Goal: Information Seeking & Learning: Learn about a topic

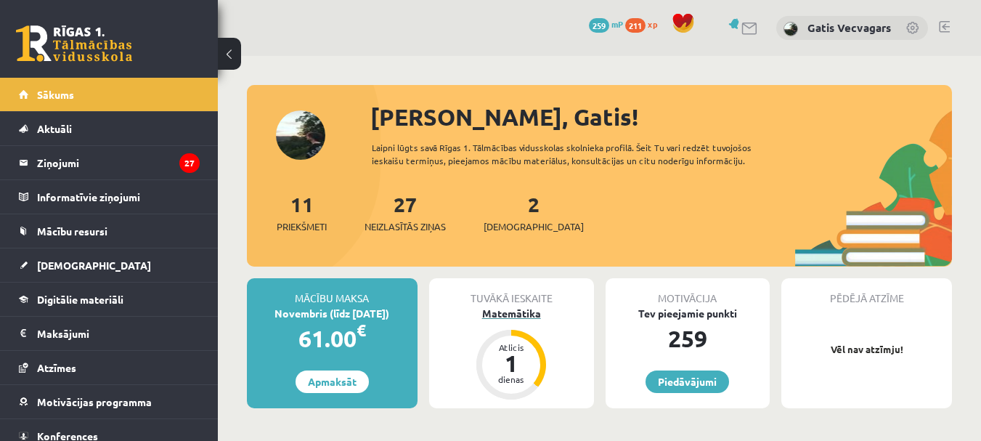
click at [522, 311] on div "Matemātika" at bounding box center [511, 313] width 165 height 15
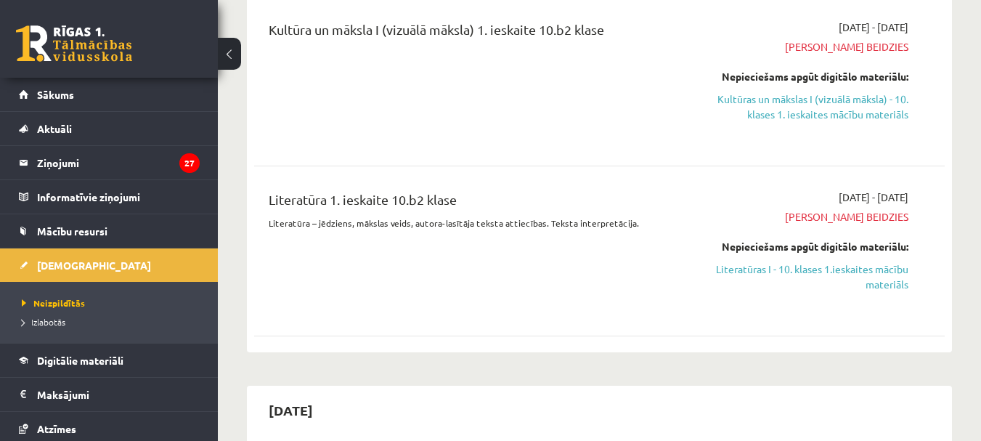
scroll to position [1017, 0]
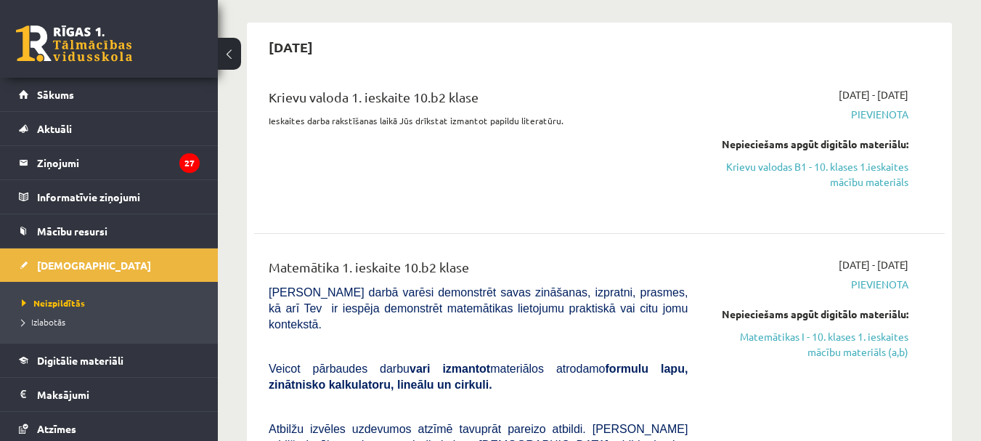
click at [855, 110] on span "Pievienota" at bounding box center [809, 114] width 199 height 15
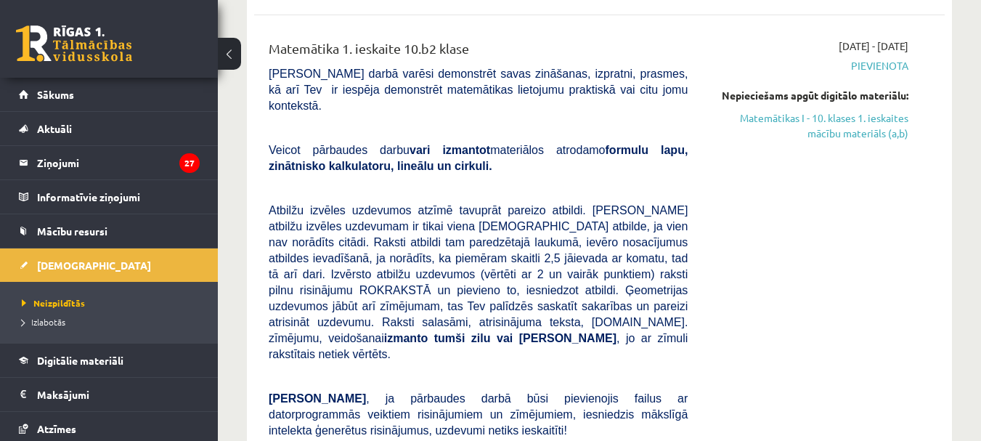
scroll to position [1235, 0]
click at [871, 128] on link "Matemātikas I - 10. klases 1. ieskaites mācību materiāls (a,b)" at bounding box center [809, 126] width 199 height 31
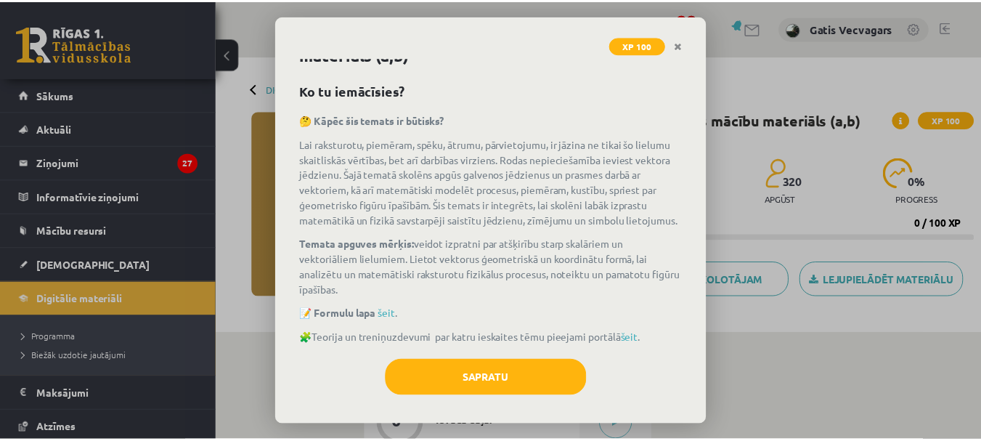
scroll to position [62, 0]
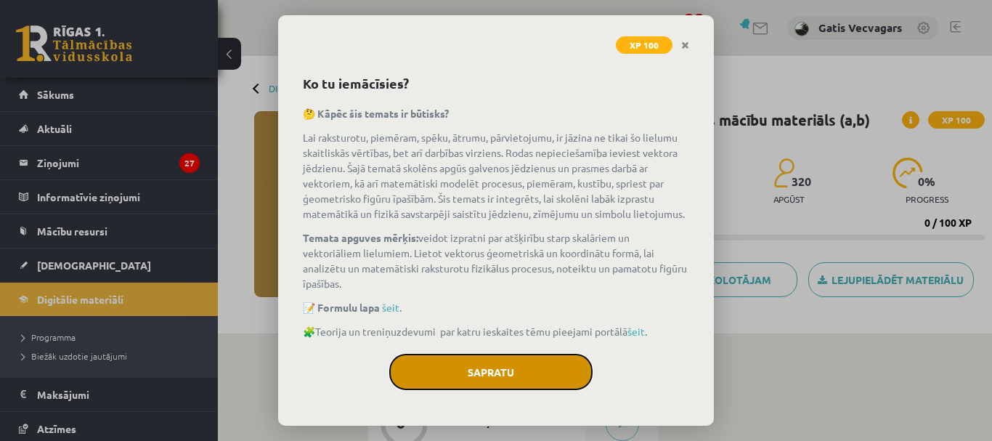
click at [487, 363] on button "Sapratu" at bounding box center [490, 372] width 203 height 36
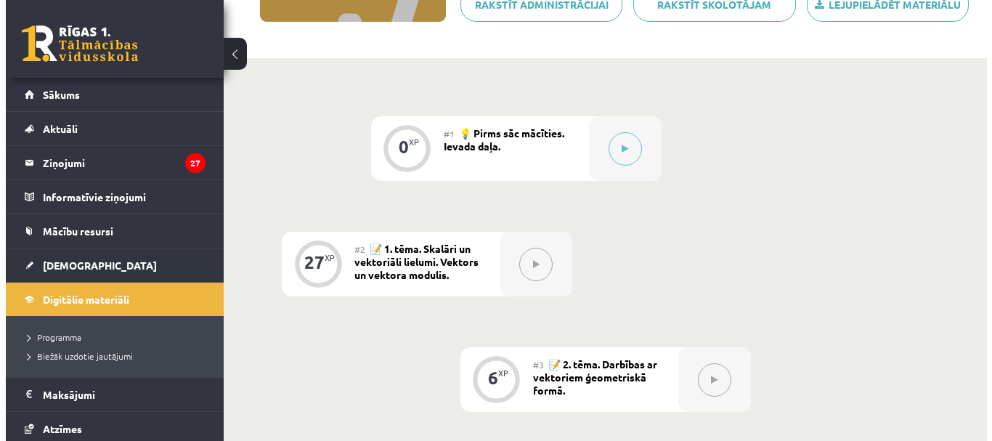
scroll to position [291, 0]
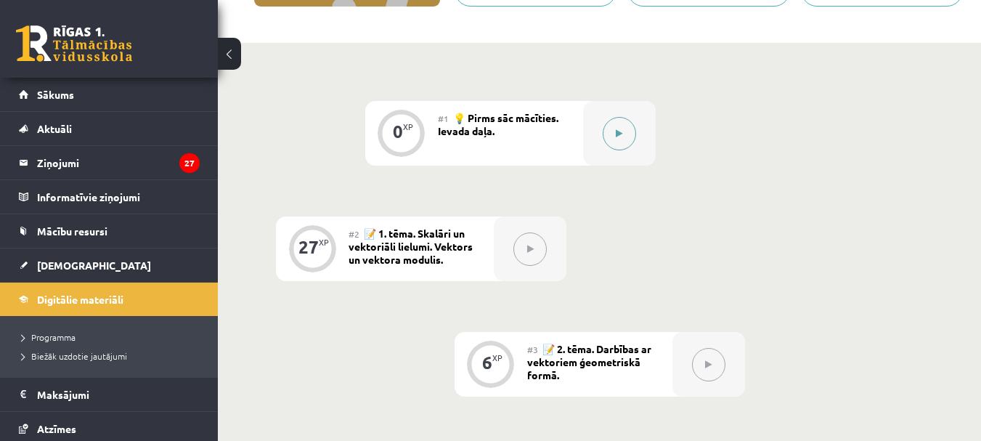
click at [625, 144] on button at bounding box center [619, 133] width 33 height 33
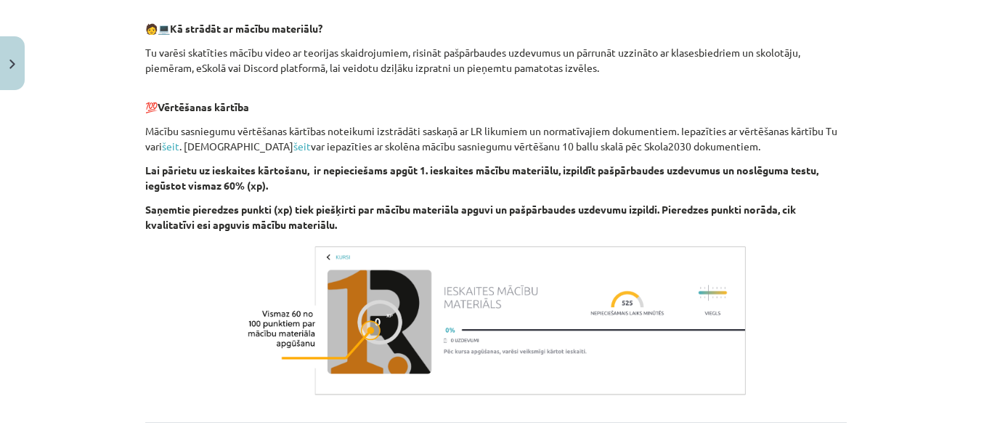
scroll to position [854, 0]
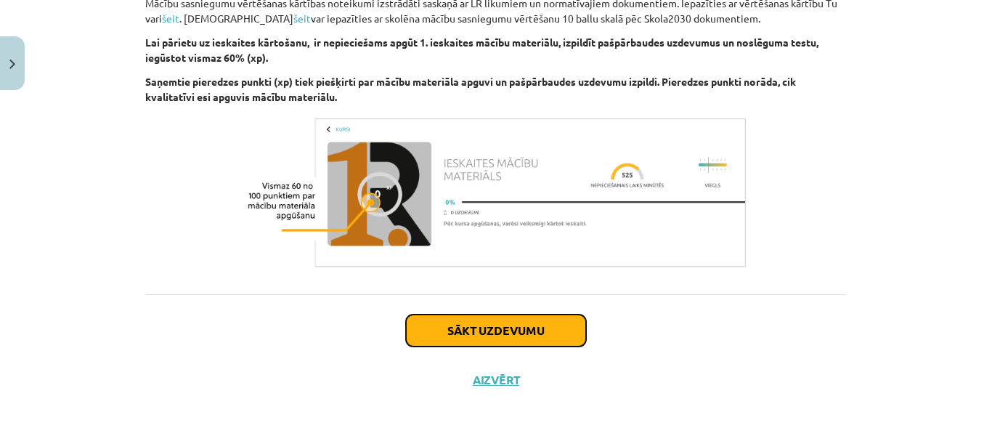
click at [543, 323] on button "Sākt uzdevumu" at bounding box center [496, 331] width 180 height 32
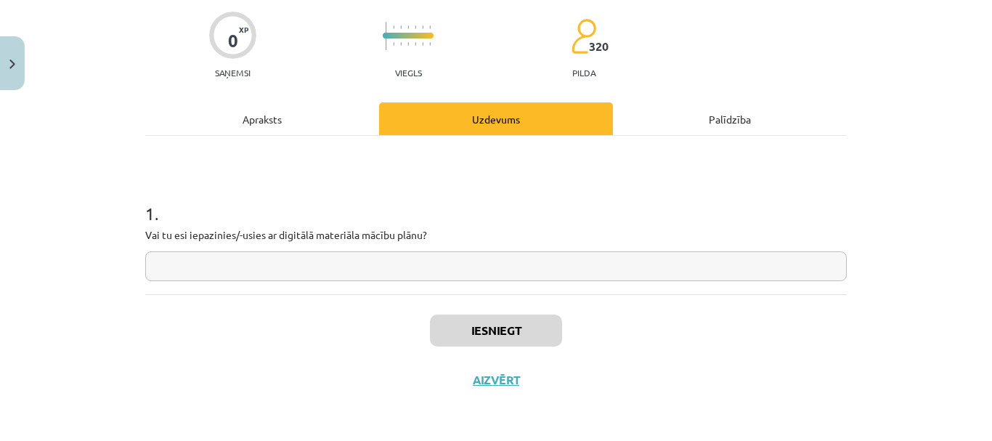
scroll to position [36, 0]
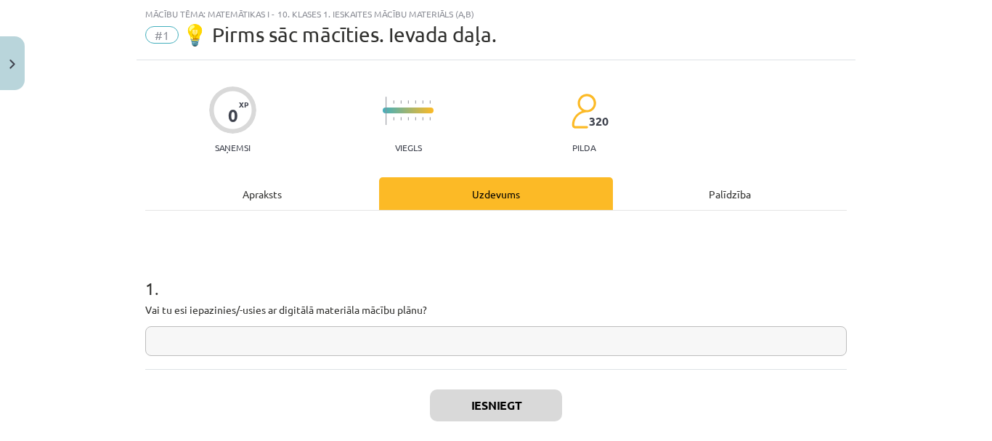
click at [532, 335] on input "text" at bounding box center [496, 341] width 702 height 30
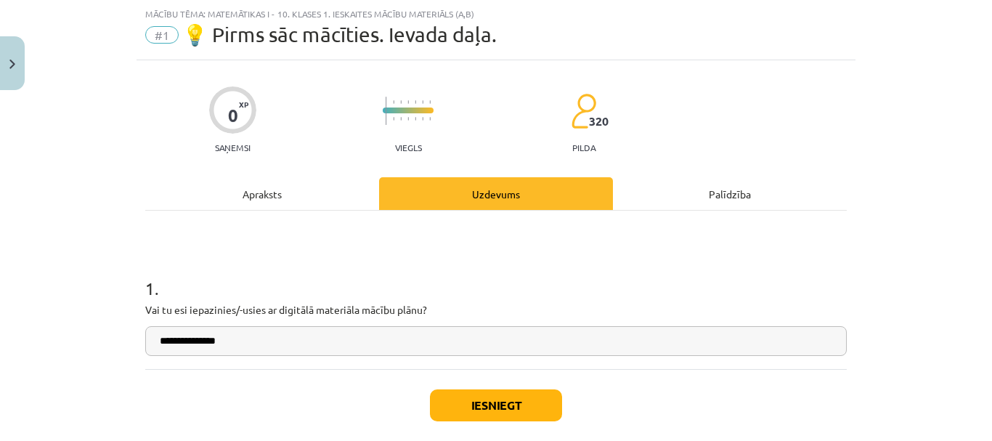
type input "**********"
click at [538, 411] on button "Iesniegt" at bounding box center [496, 405] width 132 height 32
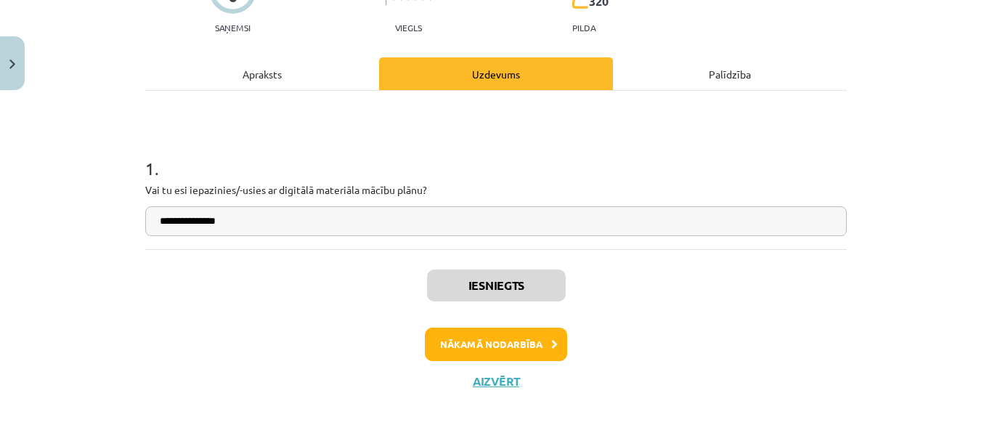
scroll to position [158, 0]
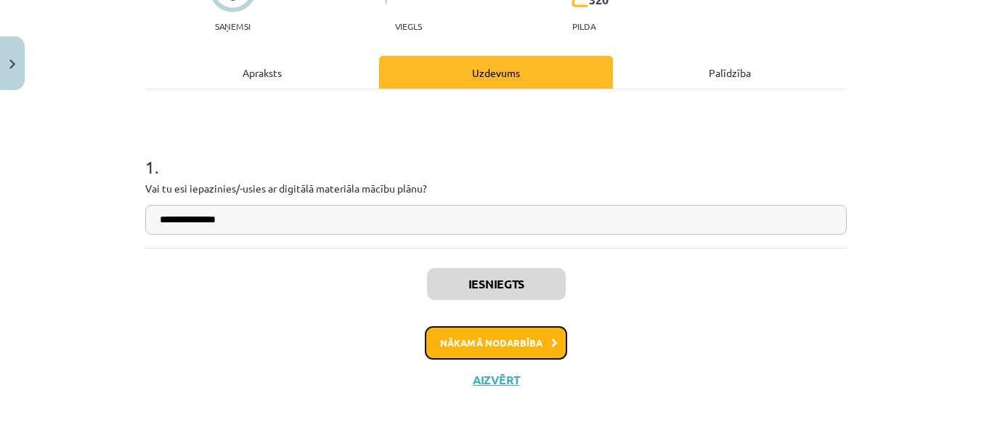
click at [551, 349] on button "Nākamā nodarbība" at bounding box center [496, 342] width 142 height 33
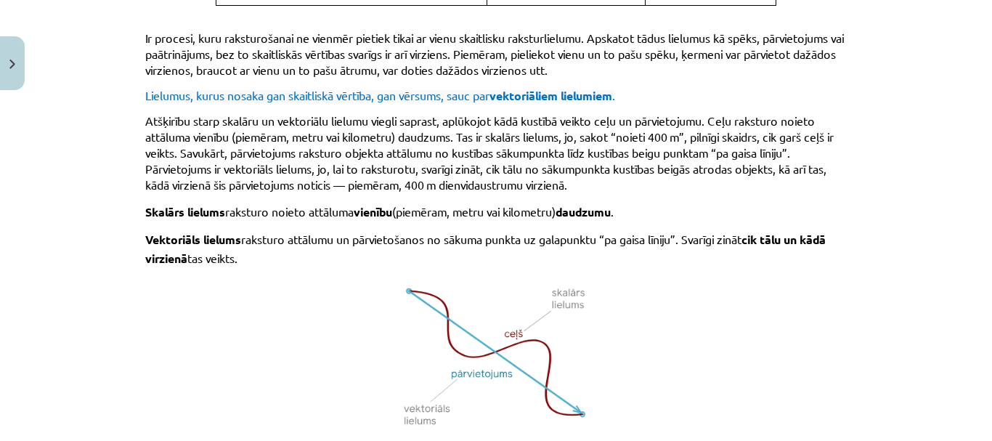
scroll to position [1053, 0]
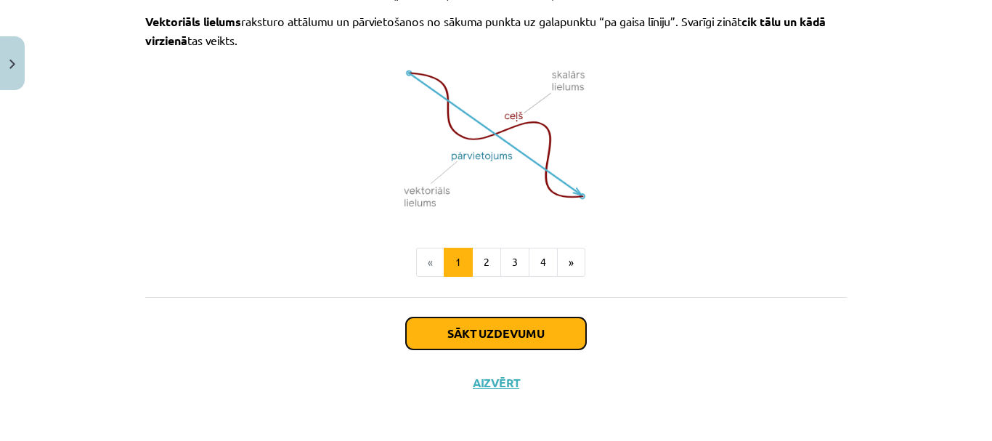
click at [549, 337] on button "Sākt uzdevumu" at bounding box center [496, 333] width 180 height 32
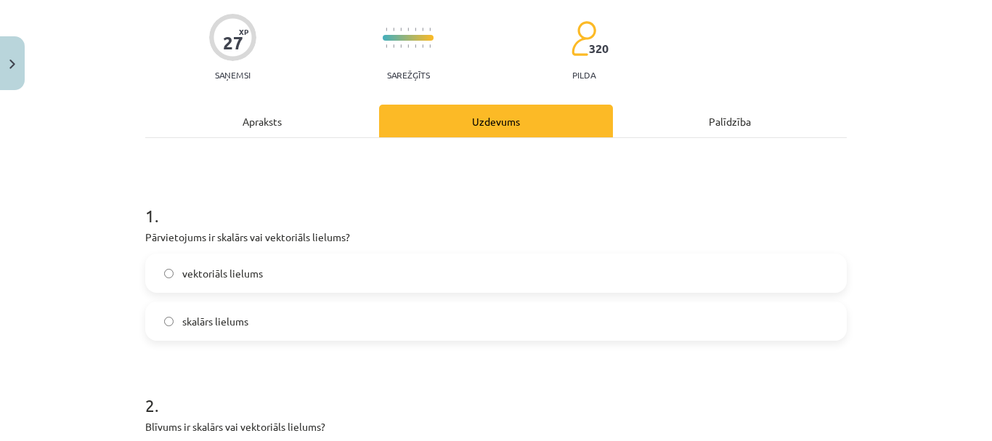
scroll to position [182, 0]
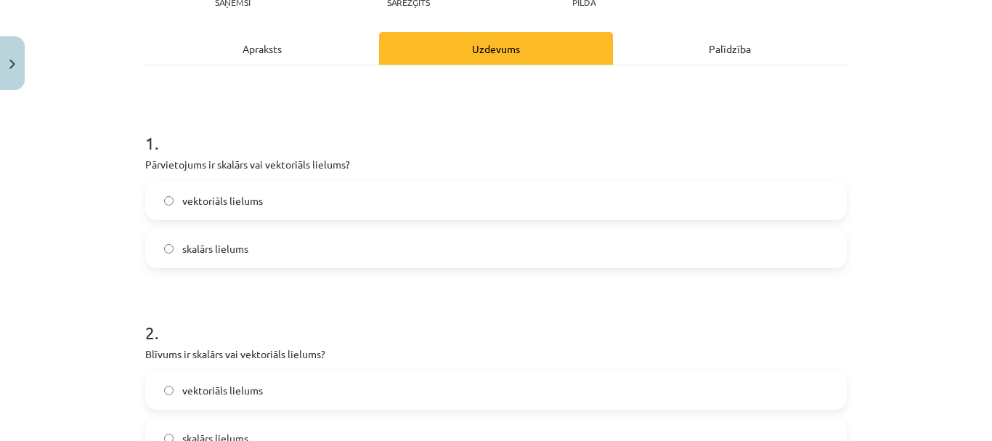
drag, startPoint x: 141, startPoint y: 142, endPoint x: 153, endPoint y: 135, distance: 14.0
drag, startPoint x: 153, startPoint y: 135, endPoint x: 142, endPoint y: 113, distance: 25.3
click at [145, 113] on h1 "1 ." at bounding box center [496, 130] width 702 height 45
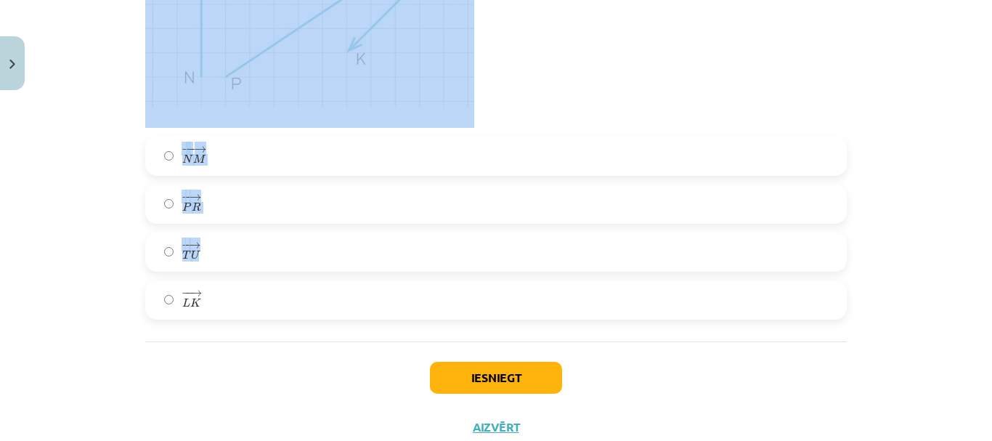
scroll to position [5024, 0]
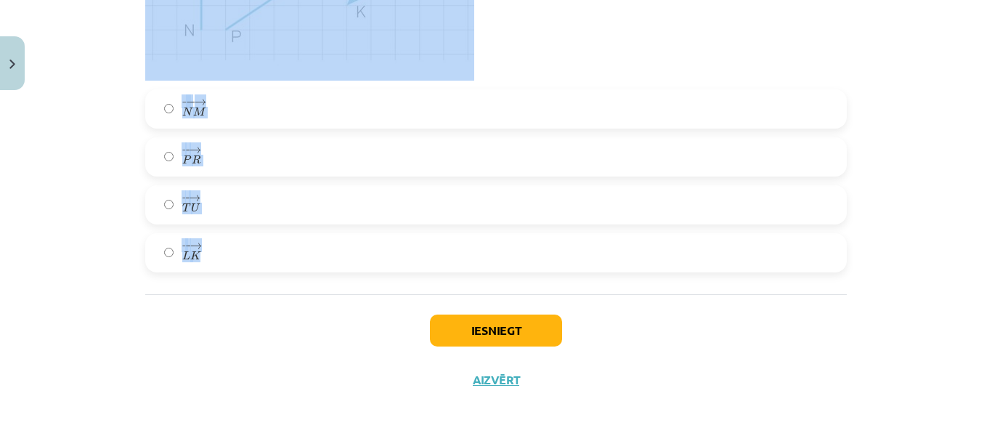
drag, startPoint x: 136, startPoint y: 163, endPoint x: 328, endPoint y: 248, distance: 210.4
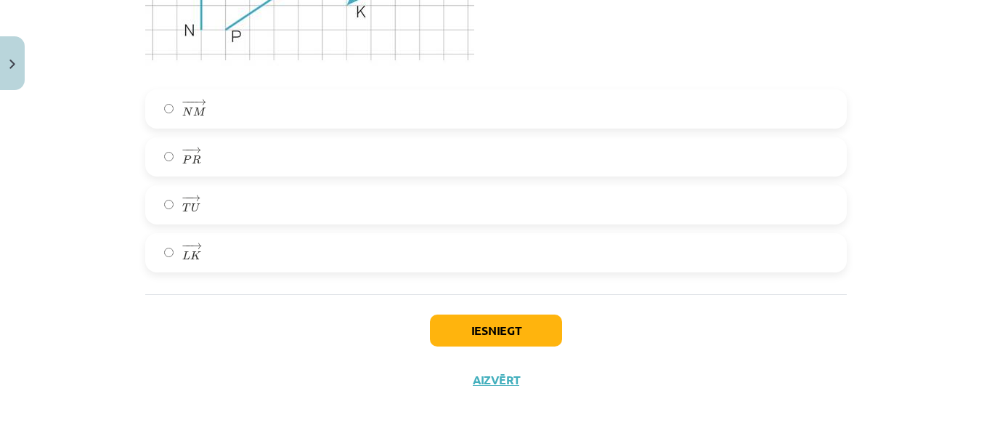
drag, startPoint x: 328, startPoint y: 248, endPoint x: 262, endPoint y: 339, distance: 111.7
click at [262, 339] on div "Iesniegt Aizvērt" at bounding box center [496, 345] width 702 height 102
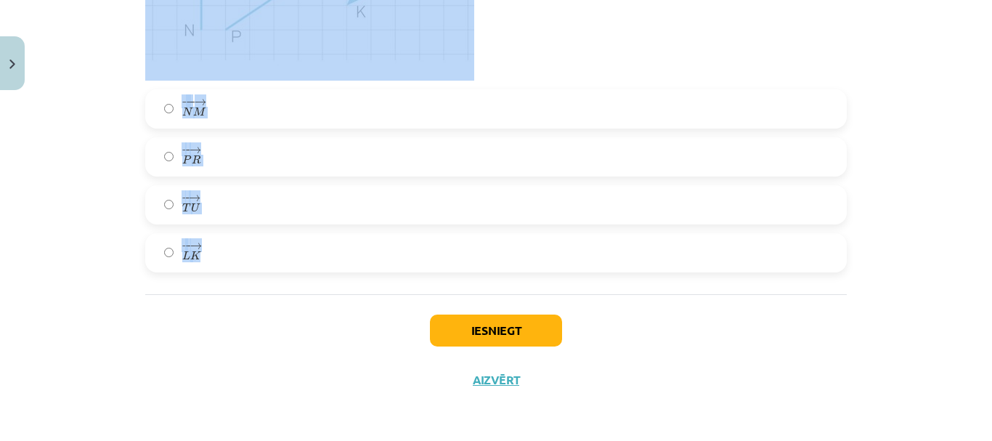
drag, startPoint x: 134, startPoint y: 96, endPoint x: 276, endPoint y: 254, distance: 213.0
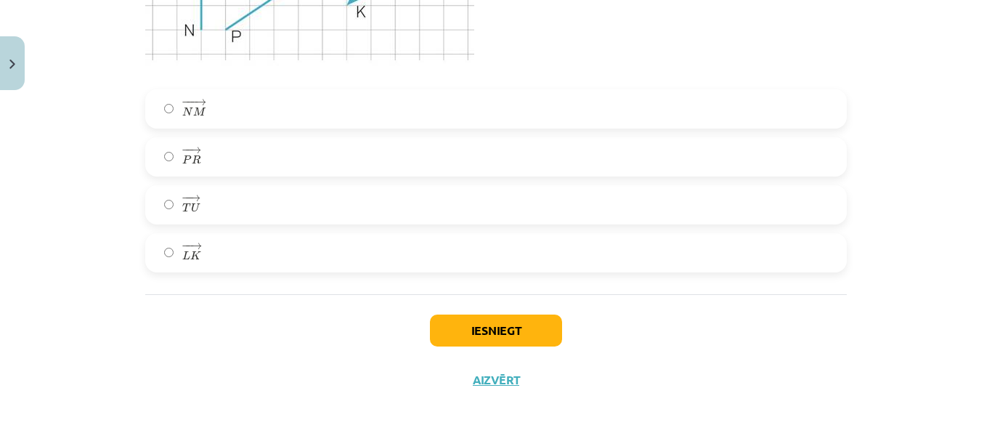
drag, startPoint x: 275, startPoint y: 254, endPoint x: 255, endPoint y: 309, distance: 58.8
click at [255, 310] on div "Iesniegt Aizvērt" at bounding box center [496, 345] width 702 height 102
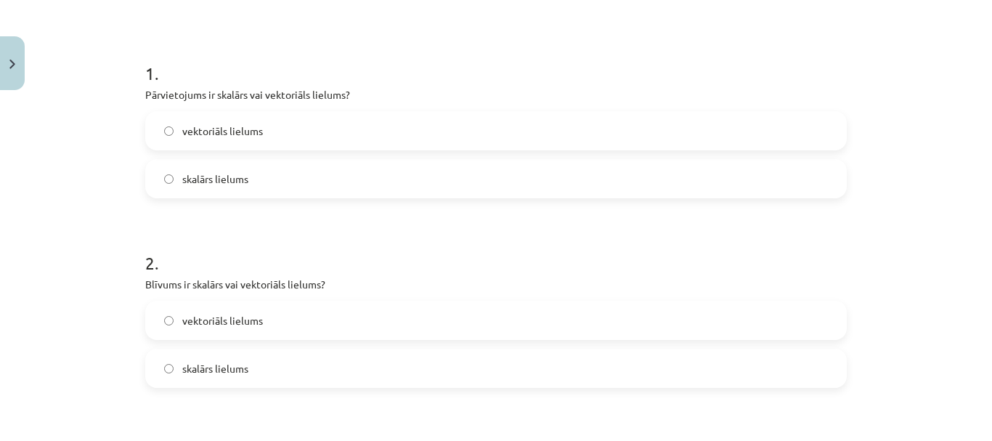
scroll to position [157, 0]
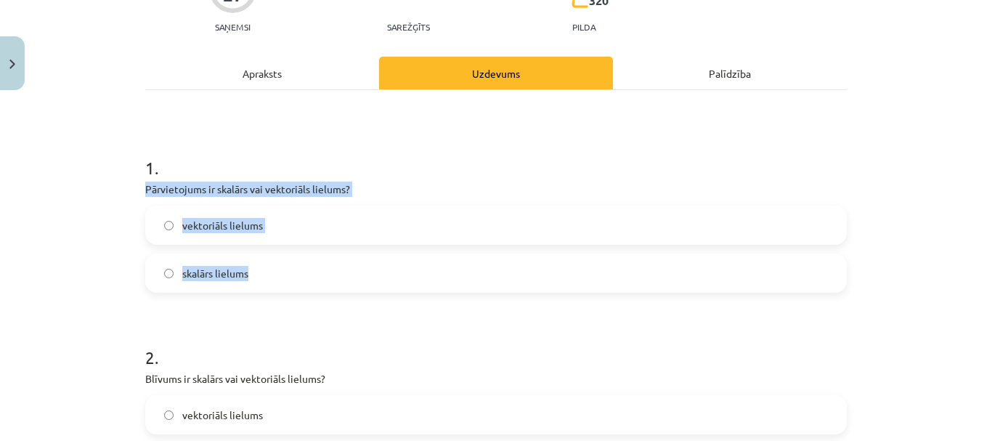
drag, startPoint x: 137, startPoint y: 186, endPoint x: 249, endPoint y: 270, distance: 140.1
copy div "Pārvietojums ir skalārs vai vektoriāls lielums? vektoriāls lielums skalārs liel…"
click at [360, 206] on div "vektoriāls lielums" at bounding box center [496, 225] width 702 height 39
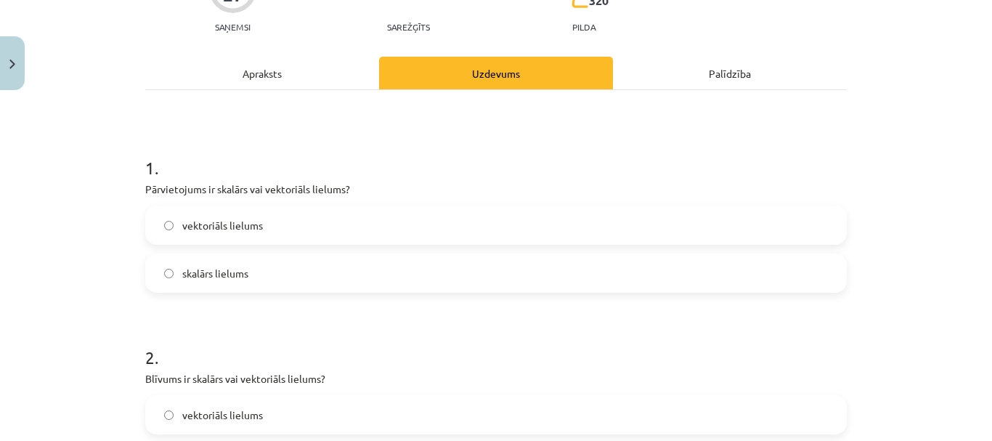
click at [362, 226] on label "vektoriāls lielums" at bounding box center [496, 225] width 699 height 36
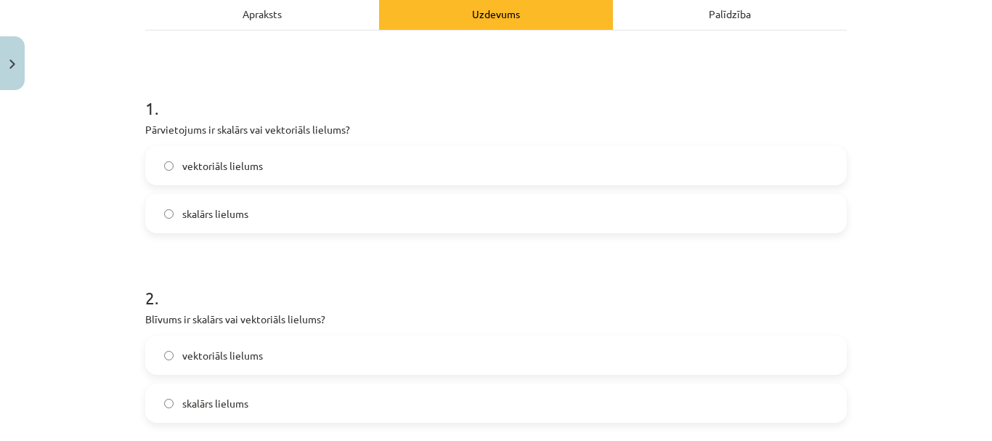
scroll to position [302, 0]
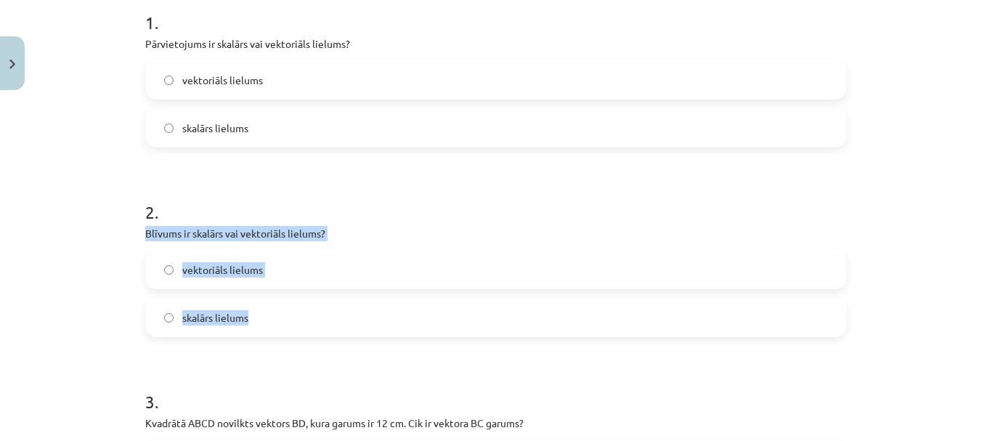
drag, startPoint x: 131, startPoint y: 230, endPoint x: 246, endPoint y: 312, distance: 141.7
copy div "Blīvums ir skalārs vai vektoriāls lielums? vektoriāls lielums skalārs lielums"
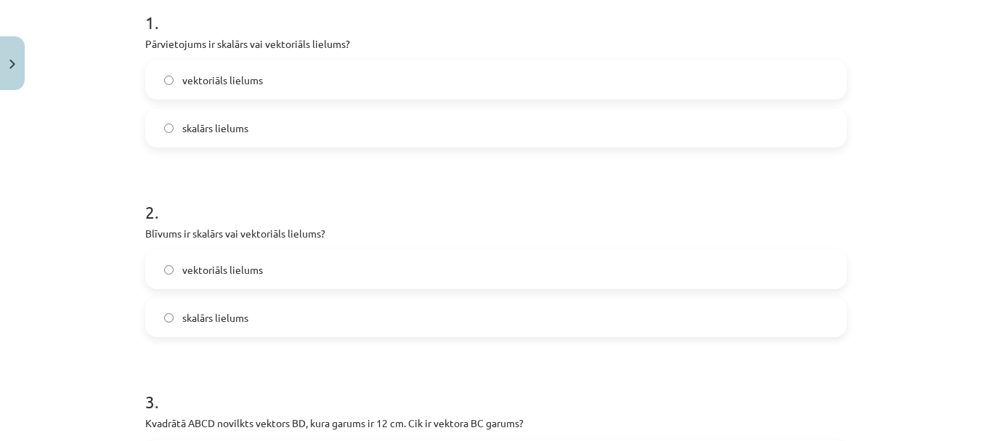
click at [380, 208] on h1 "2 ." at bounding box center [496, 199] width 702 height 45
click at [342, 322] on label "skalārs lielums" at bounding box center [496, 317] width 699 height 36
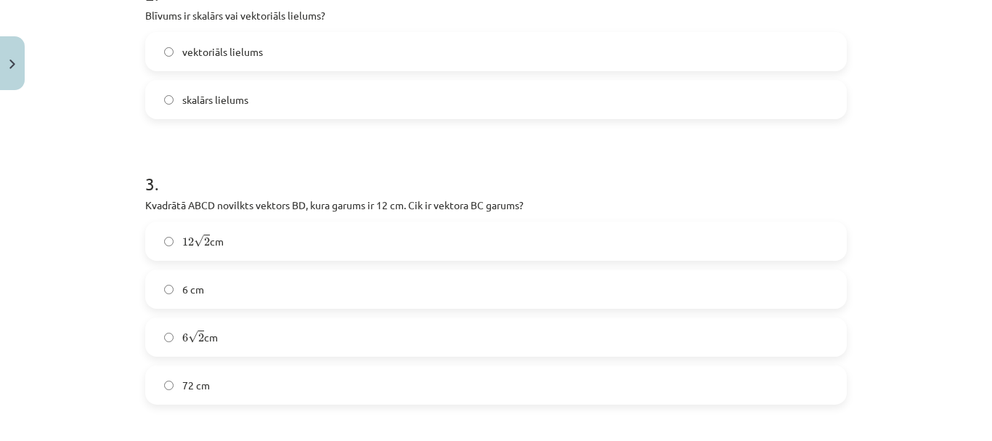
scroll to position [593, 0]
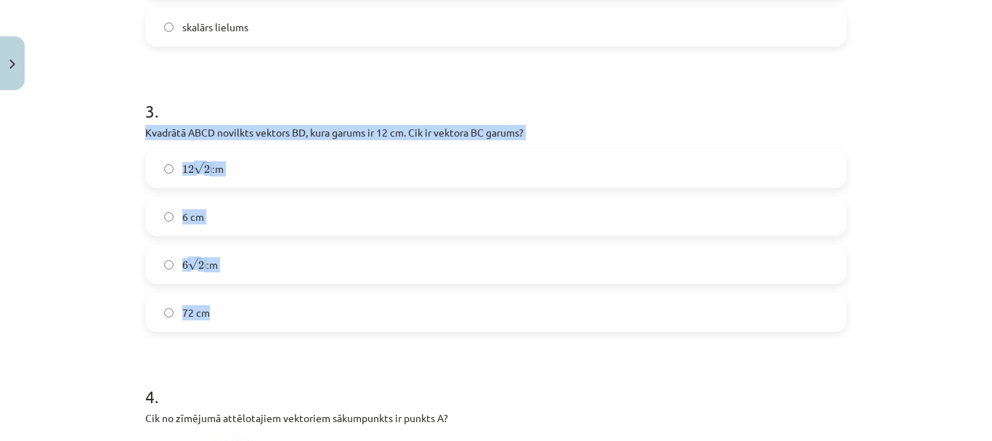
drag, startPoint x: 137, startPoint y: 129, endPoint x: 379, endPoint y: 304, distance: 298.8
copy div "Kvadrātā ABCD novilkts vektors ﻿BD﻿, kura garums ir 12 cm. Cik ir vektora ﻿BC g…"
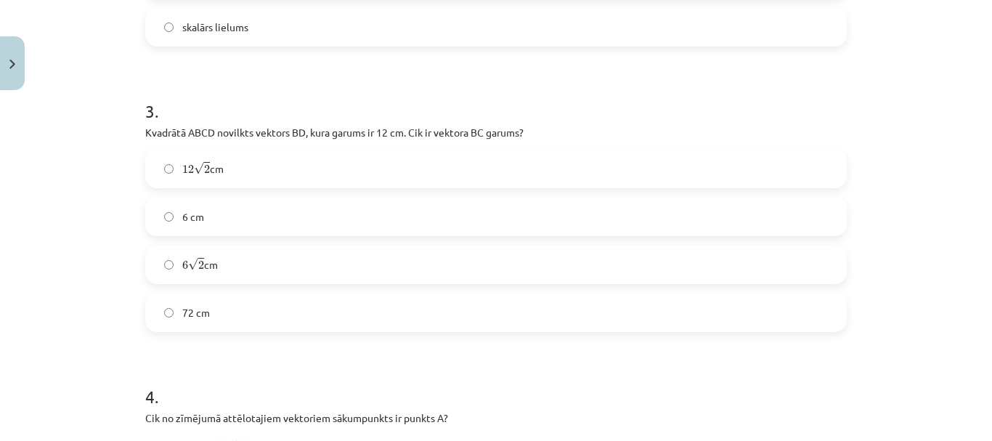
click at [252, 270] on label "6 √ 2 6 2 cm" at bounding box center [496, 264] width 699 height 36
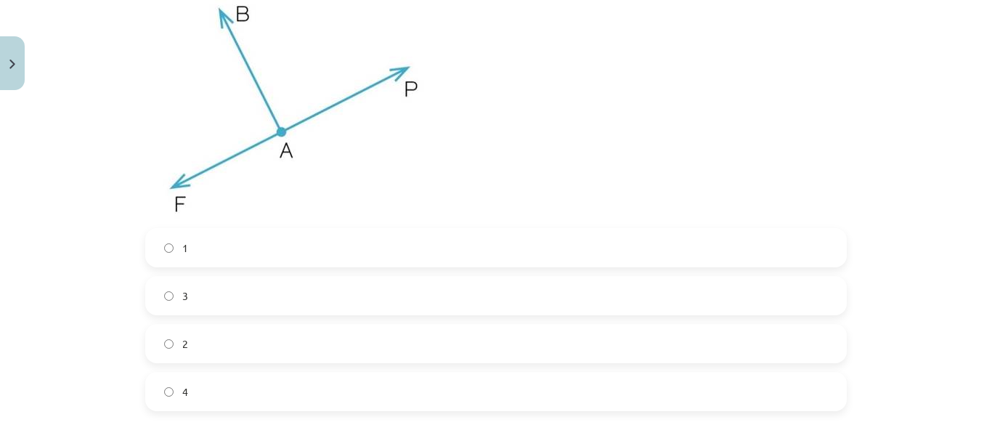
scroll to position [956, 0]
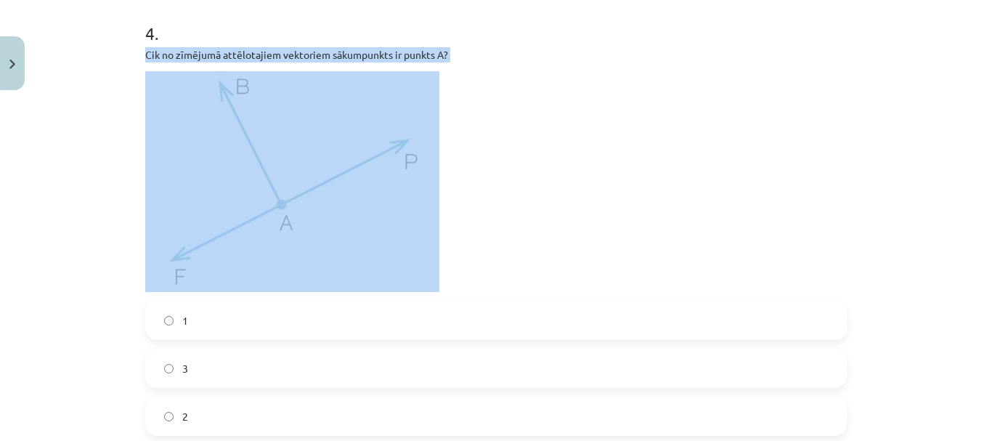
drag, startPoint x: 137, startPoint y: 51, endPoint x: 173, endPoint y: 65, distance: 38.4
click at [163, 70] on div "Cik no zīmējumā attēlotajiem vektoriem sākumpunkts ir punkts A?" at bounding box center [496, 169] width 702 height 245
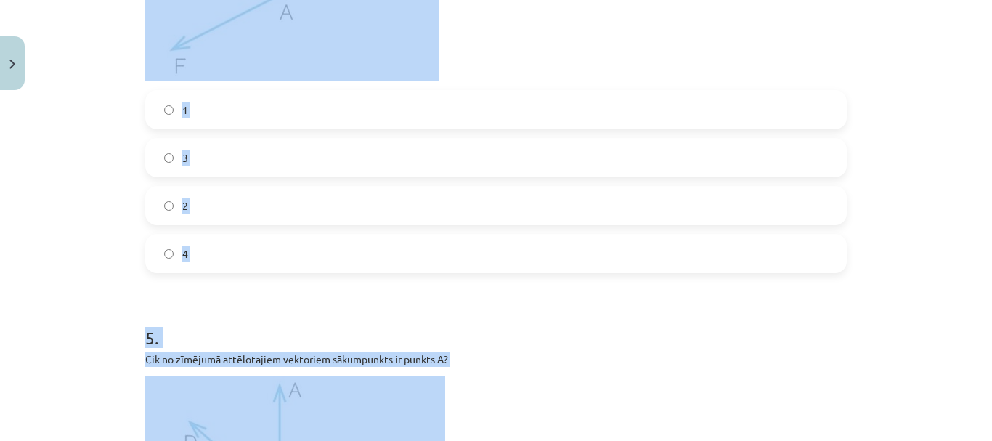
scroll to position [1174, 0]
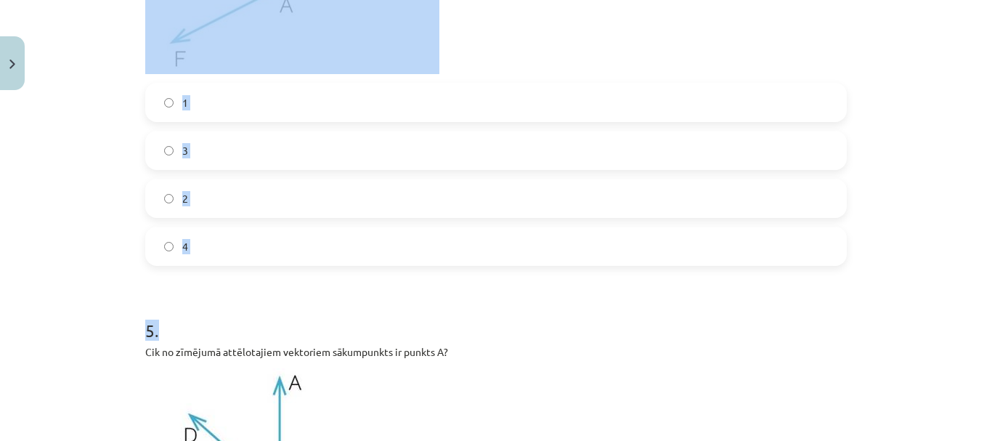
drag, startPoint x: 139, startPoint y: 57, endPoint x: 304, endPoint y: 272, distance: 271.4
copy form "Cik no zīmējumā attēlotajiem vektoriem sākumpunkts ir punkts A? 1 3 2 4 5 ."
click at [309, 164] on label "3" at bounding box center [496, 150] width 699 height 36
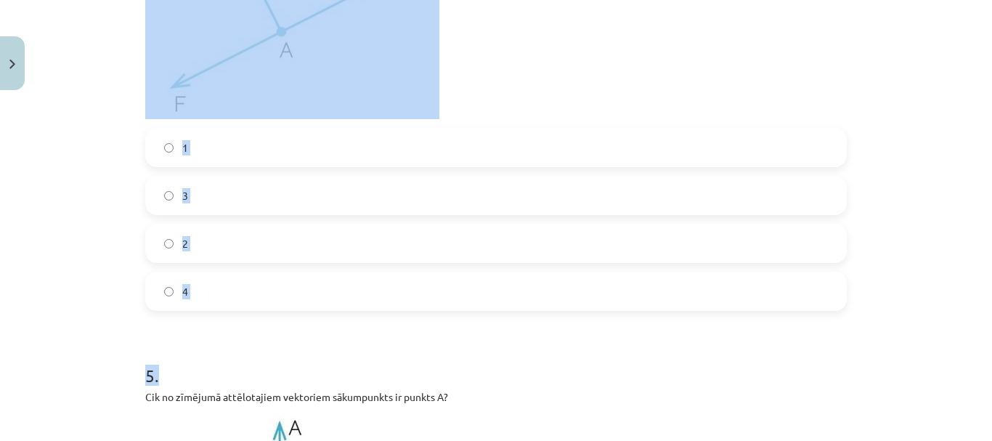
scroll to position [1029, 0]
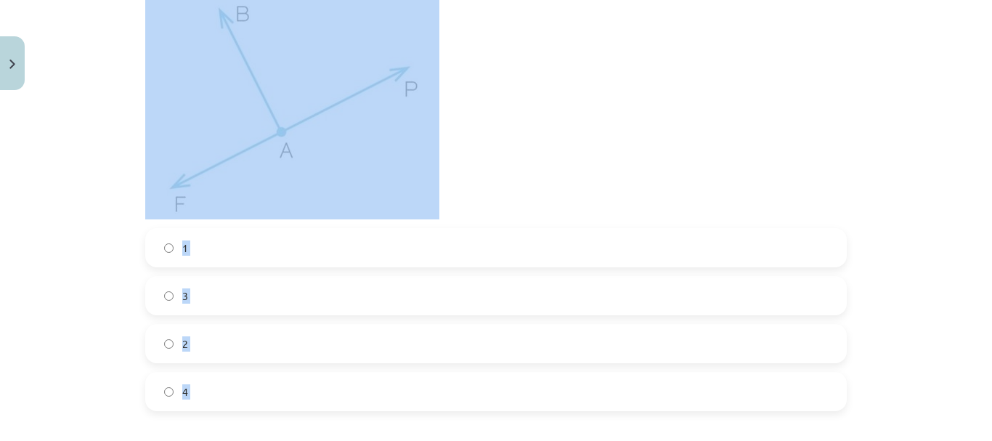
click at [420, 121] on img at bounding box center [292, 109] width 294 height 221
click at [486, 143] on p at bounding box center [496, 109] width 702 height 221
click at [483, 173] on p at bounding box center [496, 109] width 702 height 221
click at [65, 286] on div "Mācību tēma: Matemātikas i - 10. klases 1. ieskaites mācību materiāls (a,b) #2 …" at bounding box center [496, 220] width 992 height 441
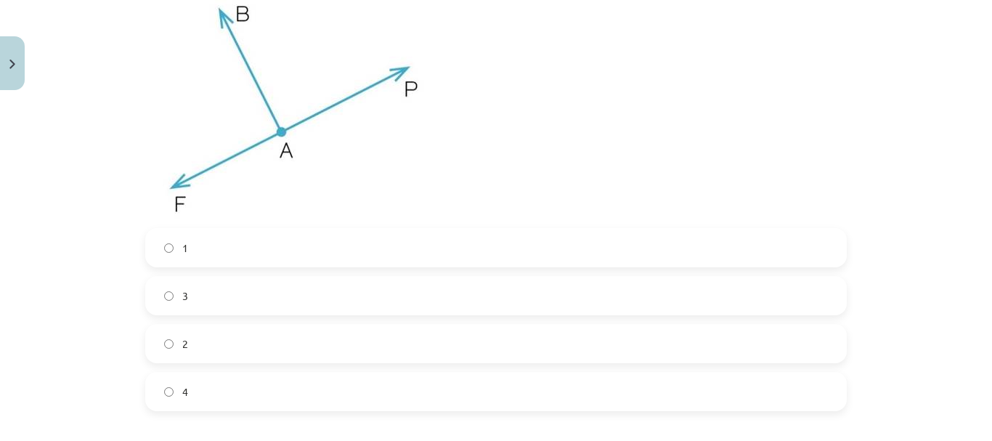
drag, startPoint x: 197, startPoint y: 169, endPoint x: 205, endPoint y: 137, distance: 33.7
click at [205, 137] on img at bounding box center [292, 109] width 294 height 221
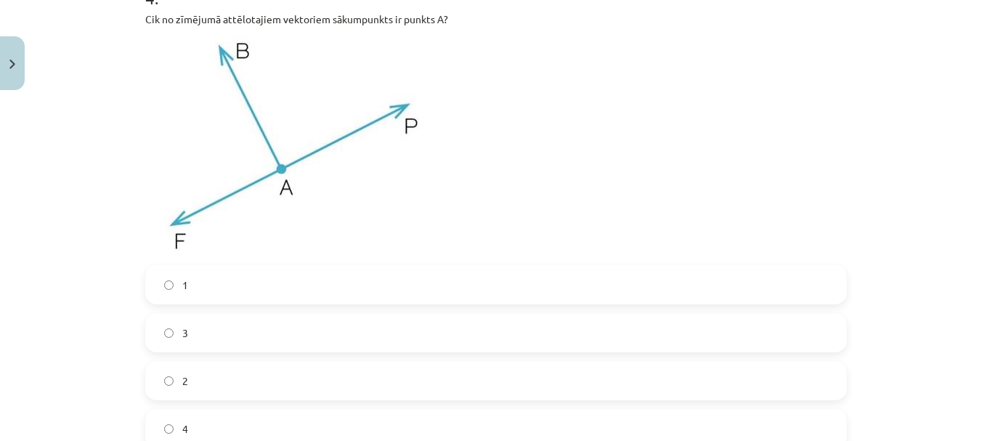
scroll to position [956, 0]
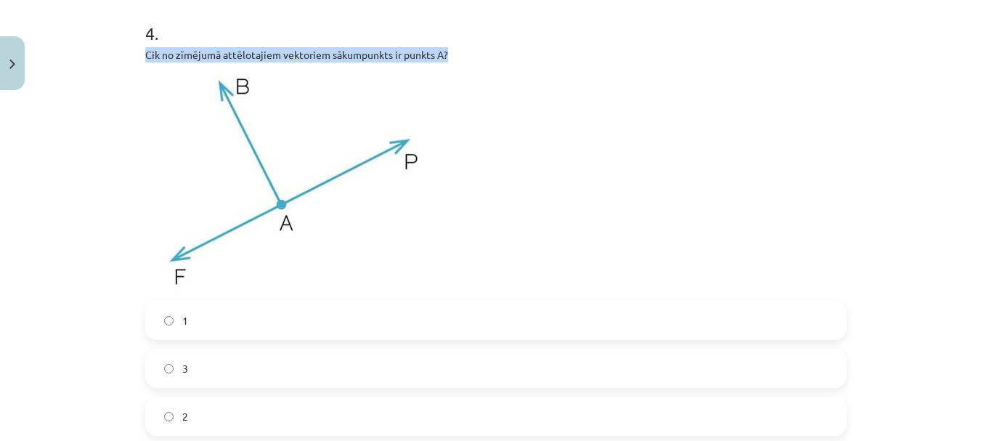
drag, startPoint x: 129, startPoint y: 47, endPoint x: 450, endPoint y: 53, distance: 321.1
click at [450, 53] on div "Mācību tēma: Matemātikas i - 10. klases 1. ieskaites mācību materiāls (a,b) #2 …" at bounding box center [496, 220] width 992 height 441
copy p "Cik no zīmējumā attēlotajiem vektoriem sākumpunkts ir punkts A?"
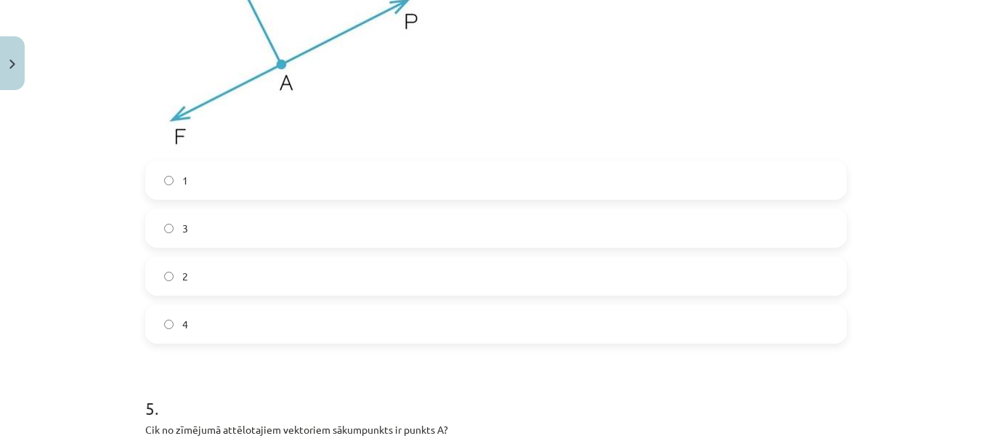
scroll to position [1101, 0]
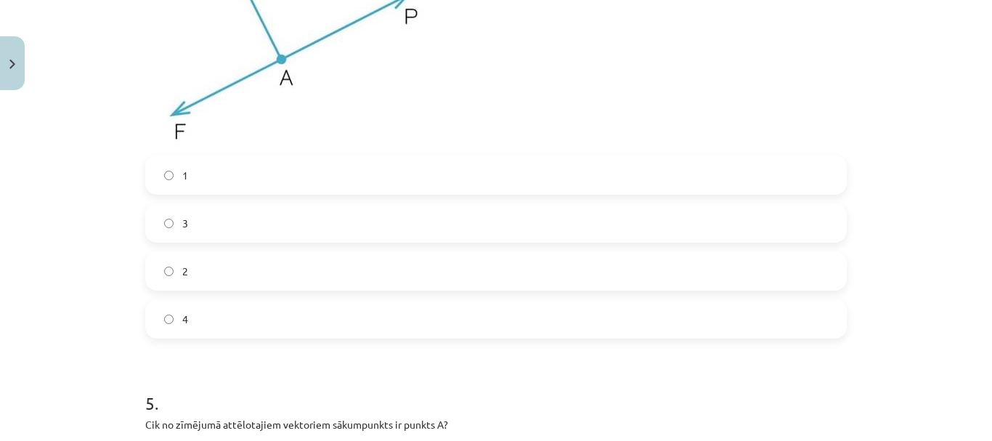
click at [54, 192] on div "Mācību tēma: Matemātikas i - 10. klases 1. ieskaites mācību materiāls (a,b) #2 …" at bounding box center [496, 220] width 992 height 441
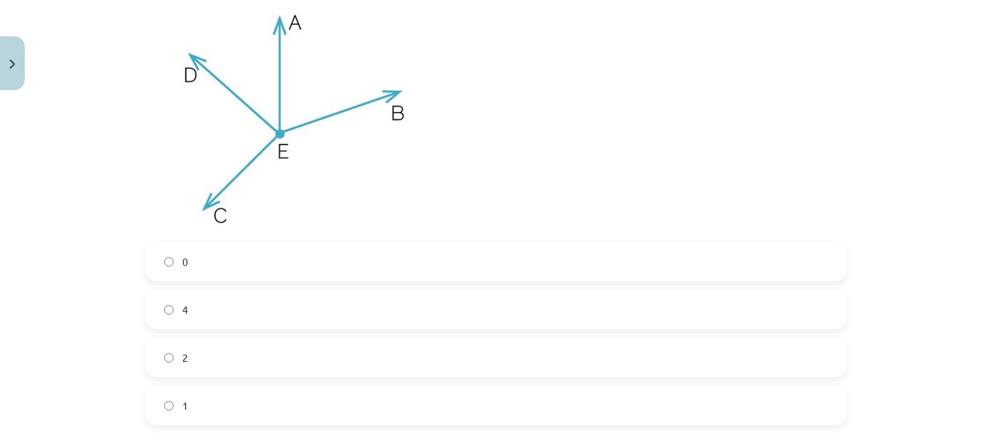
scroll to position [1465, 0]
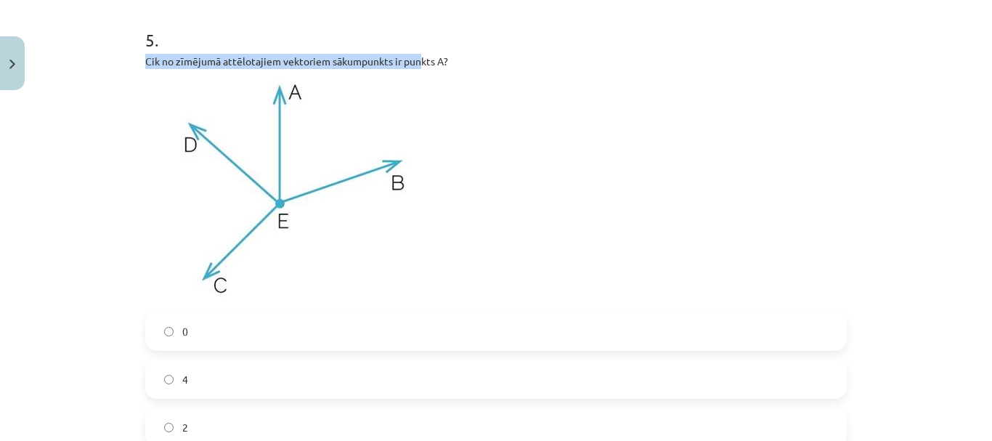
drag, startPoint x: 135, startPoint y: 60, endPoint x: 416, endPoint y: 54, distance: 281.2
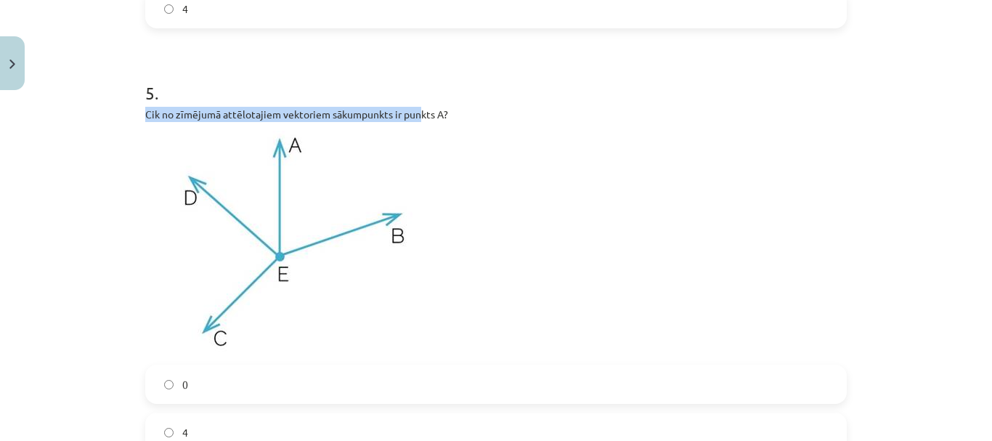
scroll to position [1392, 0]
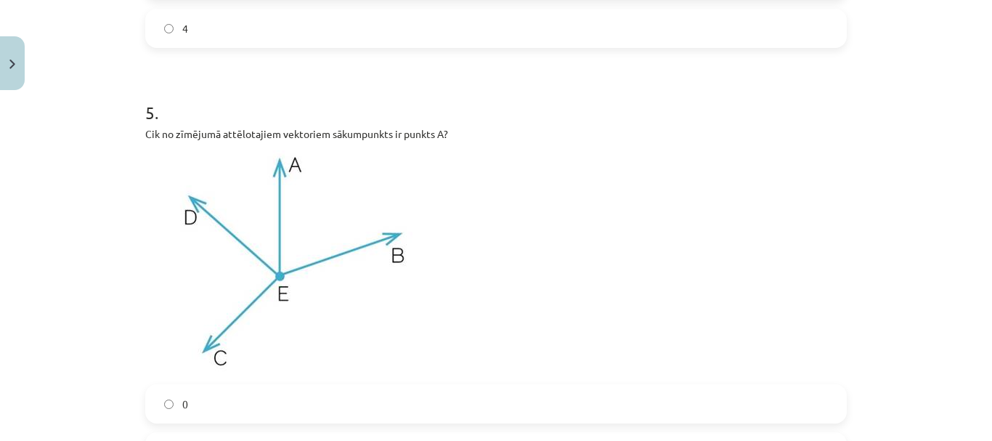
click at [493, 187] on p at bounding box center [496, 262] width 702 height 225
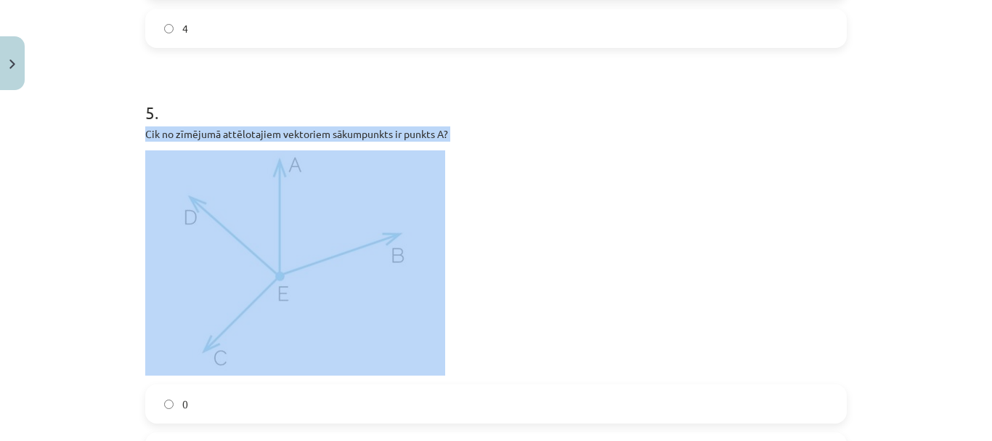
drag, startPoint x: 136, startPoint y: 136, endPoint x: 423, endPoint y: 171, distance: 289.1
click at [457, 142] on div "Cik no zīmējumā attēlotajiem vektoriem sākumpunkts ir punkts A?" at bounding box center [496, 250] width 702 height 249
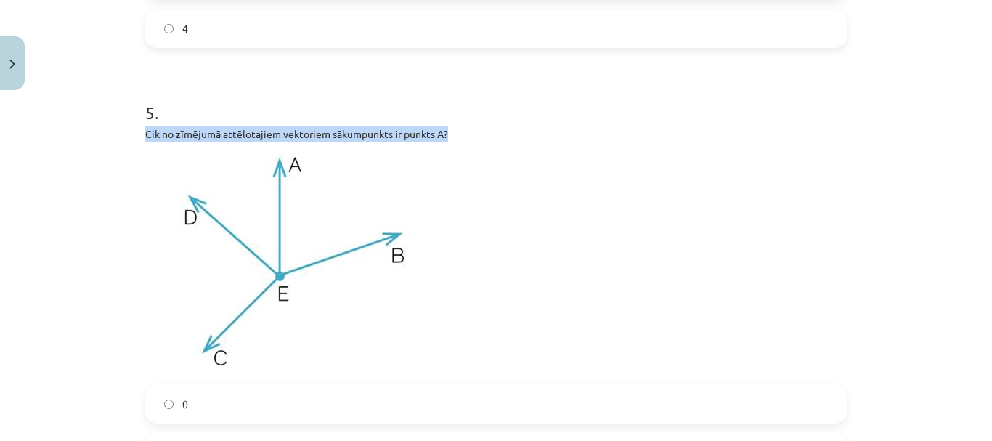
drag, startPoint x: 139, startPoint y: 134, endPoint x: 461, endPoint y: 132, distance: 322.6
copy p "Cik no zīmējumā attēlotajiem vektoriem sākumpunkts ir punkts A?"
click at [476, 240] on p at bounding box center [496, 262] width 702 height 225
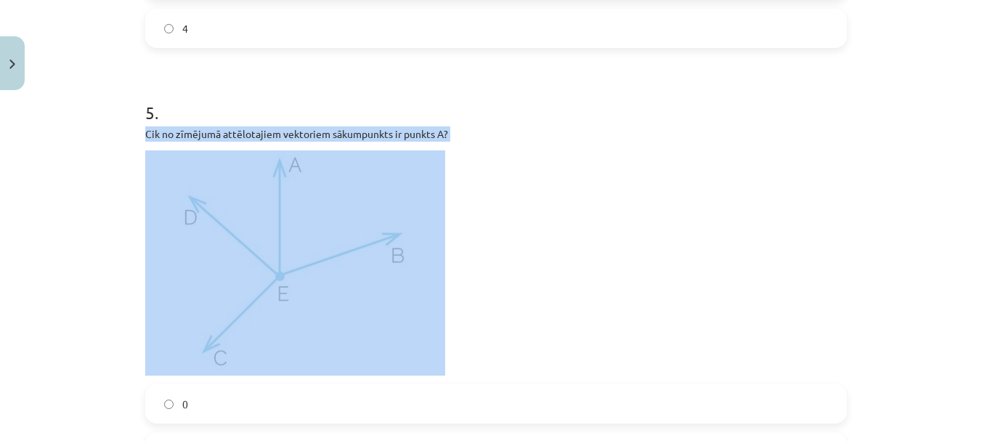
drag, startPoint x: 137, startPoint y: 131, endPoint x: 576, endPoint y: 186, distance: 442.2
drag, startPoint x: 539, startPoint y: 163, endPoint x: 527, endPoint y: 158, distance: 13.0
click at [539, 164] on p at bounding box center [496, 262] width 702 height 225
click at [511, 150] on div "Cik no zīmējumā attēlotajiem vektoriem sākumpunkts ir punkts A?" at bounding box center [496, 250] width 702 height 249
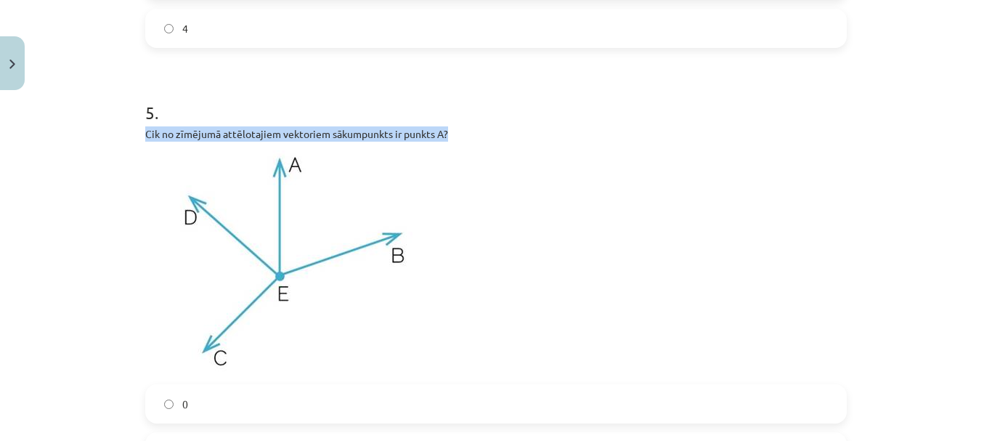
drag, startPoint x: 455, startPoint y: 131, endPoint x: 142, endPoint y: 137, distance: 313.2
click at [145, 137] on p "Cik no zīmējumā attēlotajiem vektoriem sākumpunkts ir punkts A?" at bounding box center [496, 133] width 702 height 15
copy p "Cik no zīmējumā attēlotajiem vektoriem sākumpunkts ir punkts A?"
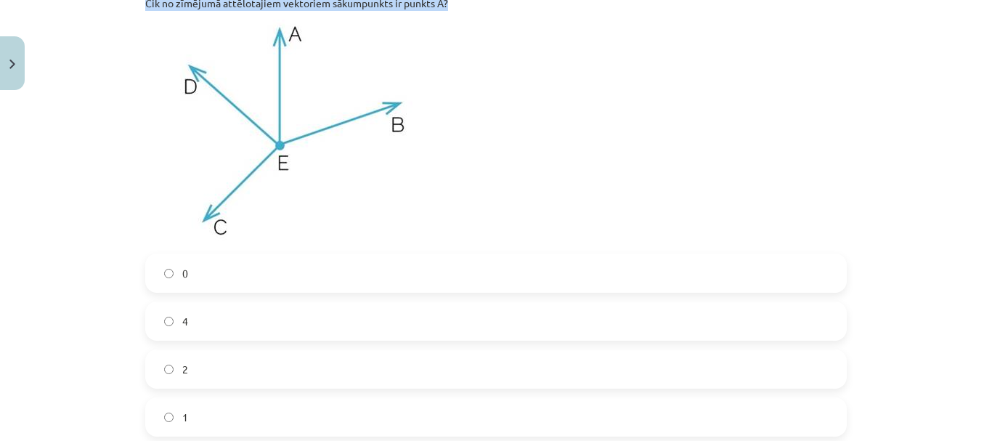
scroll to position [1537, 0]
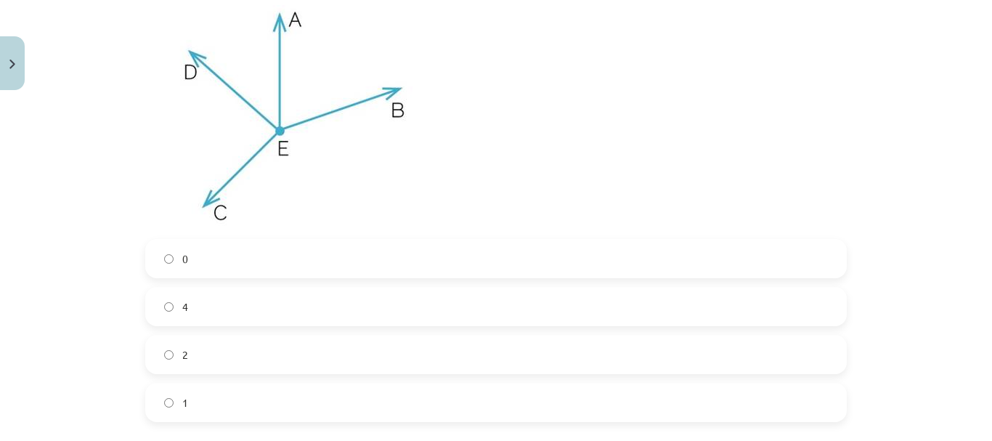
click at [435, 230] on div "5 . Cik no zīmējumā attēlotajiem vektoriem sākumpunkts ir punkts A? 0 4 2 1" at bounding box center [496, 177] width 702 height 490
click at [427, 252] on label "0" at bounding box center [496, 258] width 699 height 36
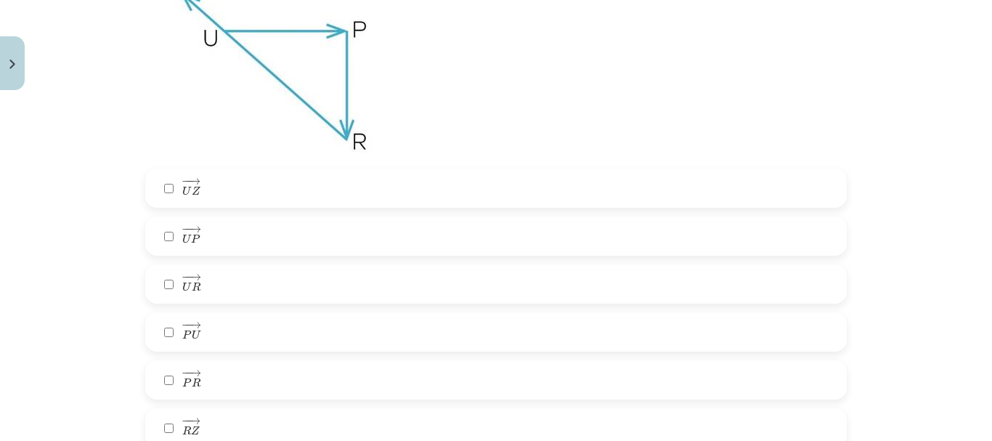
scroll to position [2118, 0]
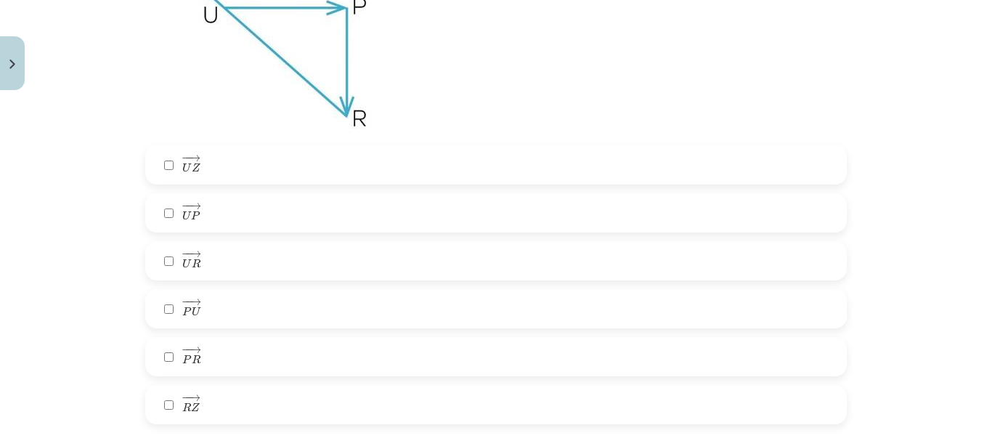
click at [303, 305] on label "− − → P U P U →" at bounding box center [496, 309] width 699 height 36
click at [292, 227] on label "− − → U P U P →" at bounding box center [496, 213] width 699 height 36
click at [283, 211] on label "− − → U P U P →" at bounding box center [496, 213] width 699 height 36
click at [275, 311] on label "− − → P U P U →" at bounding box center [496, 309] width 699 height 36
click at [232, 177] on label "− − → U Z U Z →" at bounding box center [496, 165] width 699 height 36
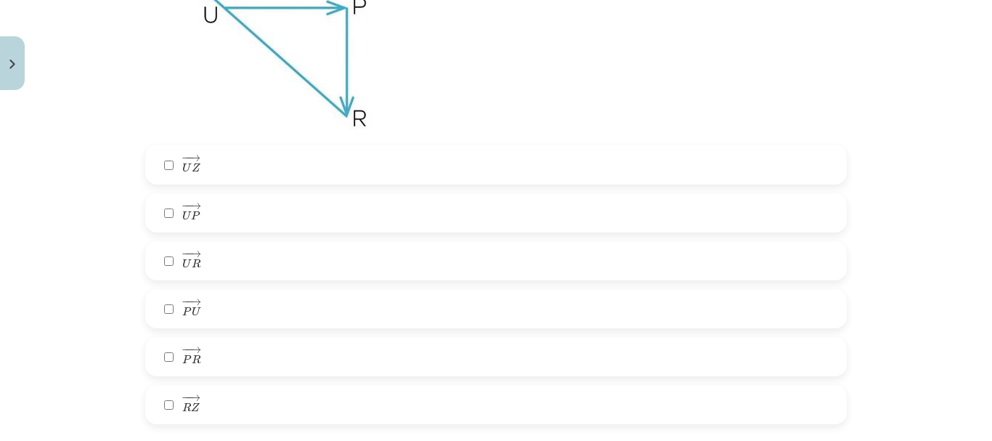
click at [234, 311] on label "− − → P U P U →" at bounding box center [496, 309] width 699 height 36
click at [248, 346] on label "− − → P R P R →" at bounding box center [496, 357] width 699 height 36
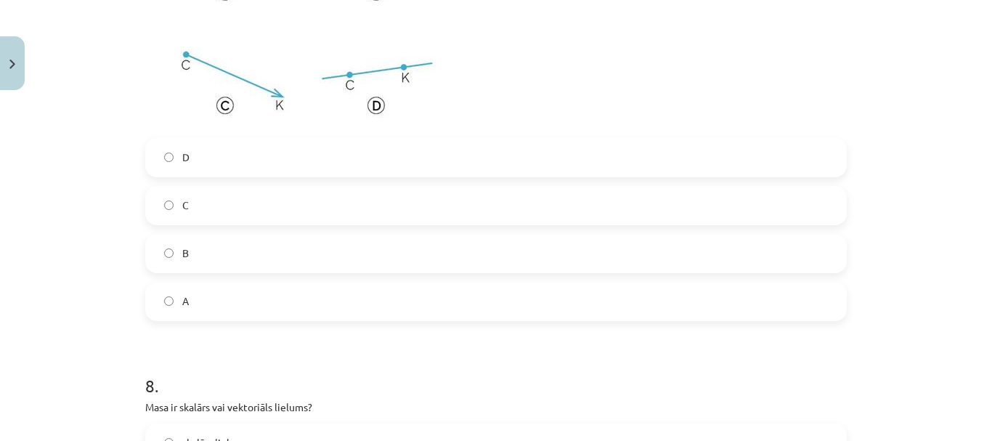
scroll to position [2917, 0]
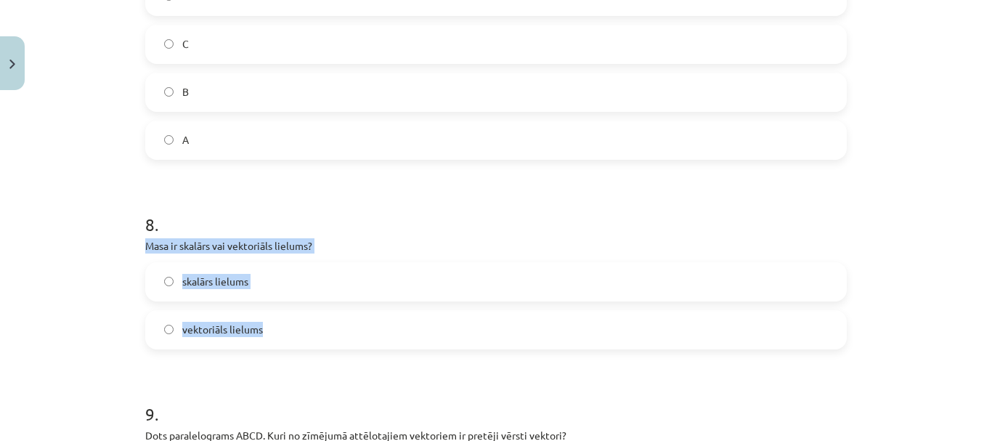
drag, startPoint x: 141, startPoint y: 242, endPoint x: 323, endPoint y: 321, distance: 198.8
click at [323, 321] on div "8 . Masa ir skalārs vai vektoriāls lielums? skalārs lielums vektoriāls lielums" at bounding box center [496, 269] width 702 height 161
copy div "Masa ir skalārs vai vektoriāls lielums? skalārs lielums vektoriāls lielums"
click at [285, 274] on label "skalārs lielums" at bounding box center [496, 282] width 699 height 36
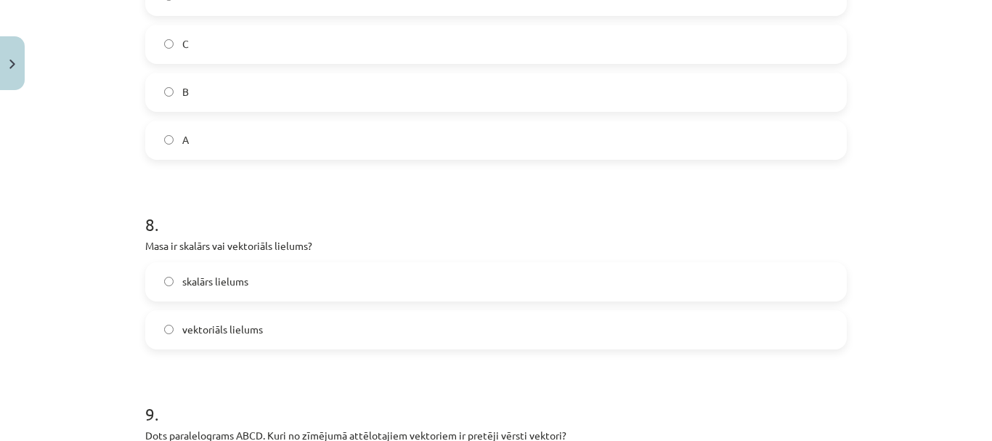
click at [285, 278] on label "skalārs lielums" at bounding box center [496, 282] width 699 height 36
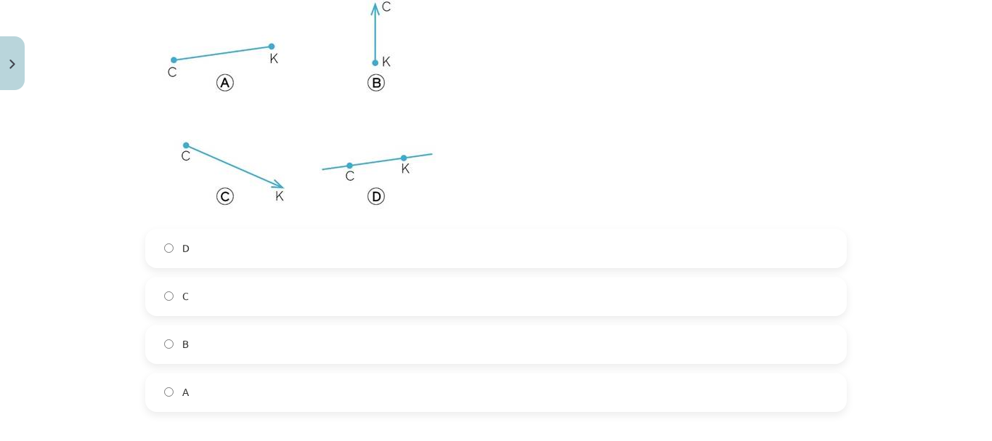
scroll to position [2700, 0]
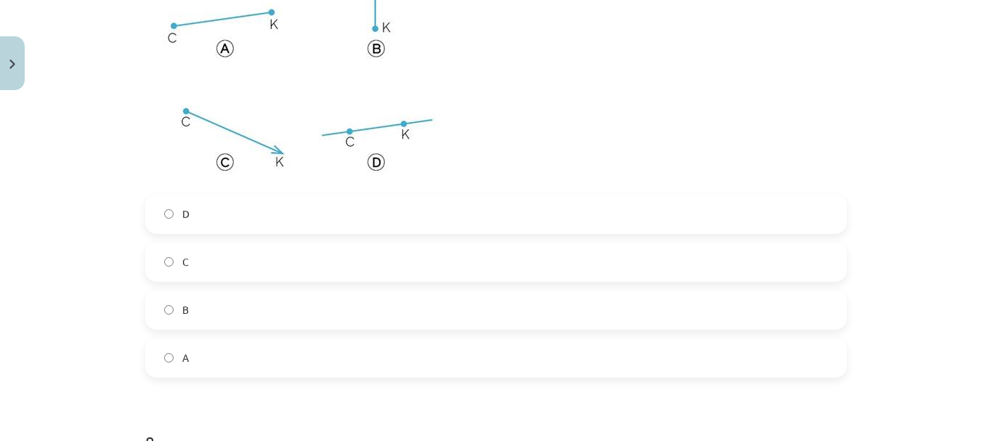
click at [214, 219] on label "D" at bounding box center [496, 214] width 699 height 36
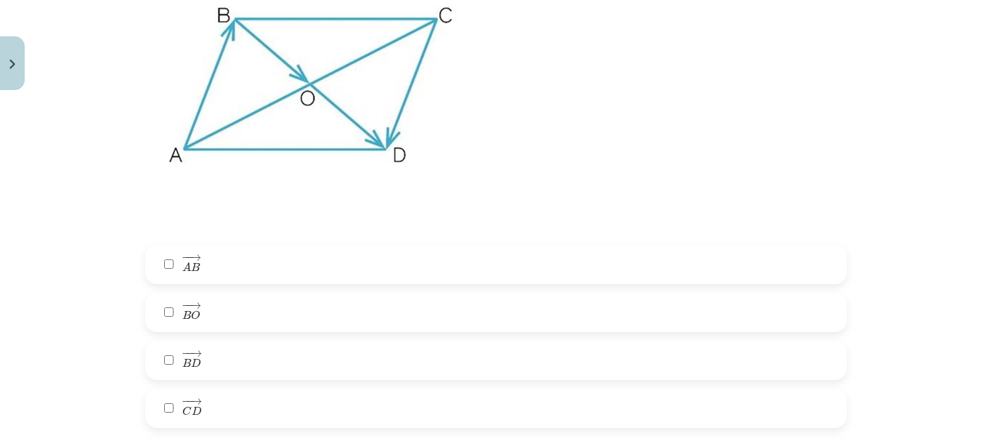
scroll to position [3426, 0]
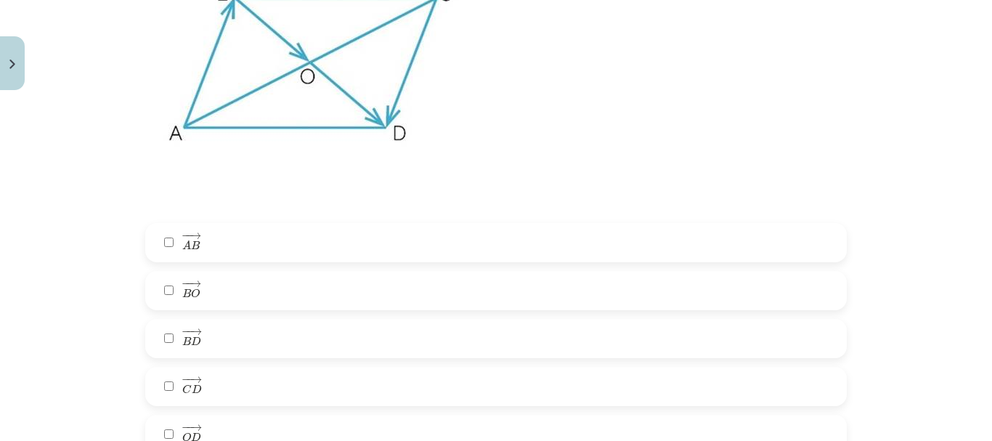
click at [225, 298] on label "− − → B O B O →" at bounding box center [496, 290] width 699 height 36
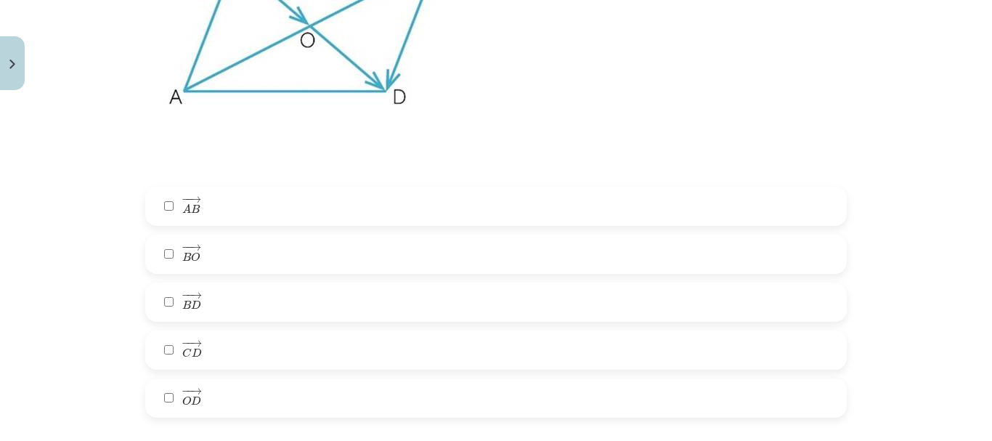
scroll to position [3571, 0]
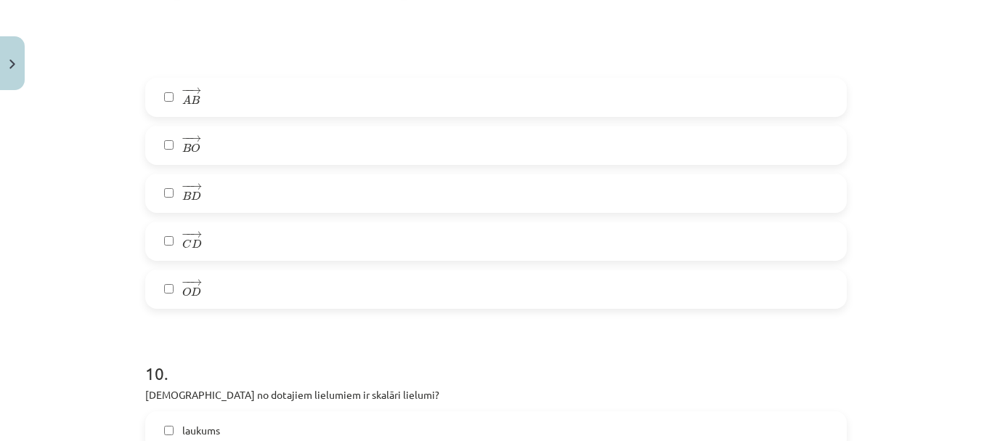
click at [224, 285] on label "− − → O D O D →" at bounding box center [496, 289] width 699 height 36
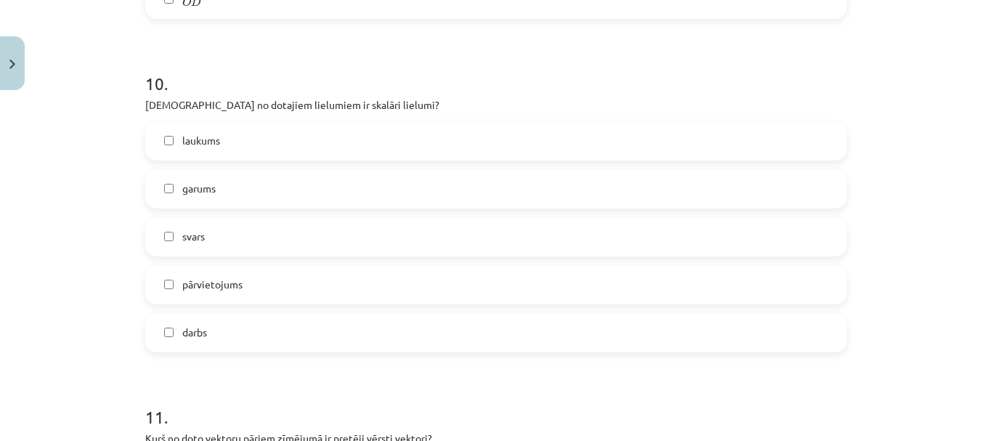
scroll to position [3862, 0]
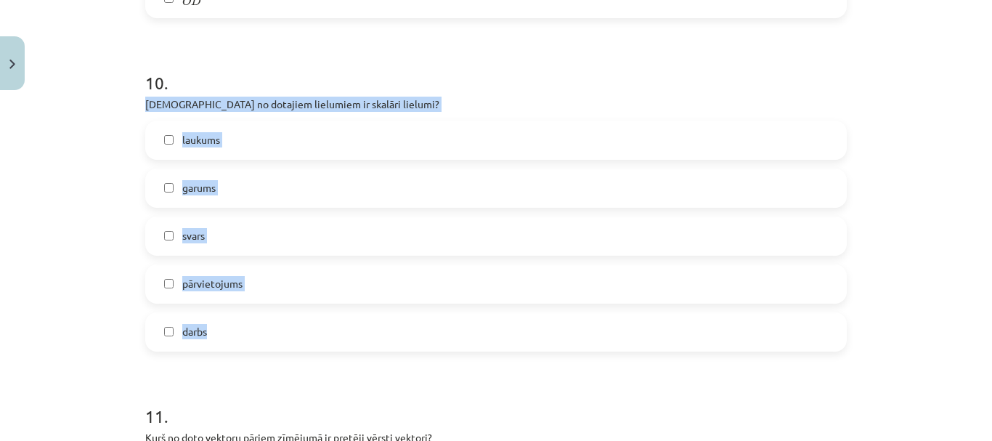
click at [255, 309] on div "laukums garums svars pārvietojums darbs" at bounding box center [496, 236] width 702 height 231
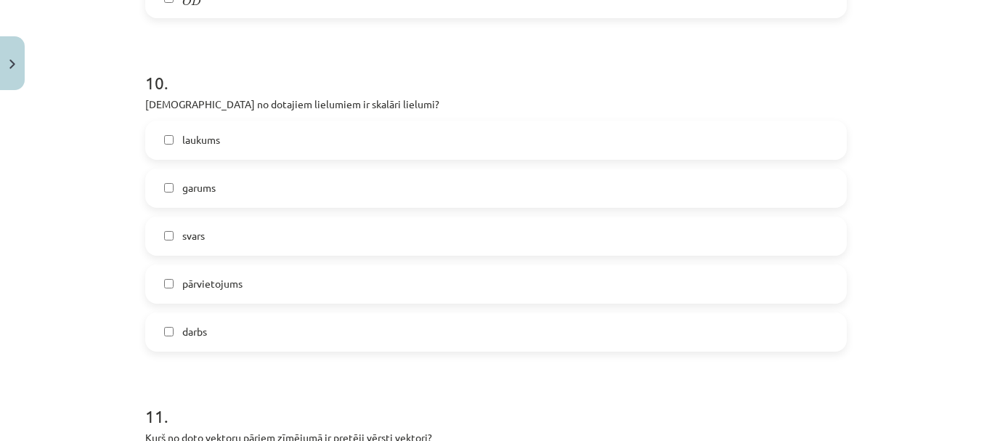
drag, startPoint x: 255, startPoint y: 312, endPoint x: 89, endPoint y: 225, distance: 187.8
click at [86, 267] on div "Mācību tēma: Matemātikas i - 10. klases 1. ieskaites mācību materiāls (a,b) #2 …" at bounding box center [496, 220] width 992 height 441
click at [241, 317] on label "darbs" at bounding box center [496, 332] width 699 height 36
drag, startPoint x: 241, startPoint y: 317, endPoint x: 100, endPoint y: 224, distance: 169.1
click at [100, 236] on div "Mācību tēma: Matemātikas i - 10. klases 1. ieskaites mācību materiāls (a,b) #2 …" at bounding box center [496, 220] width 992 height 441
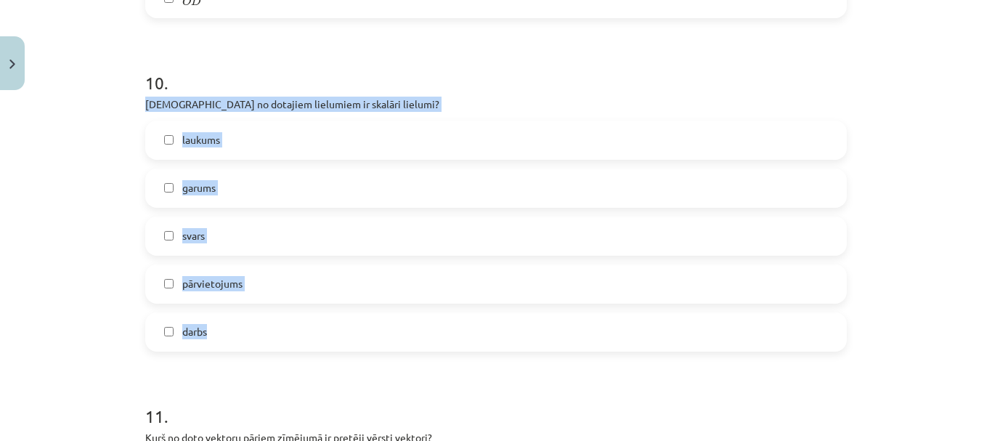
drag, startPoint x: 131, startPoint y: 100, endPoint x: 231, endPoint y: 317, distance: 238.3
copy div "Kuri no dotajiem lielumiem ir skalāri lielumi? laukums garums svars pārvietojum…"
click at [254, 142] on label "laukums" at bounding box center [496, 140] width 699 height 36
click at [255, 186] on label "garums" at bounding box center [496, 188] width 699 height 36
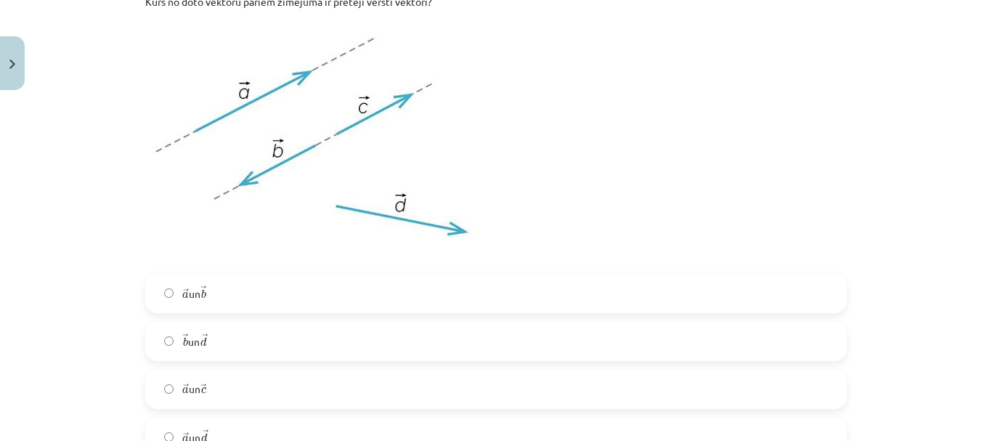
scroll to position [4370, 0]
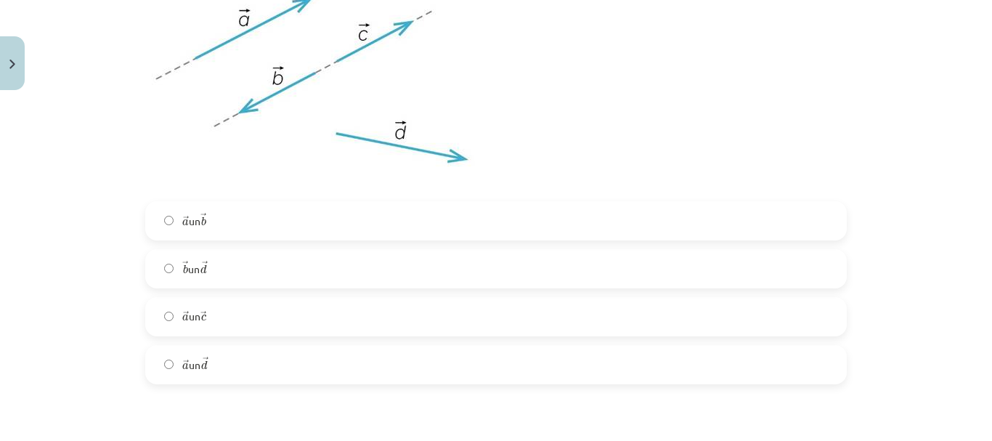
click at [234, 267] on label "→ b b → un → d d →" at bounding box center [496, 269] width 699 height 36
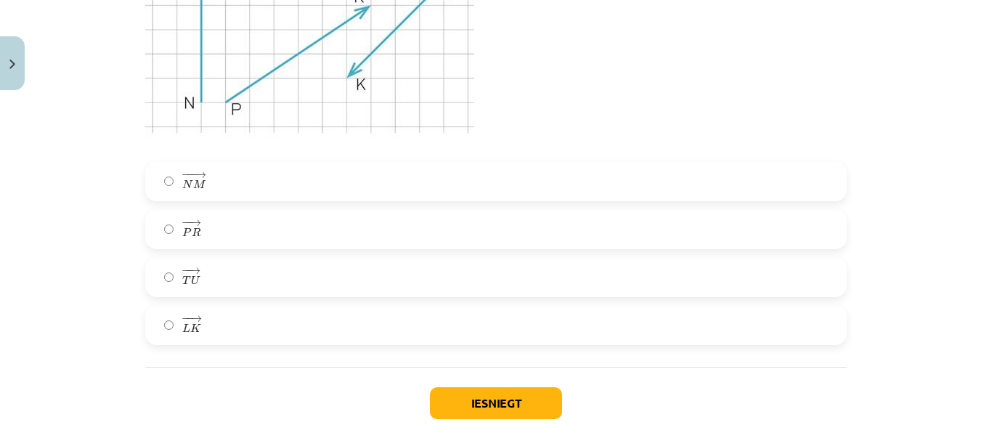
scroll to position [4952, 0]
click at [224, 240] on label "− − → P R P R →" at bounding box center [496, 229] width 699 height 36
click at [528, 400] on button "Iesniegt" at bounding box center [496, 402] width 132 height 32
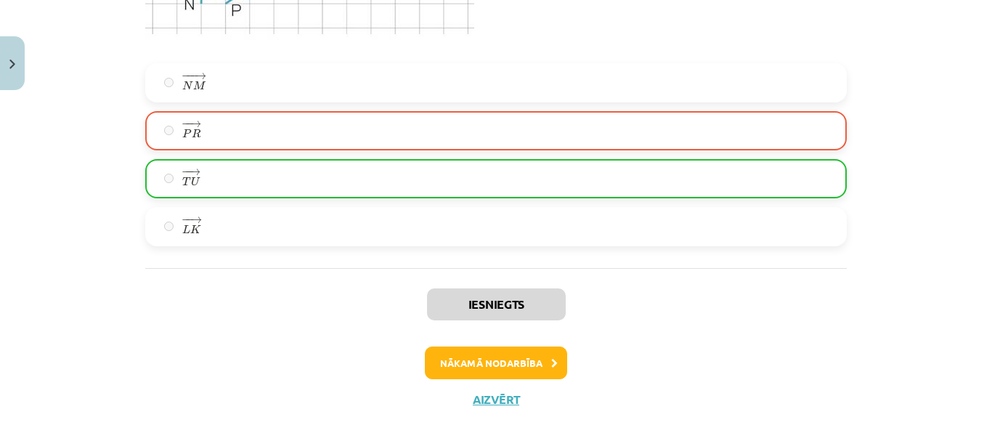
scroll to position [5070, 0]
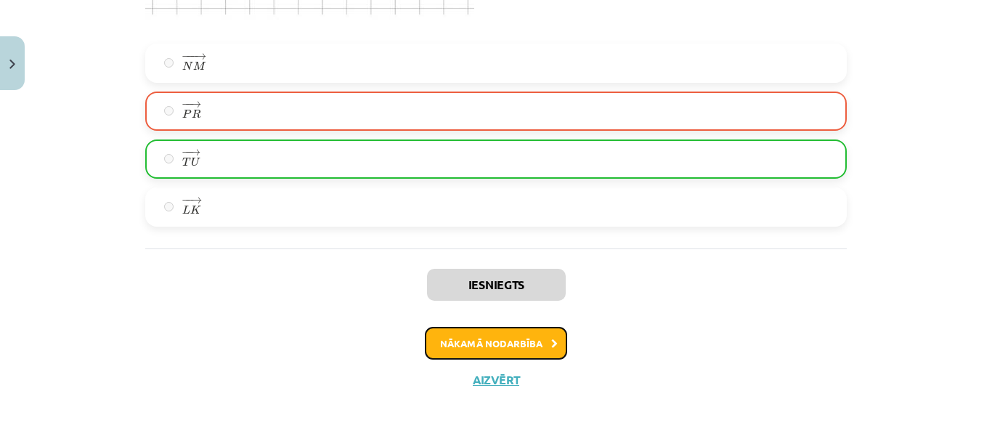
click at [484, 344] on button "Nākamā nodarbība" at bounding box center [496, 343] width 142 height 33
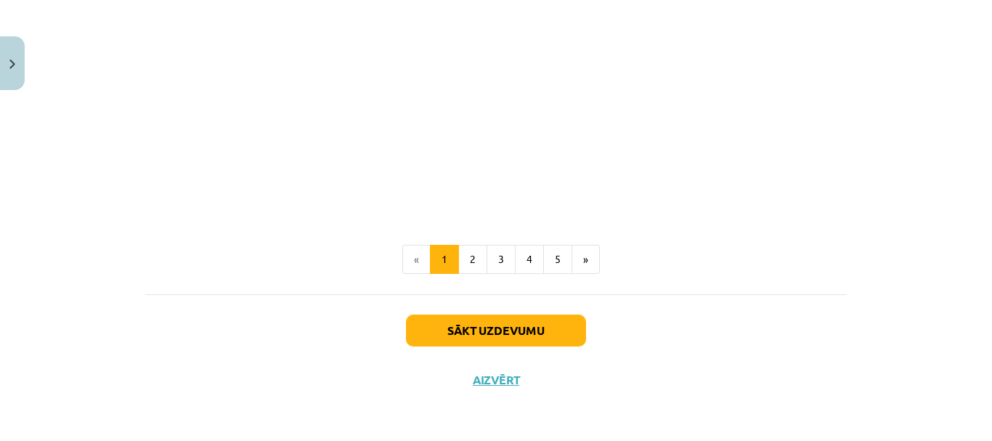
scroll to position [2320, 0]
click at [458, 253] on button "2" at bounding box center [472, 259] width 29 height 29
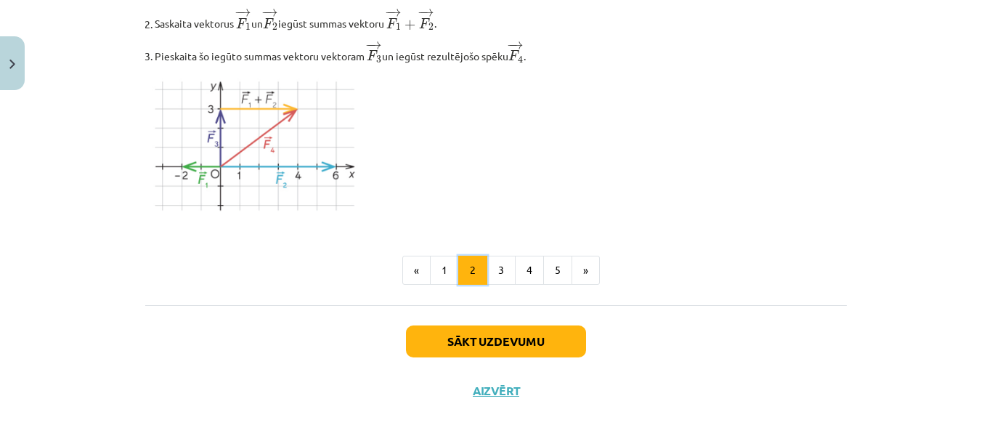
scroll to position [1900, 0]
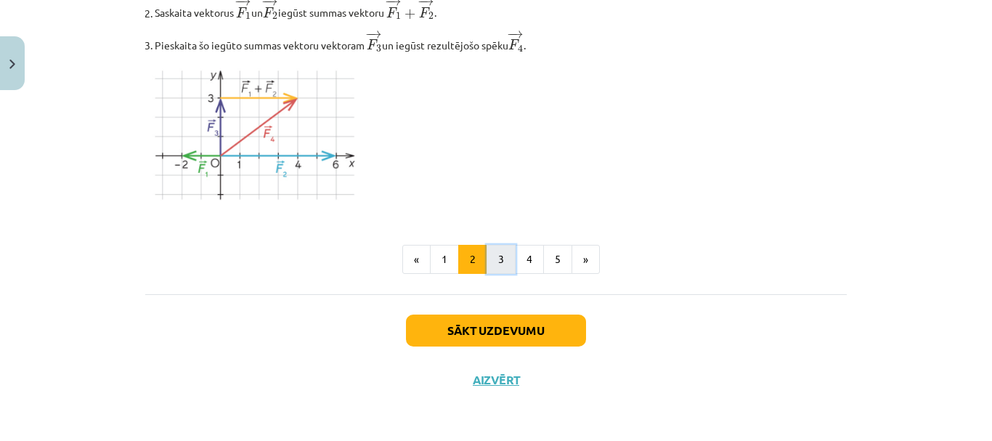
click at [496, 261] on button "3" at bounding box center [501, 259] width 29 height 29
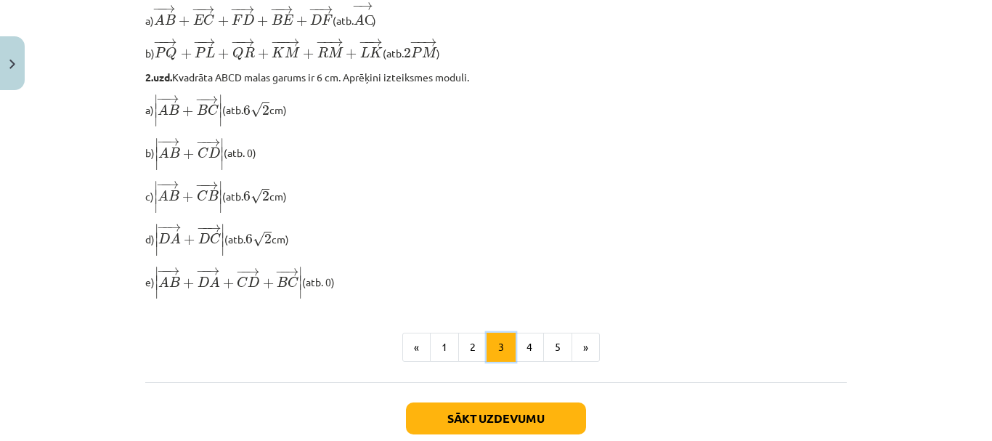
scroll to position [1277, 0]
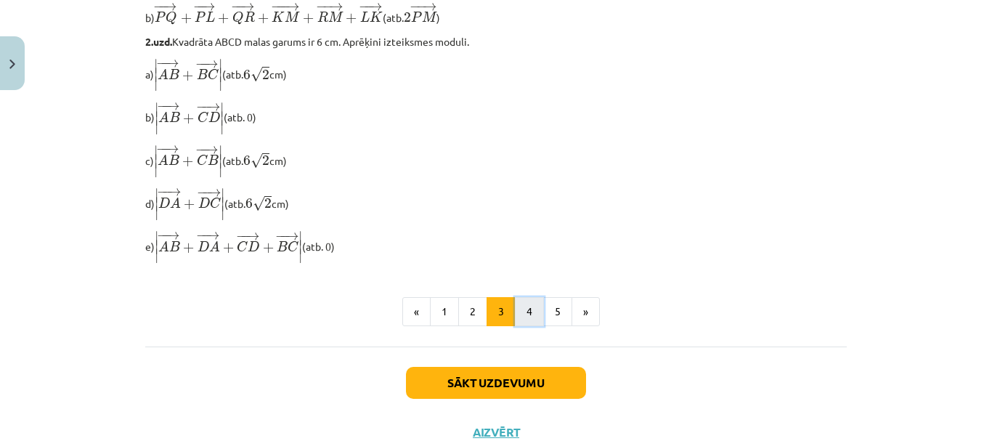
click at [515, 312] on button "4" at bounding box center [529, 311] width 29 height 29
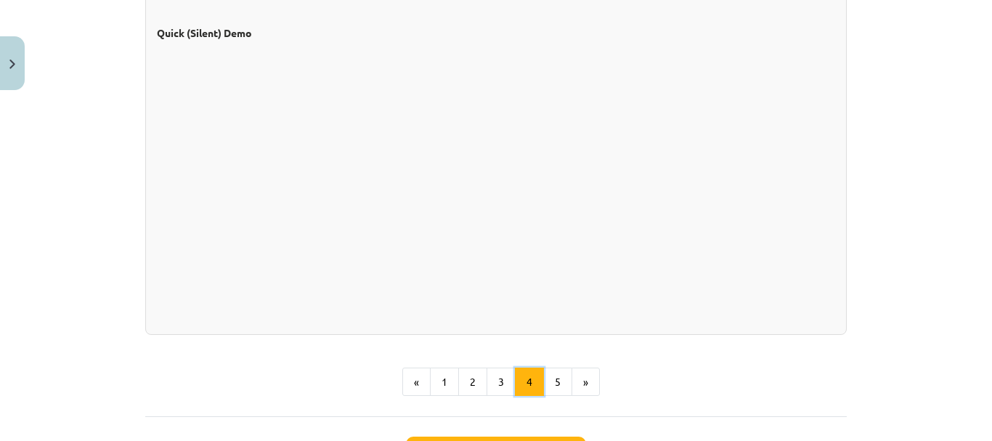
scroll to position [1427, 0]
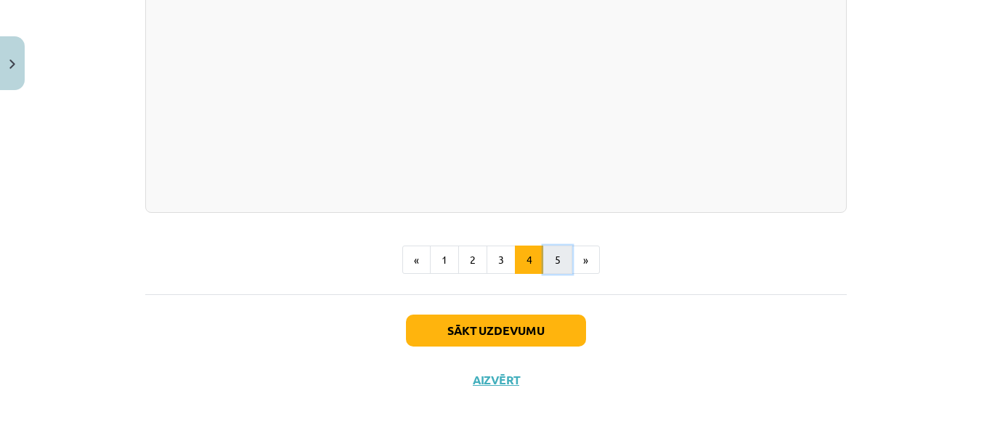
click at [543, 260] on button "5" at bounding box center [557, 260] width 29 height 29
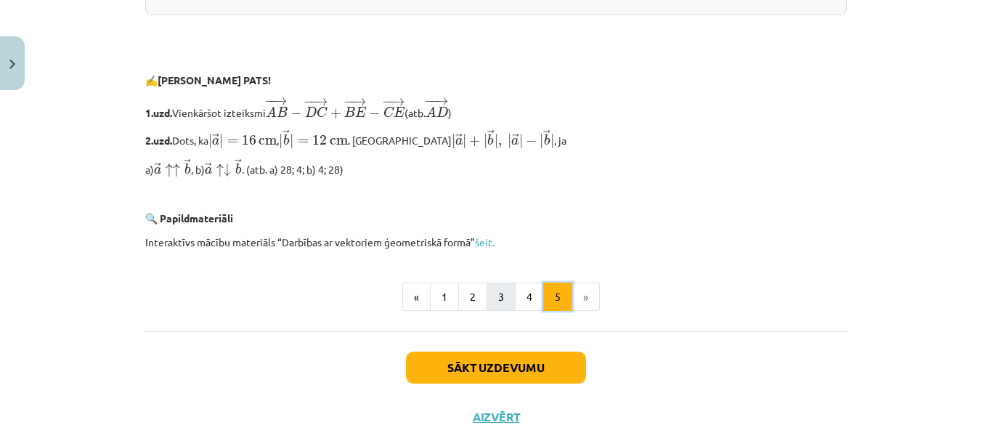
scroll to position [3193, 0]
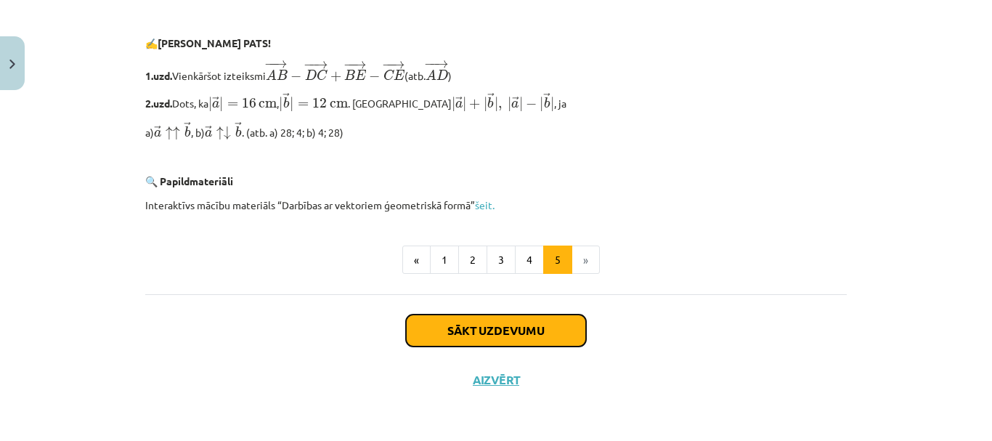
click at [495, 332] on button "Sākt uzdevumu" at bounding box center [496, 331] width 180 height 32
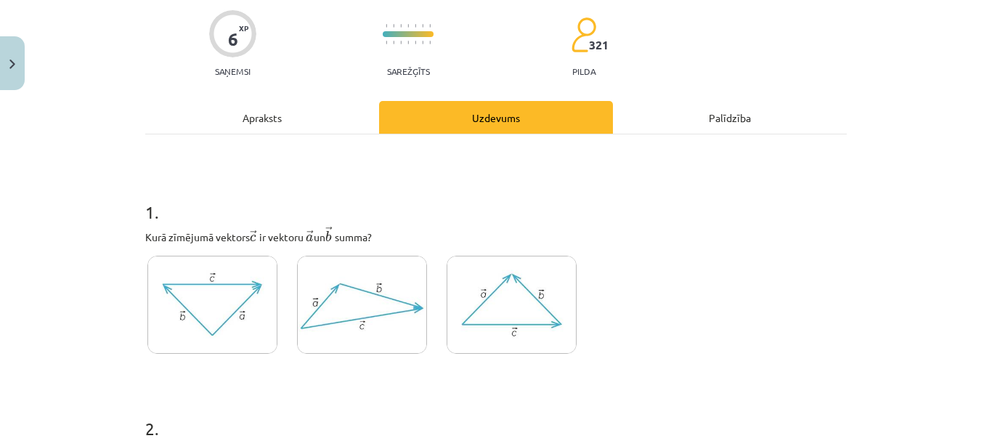
scroll to position [109, 0]
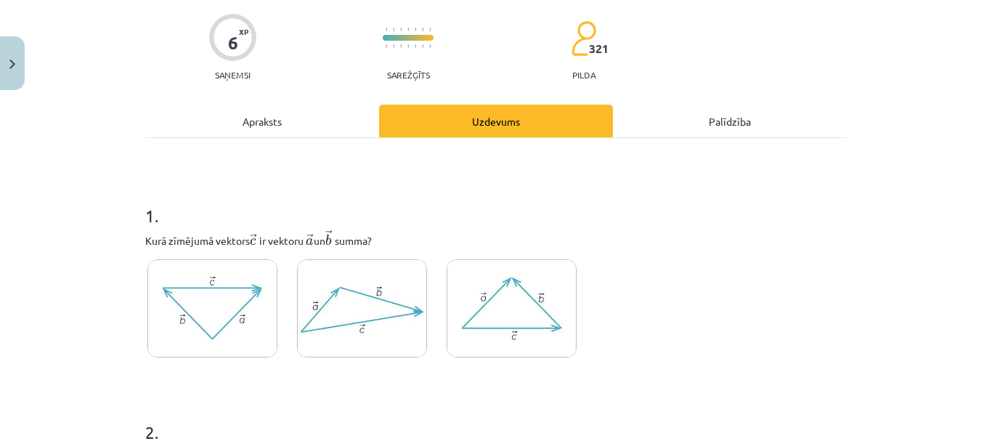
click at [319, 295] on img at bounding box center [362, 308] width 130 height 98
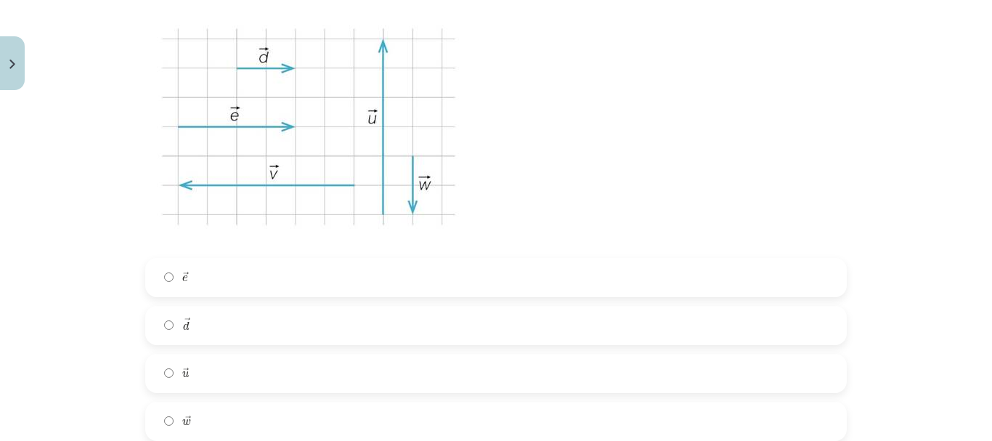
scroll to position [617, 0]
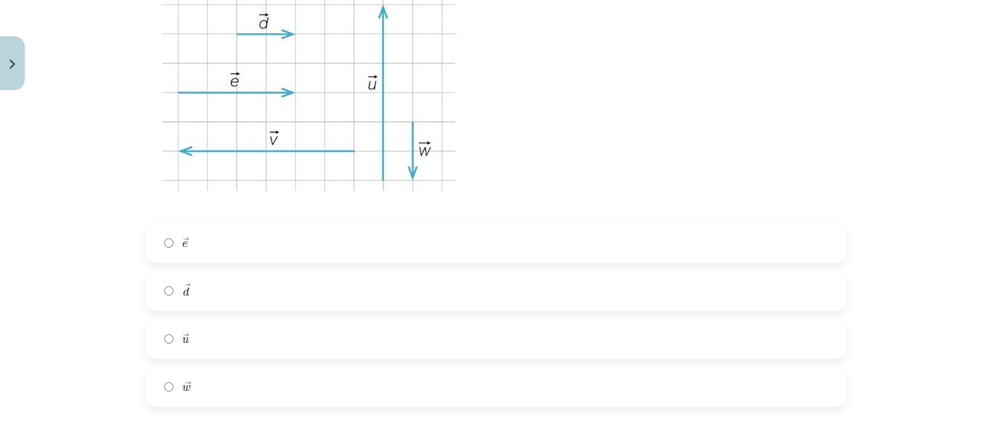
click at [278, 245] on label "→ e e →" at bounding box center [496, 243] width 699 height 36
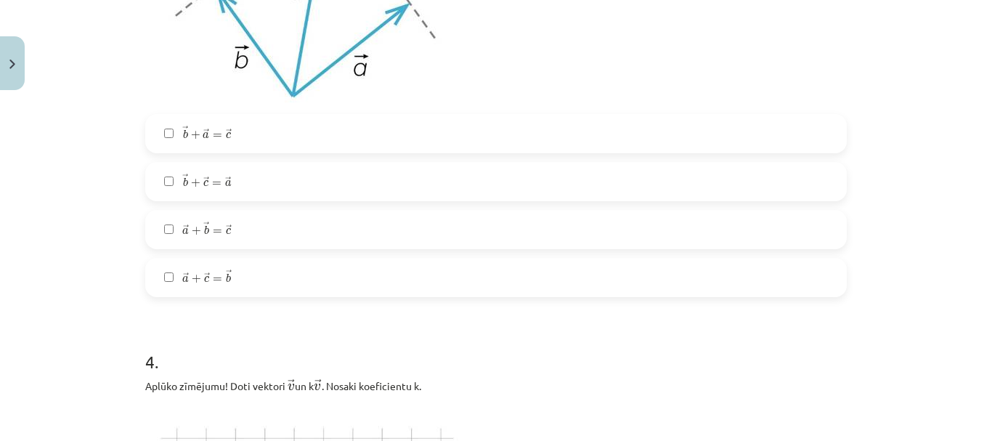
scroll to position [1271, 0]
click at [253, 187] on label "→ b + → c = → a b → + c → = a →" at bounding box center [496, 179] width 699 height 36
click at [250, 230] on label "→ a + → b = → c a → + b → = c →" at bounding box center [496, 226] width 699 height 36
click at [255, 271] on label "→ a + → c = → b a → + c → = b →" at bounding box center [496, 274] width 699 height 36
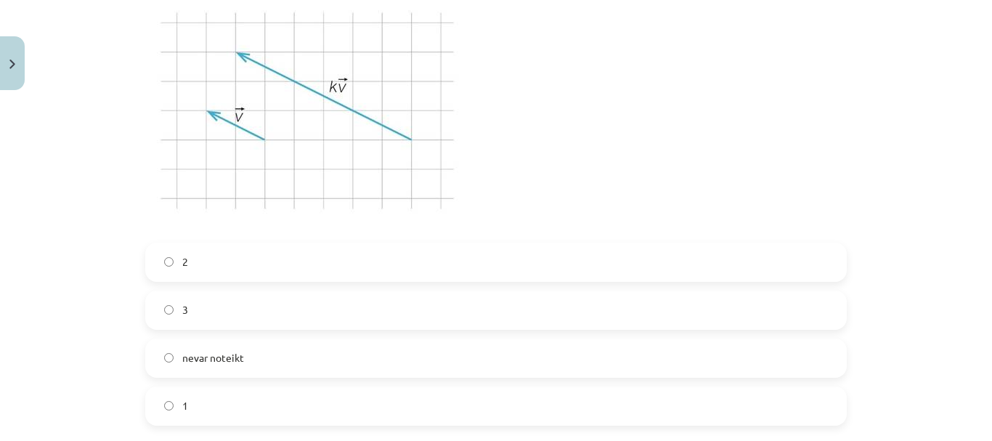
scroll to position [1707, 0]
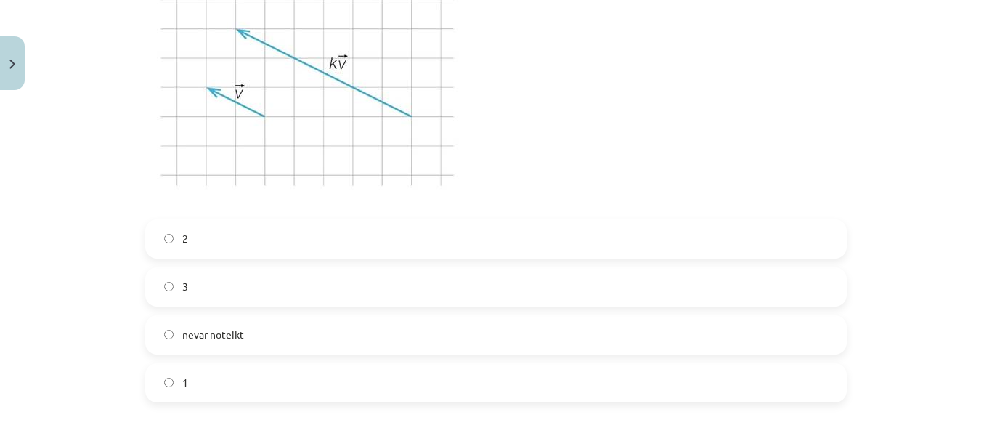
click at [230, 245] on label "2" at bounding box center [496, 239] width 699 height 36
click at [230, 243] on label "2" at bounding box center [496, 239] width 699 height 36
click at [230, 282] on label "3" at bounding box center [496, 287] width 699 height 36
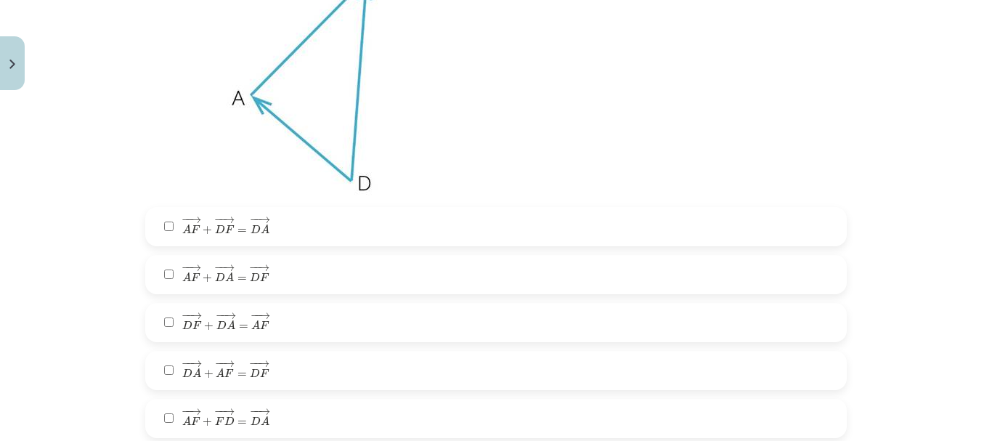
scroll to position [2361, 0]
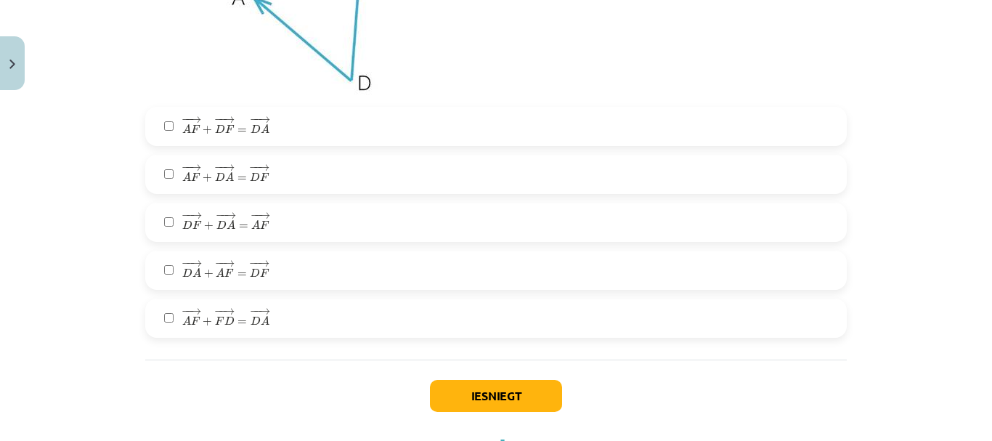
click at [250, 173] on span "D" at bounding box center [255, 176] width 10 height 9
click at [265, 322] on label "− − → A F + − − → F D = − − → D A A F → + F D → = D A →" at bounding box center [496, 318] width 699 height 36
click at [216, 125] on span "D" at bounding box center [220, 128] width 10 height 9
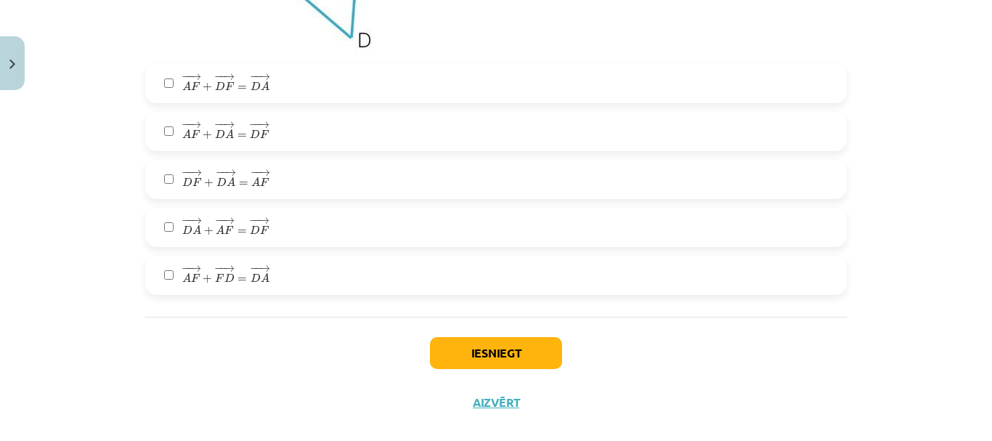
scroll to position [2427, 0]
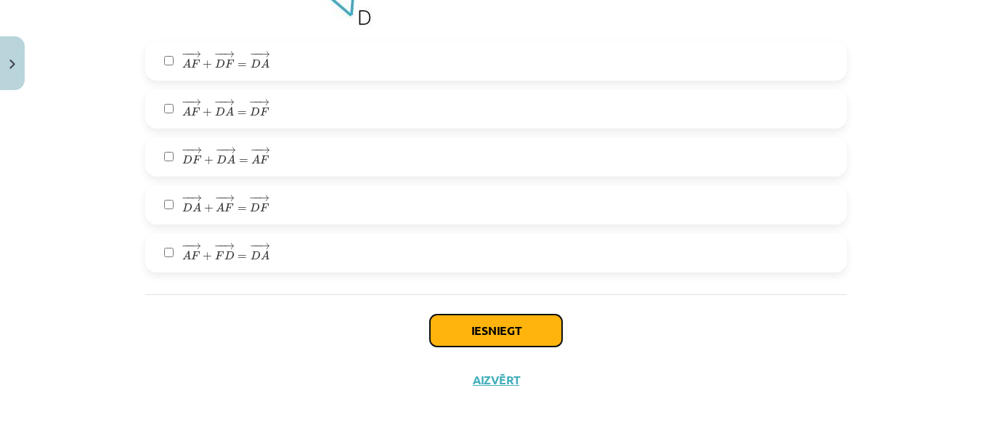
click at [553, 333] on button "Iesniegt" at bounding box center [496, 331] width 132 height 32
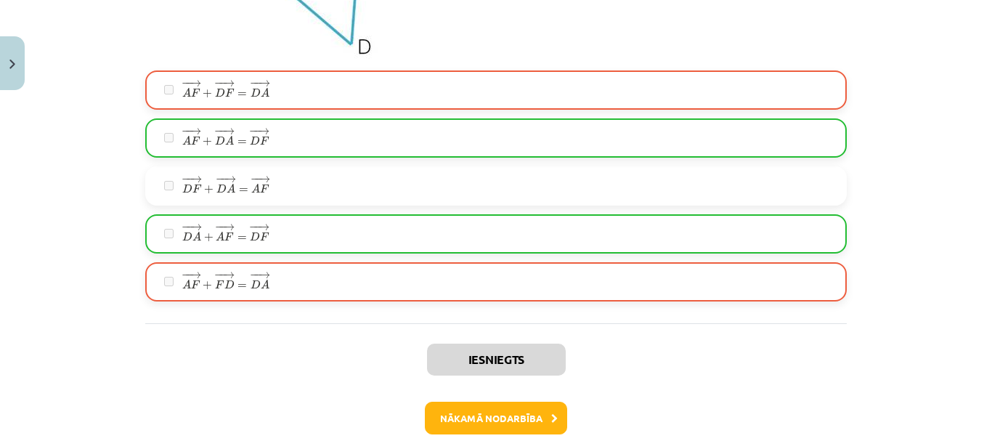
scroll to position [2473, 0]
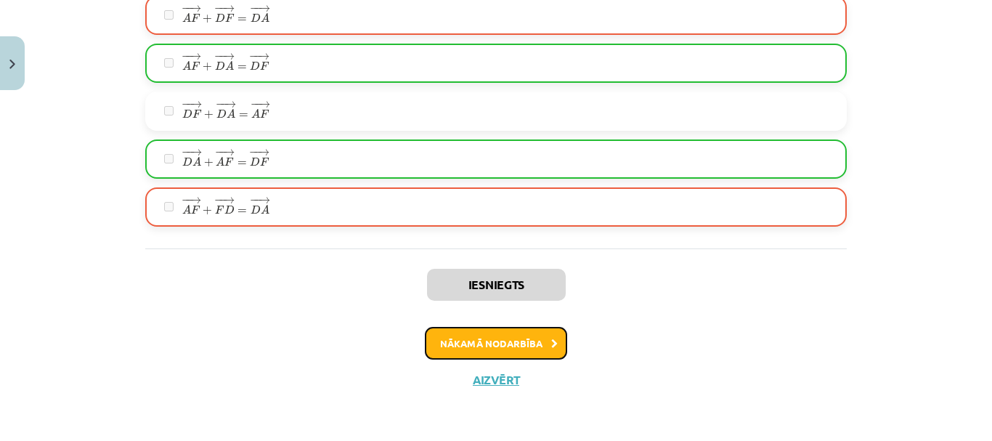
click at [487, 337] on button "Nākamā nodarbība" at bounding box center [496, 343] width 142 height 33
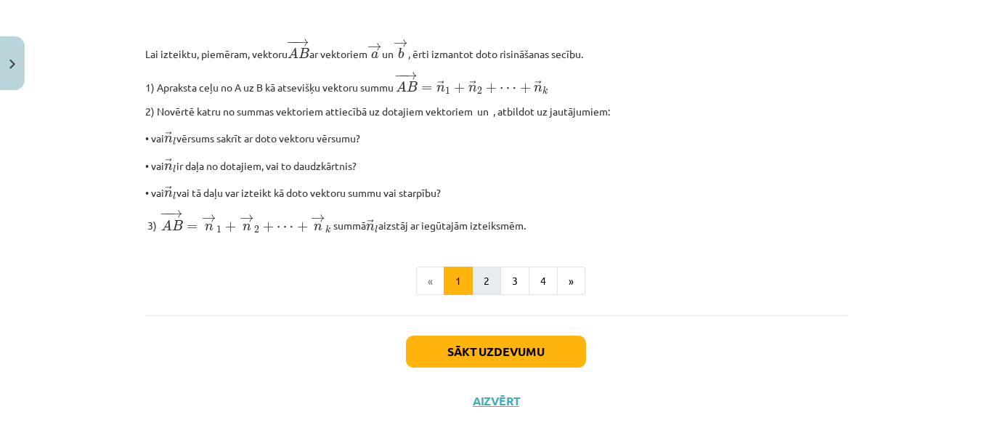
scroll to position [1300, 0]
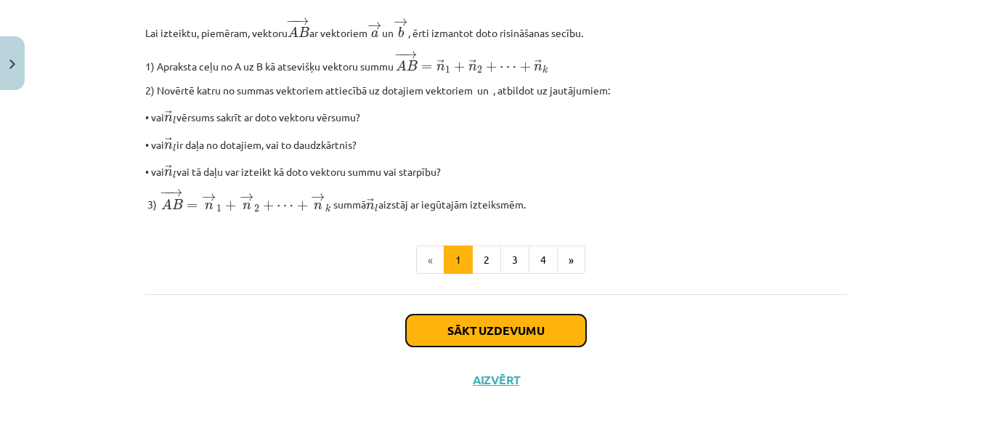
click at [478, 323] on button "Sākt uzdevumu" at bounding box center [496, 331] width 180 height 32
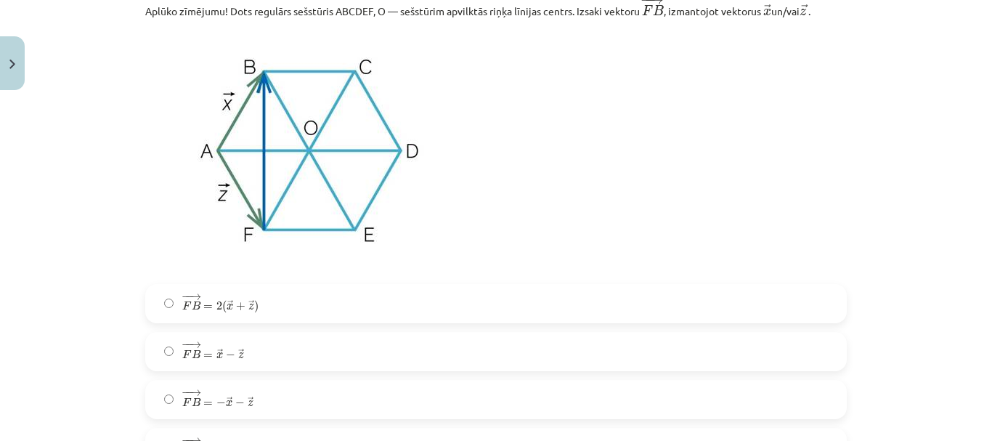
scroll to position [488, 0]
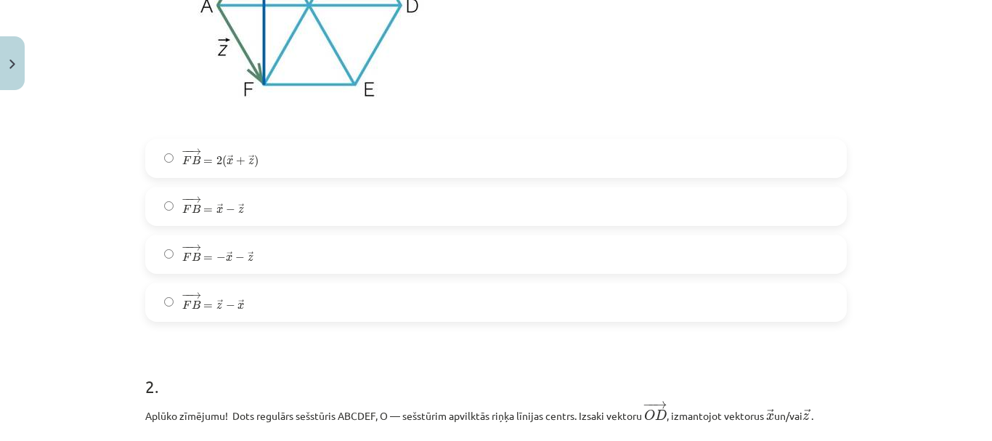
click at [402, 310] on label "− − → F B = → z − → x F B → = z → − x →" at bounding box center [496, 302] width 699 height 36
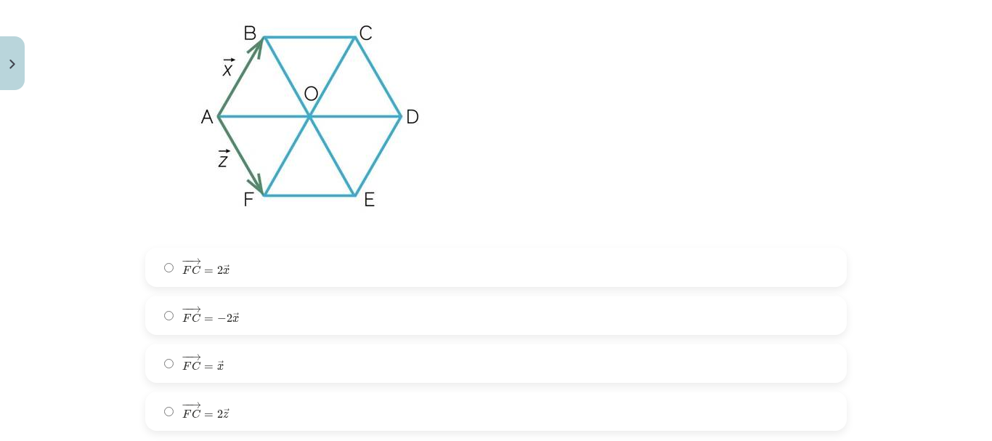
scroll to position [2651, 0]
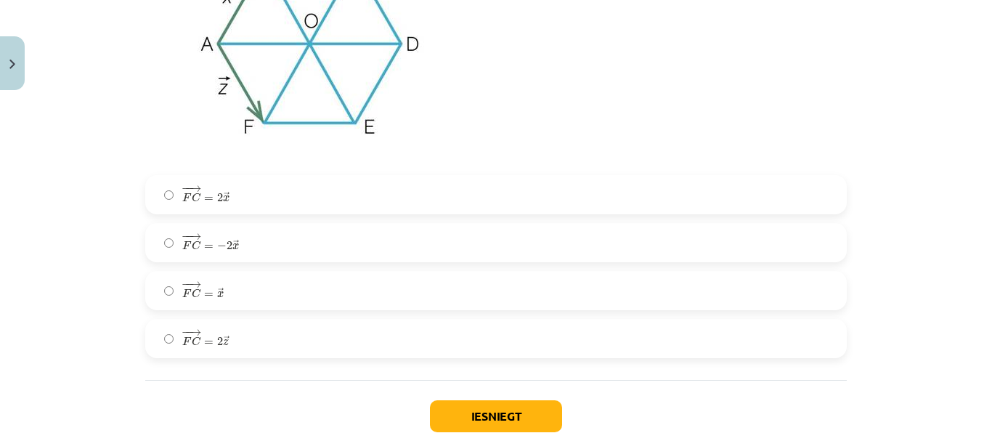
click at [303, 328] on label "− − → F C = 2 → z F C → = 2 z →" at bounding box center [496, 338] width 699 height 36
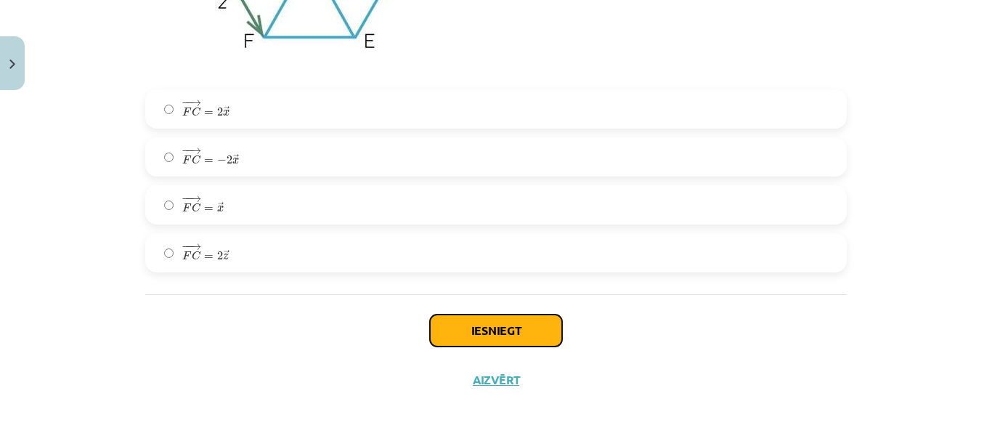
click at [469, 322] on button "Iesniegt" at bounding box center [496, 331] width 132 height 32
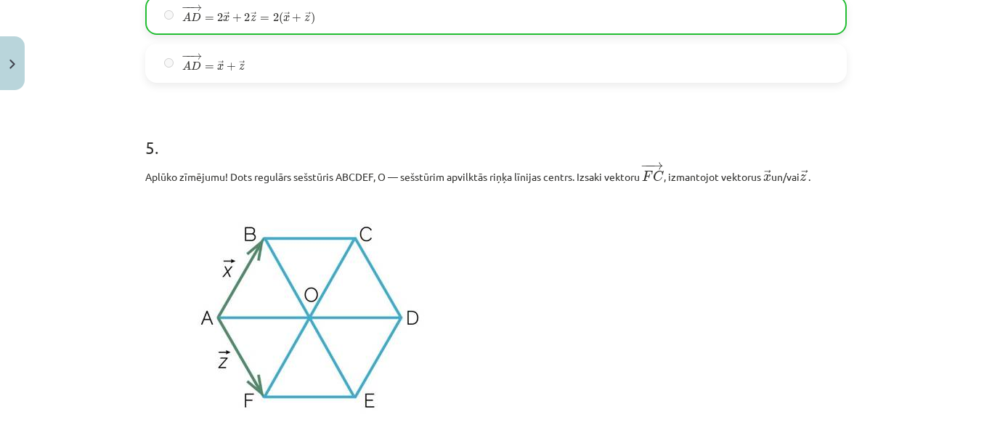
scroll to position [2787, 0]
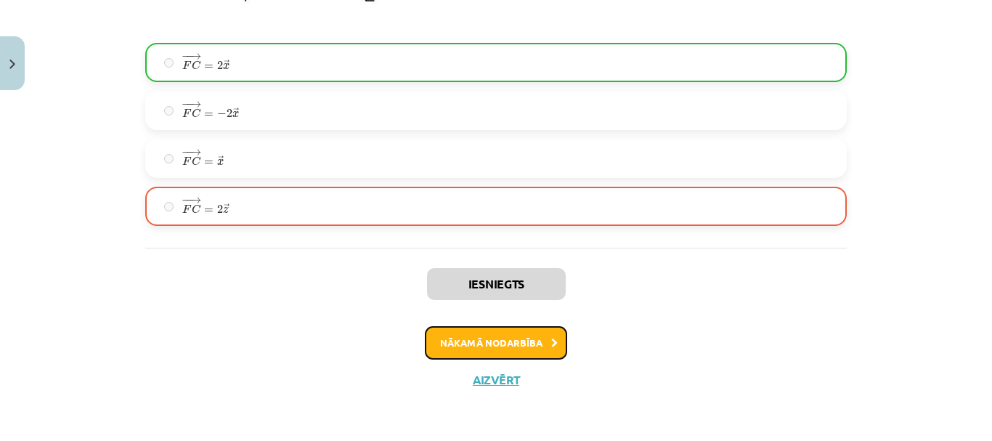
click at [519, 337] on button "Nākamā nodarbība" at bounding box center [496, 342] width 142 height 33
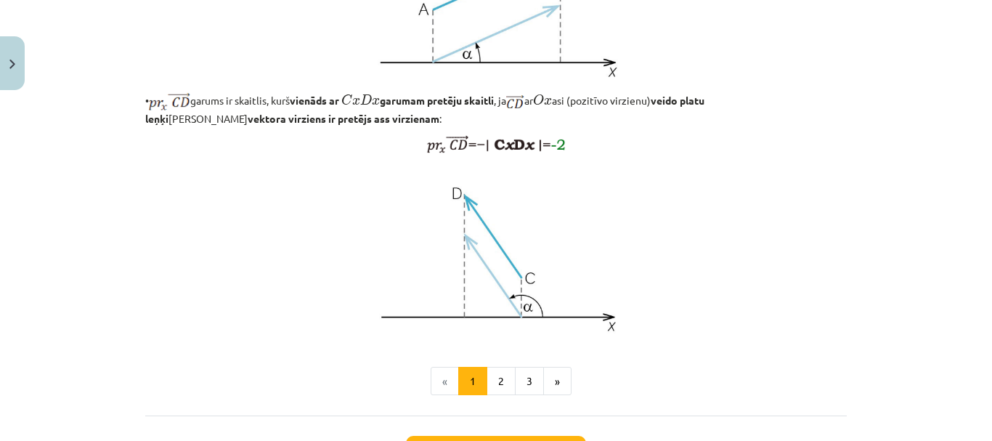
scroll to position [1284, 0]
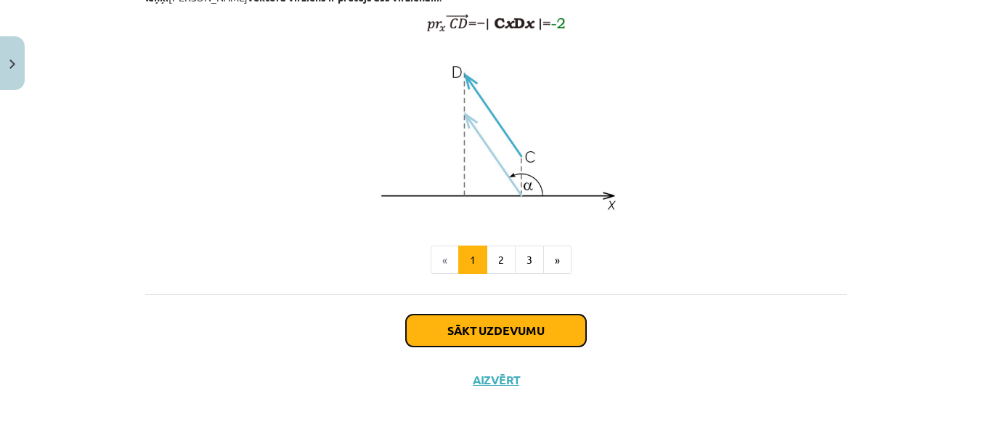
click at [506, 330] on button "Sākt uzdevumu" at bounding box center [496, 331] width 180 height 32
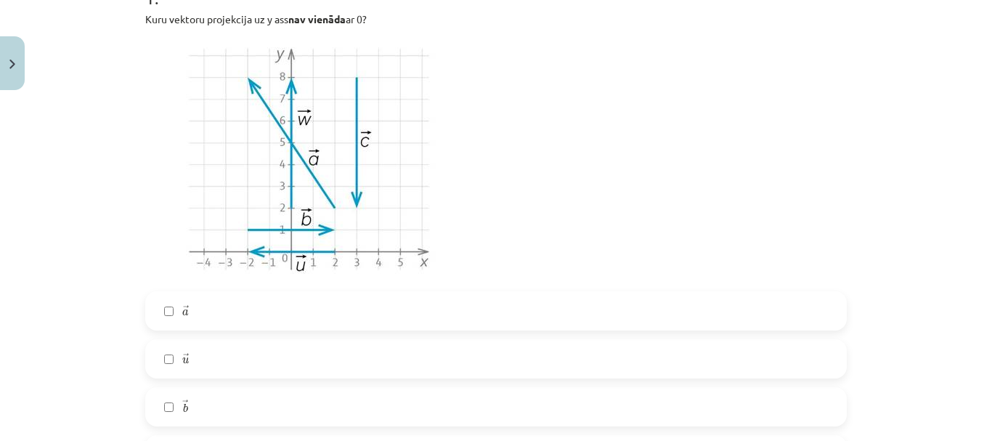
scroll to position [400, 0]
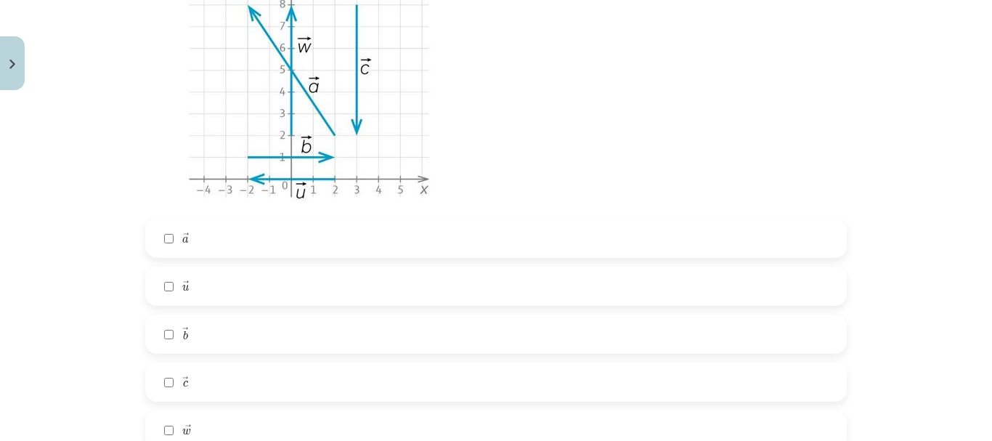
click at [398, 227] on label "→ a a →" at bounding box center [496, 238] width 699 height 36
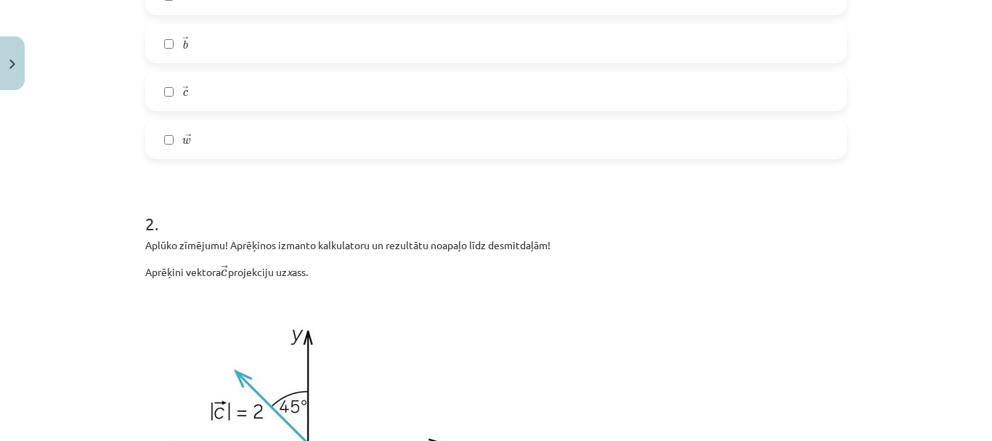
scroll to position [545, 0]
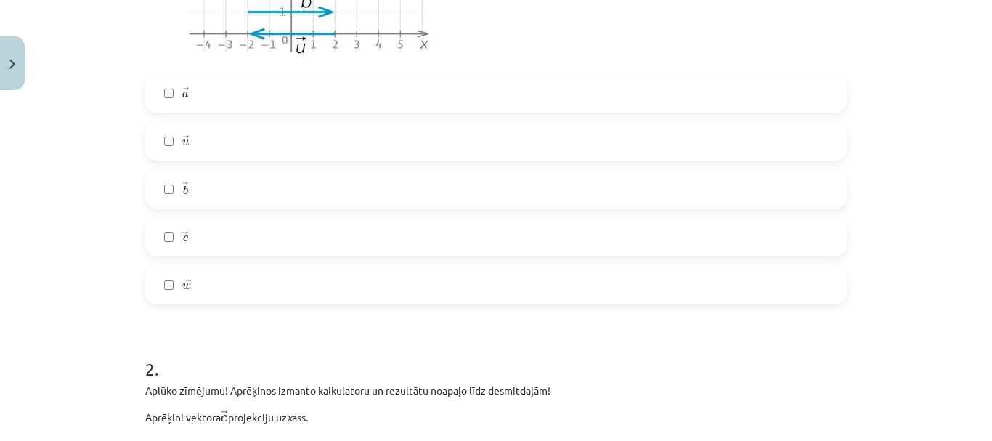
click at [376, 251] on label "→ c c →" at bounding box center [496, 237] width 699 height 36
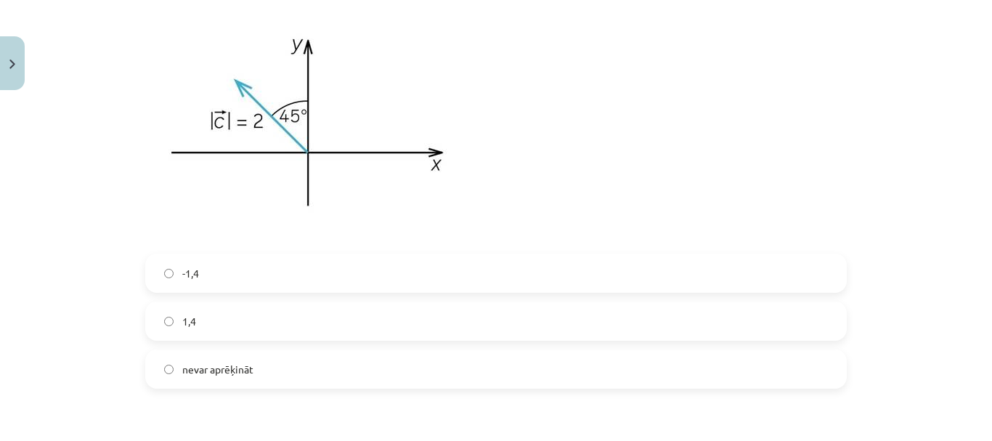
scroll to position [1053, 0]
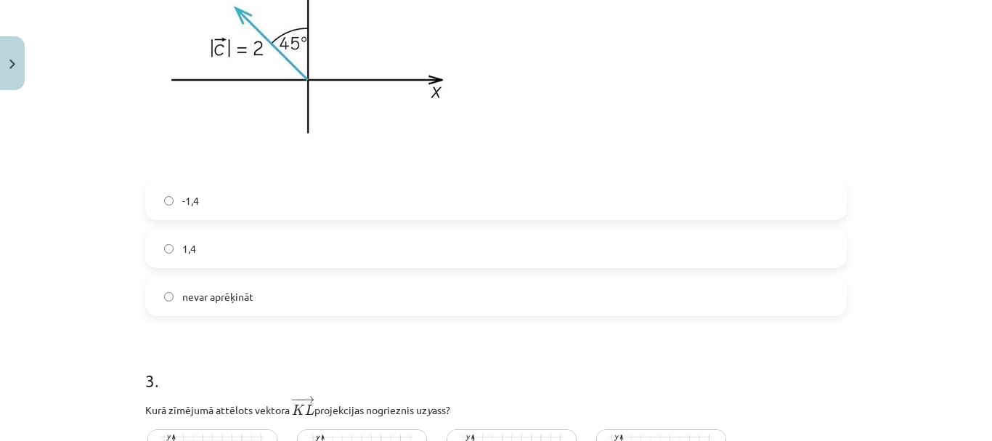
click at [279, 296] on label "nevar aprēķināt" at bounding box center [496, 296] width 699 height 36
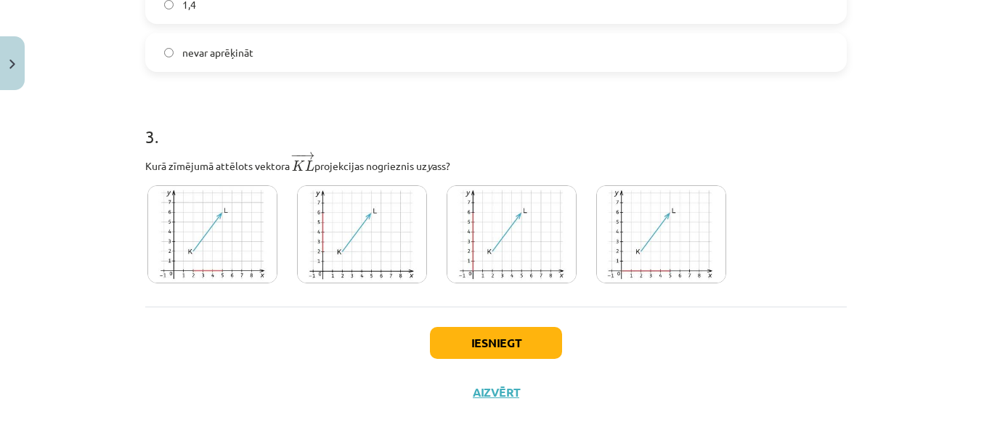
scroll to position [1311, 0]
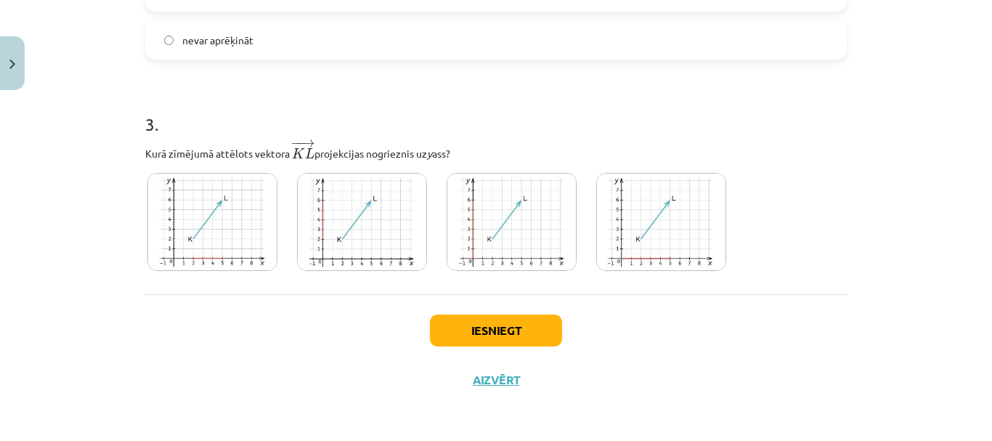
click at [307, 213] on img at bounding box center [362, 222] width 130 height 98
click at [508, 333] on button "Iesniegt" at bounding box center [496, 331] width 132 height 32
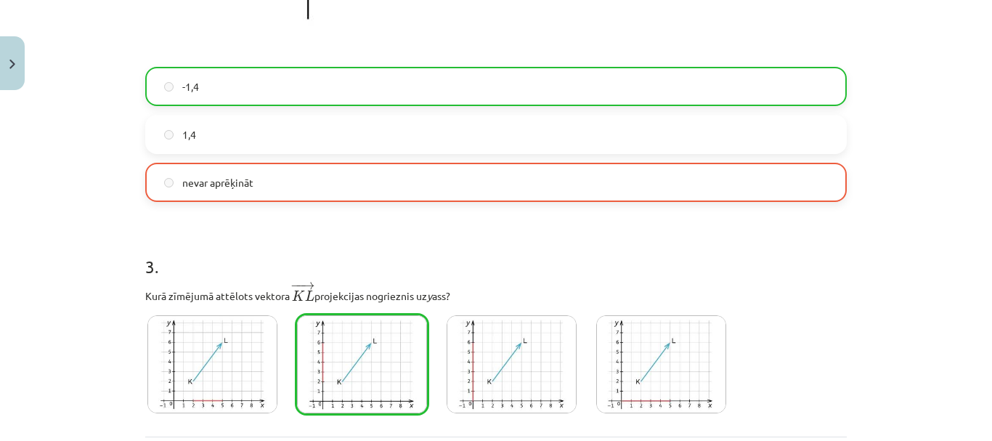
scroll to position [1357, 0]
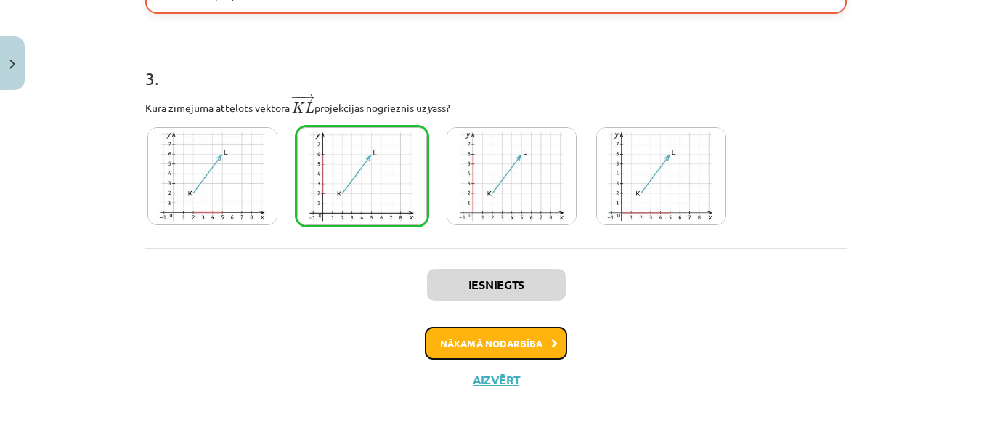
click at [513, 342] on button "Nākamā nodarbība" at bounding box center [496, 343] width 142 height 33
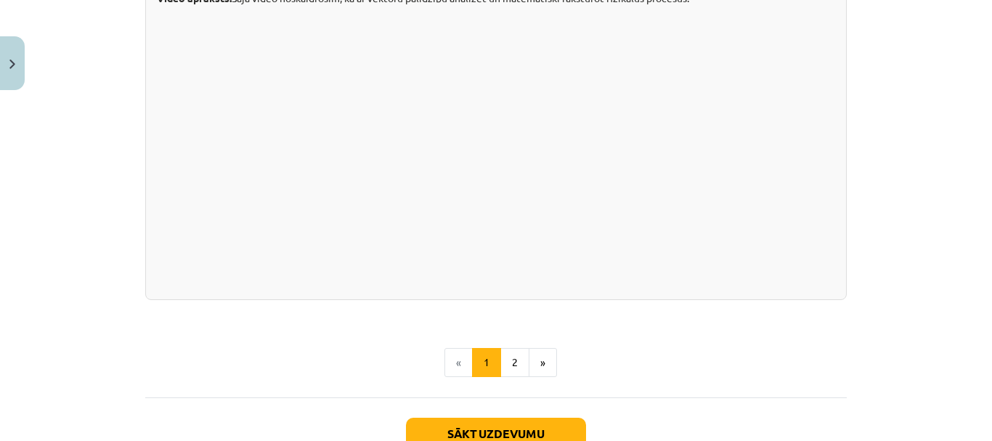
scroll to position [1608, 0]
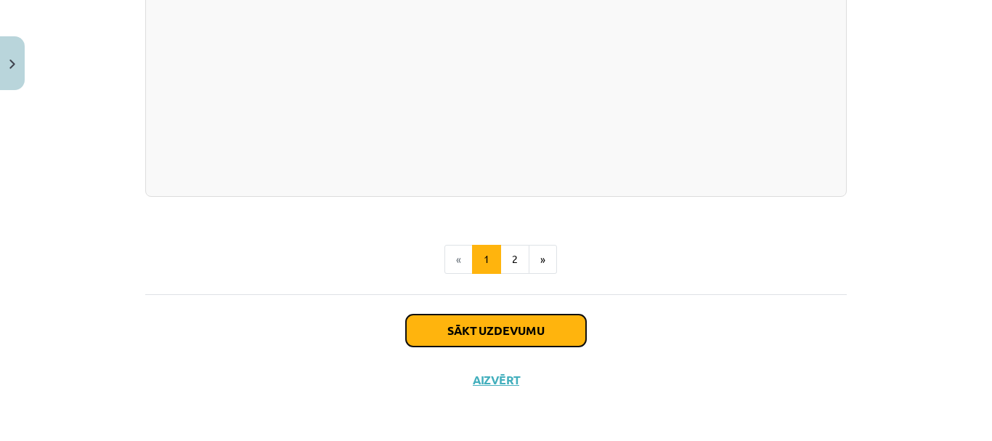
click at [518, 334] on button "Sākt uzdevumu" at bounding box center [496, 331] width 180 height 32
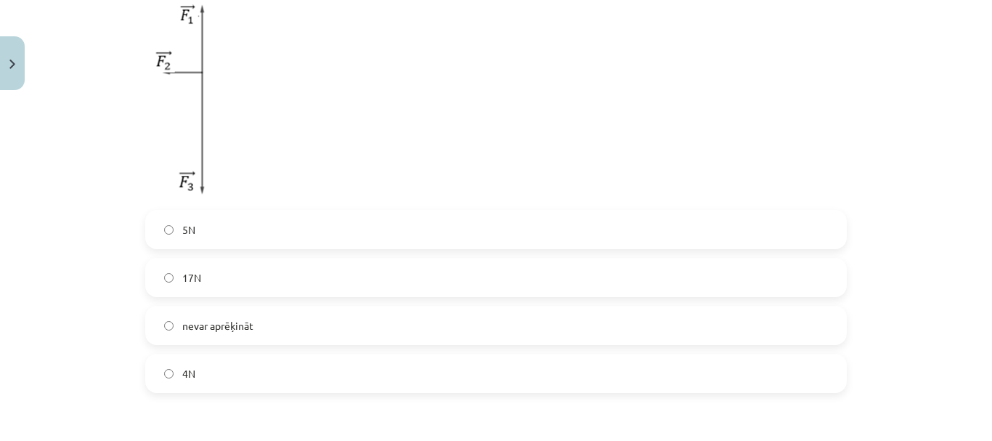
scroll to position [254, 0]
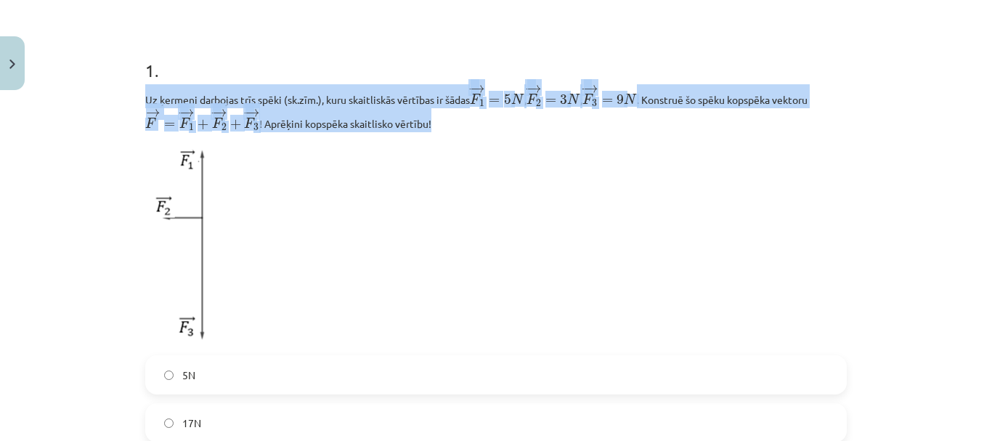
drag, startPoint x: 140, startPoint y: 97, endPoint x: 426, endPoint y: 132, distance: 288.3
click at [426, 131] on p "Uz ķermeni darbojas trīs spēki (sk.zīm.), kuru skaitliskās vērtības ir šādas − …" at bounding box center [496, 107] width 702 height 47
copy p "Uz ķermeni darbojas trīs spēki (sk.zīm.), kuru skaitliskās vērtības ir šādas − …"
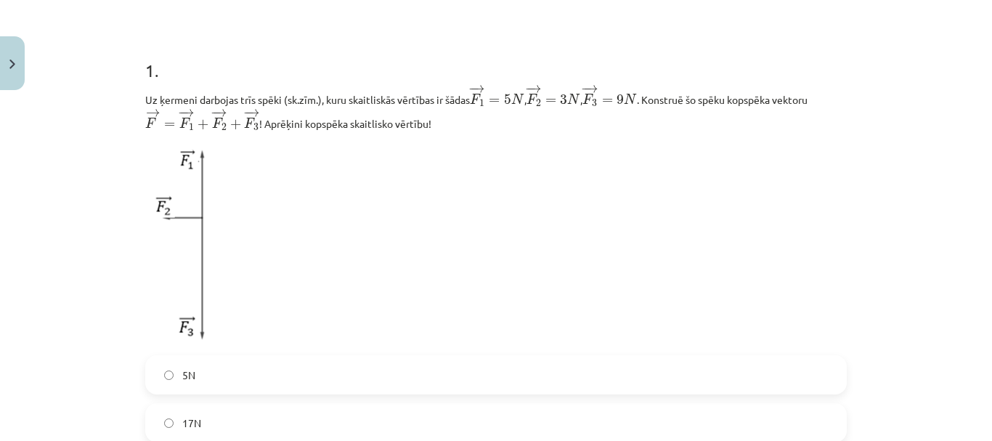
click at [602, 254] on p at bounding box center [496, 243] width 702 height 206
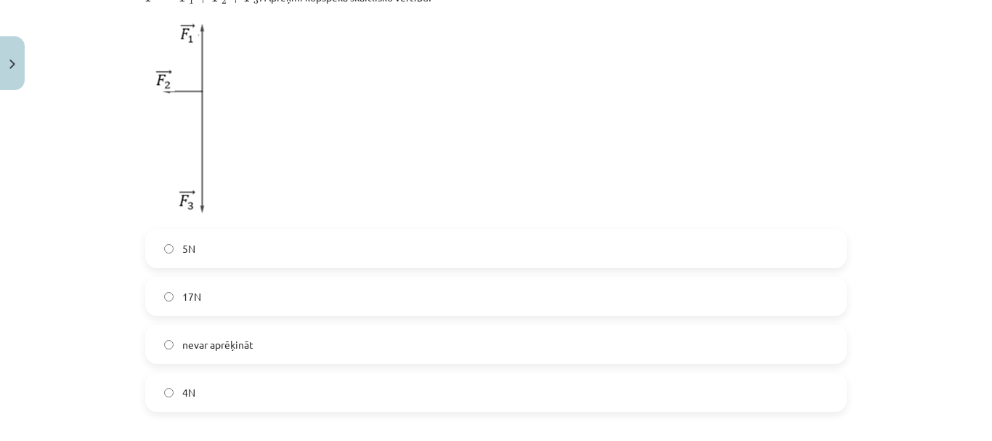
scroll to position [400, 0]
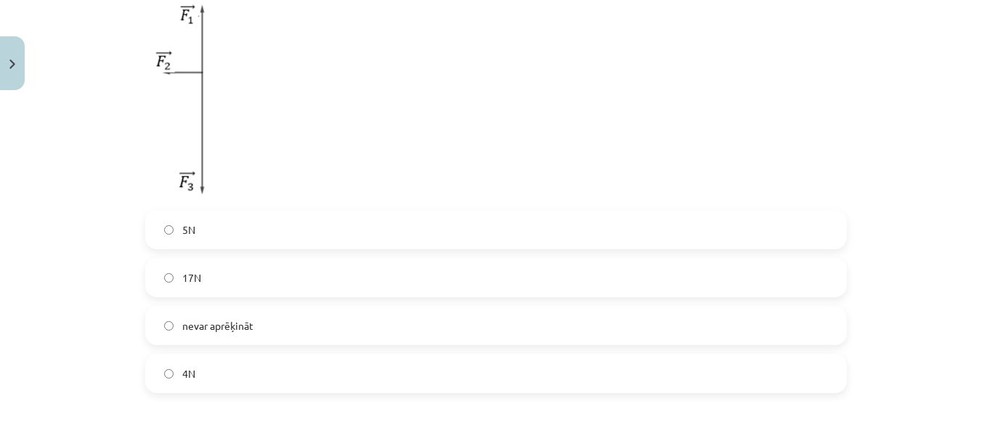
click at [341, 232] on label "5N" at bounding box center [496, 229] width 699 height 36
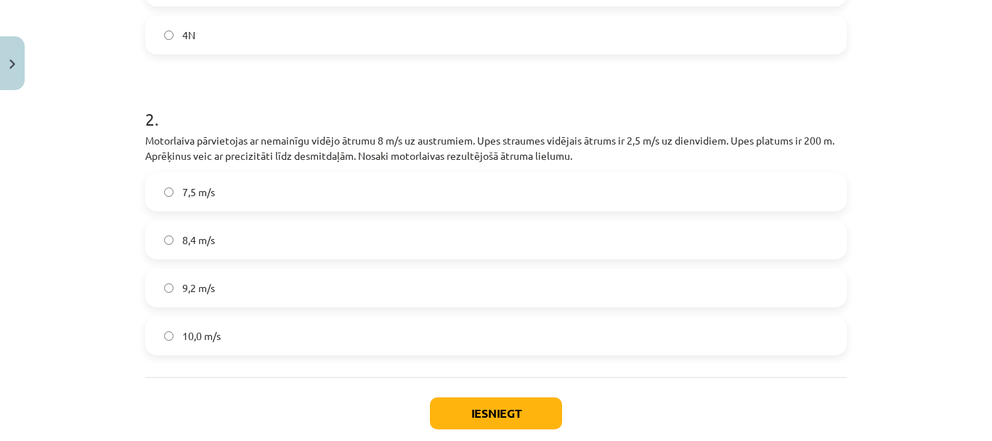
scroll to position [763, 0]
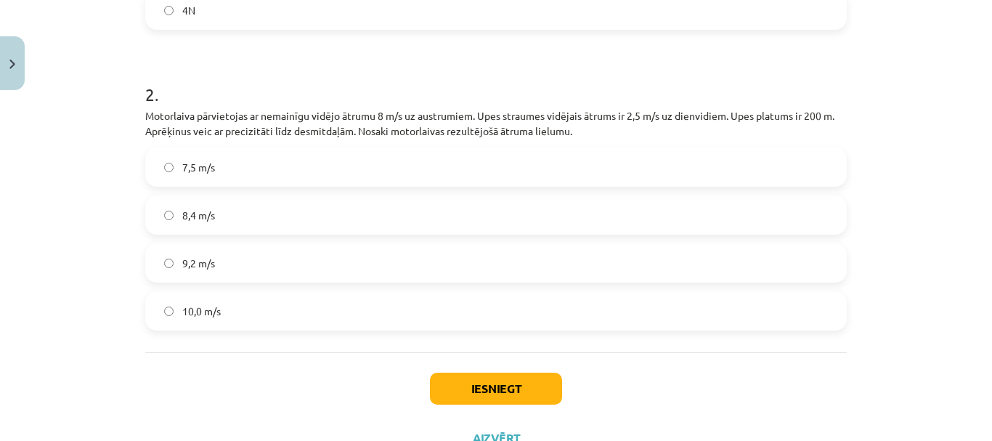
click at [336, 226] on label "8,4 m/s" at bounding box center [496, 215] width 699 height 36
click at [488, 381] on button "Iesniegt" at bounding box center [496, 389] width 132 height 32
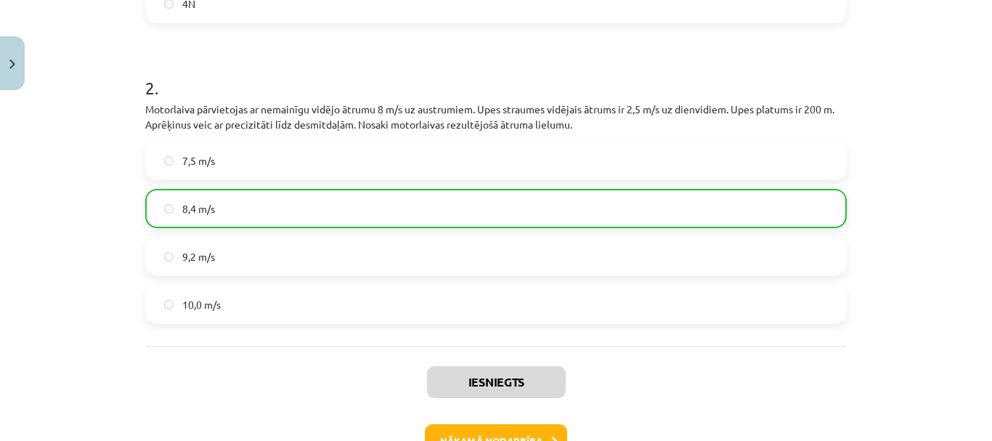
scroll to position [869, 0]
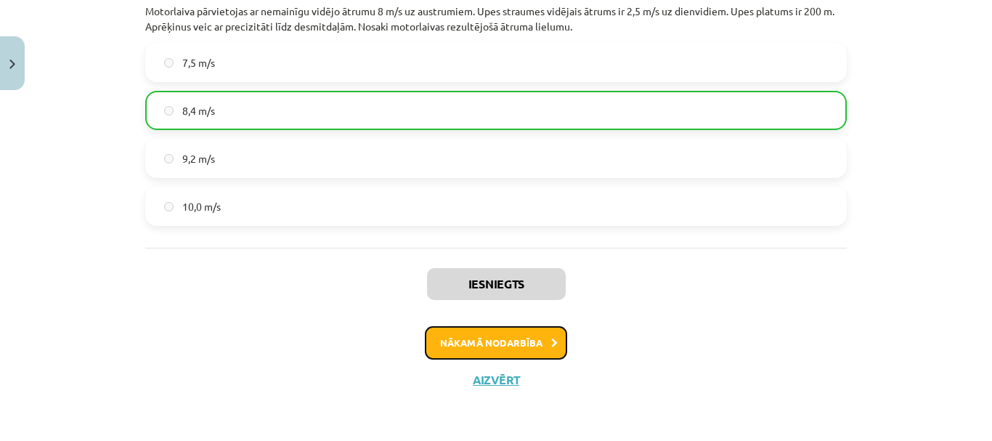
click at [492, 331] on button "Nākamā nodarbība" at bounding box center [496, 342] width 142 height 33
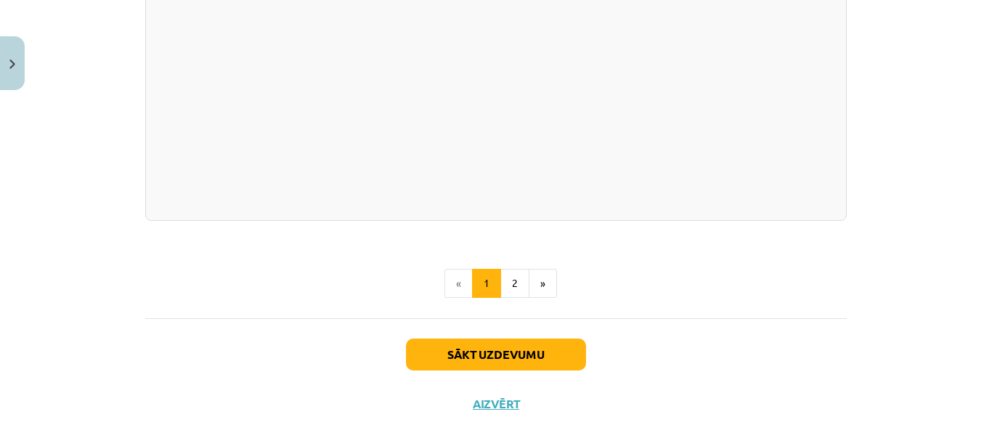
scroll to position [2652, 0]
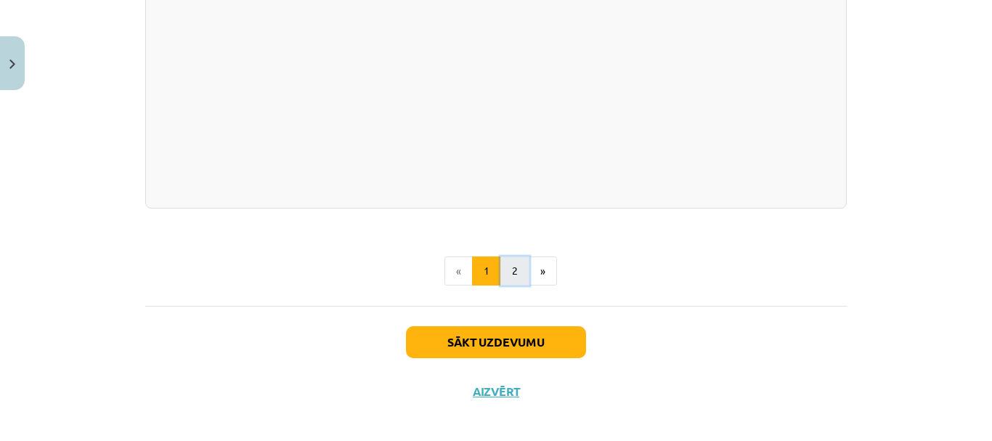
click at [509, 270] on button "2" at bounding box center [515, 270] width 29 height 29
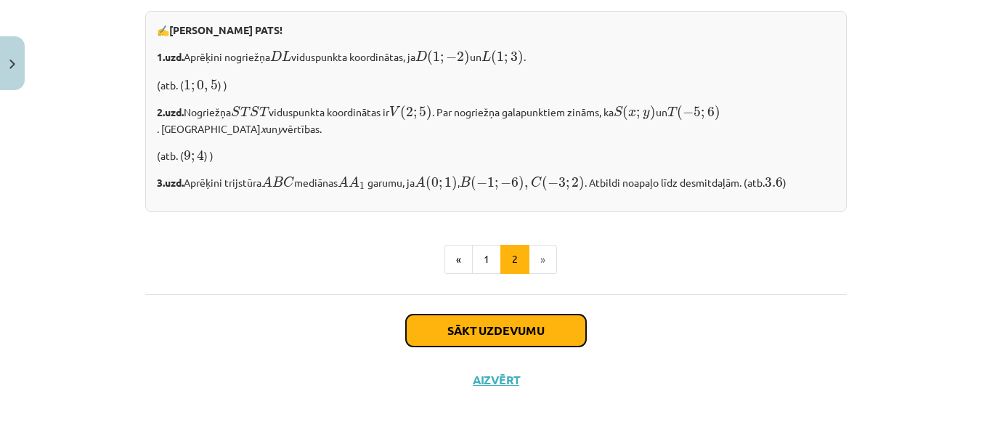
click at [528, 329] on button "Sākt uzdevumu" at bounding box center [496, 331] width 180 height 32
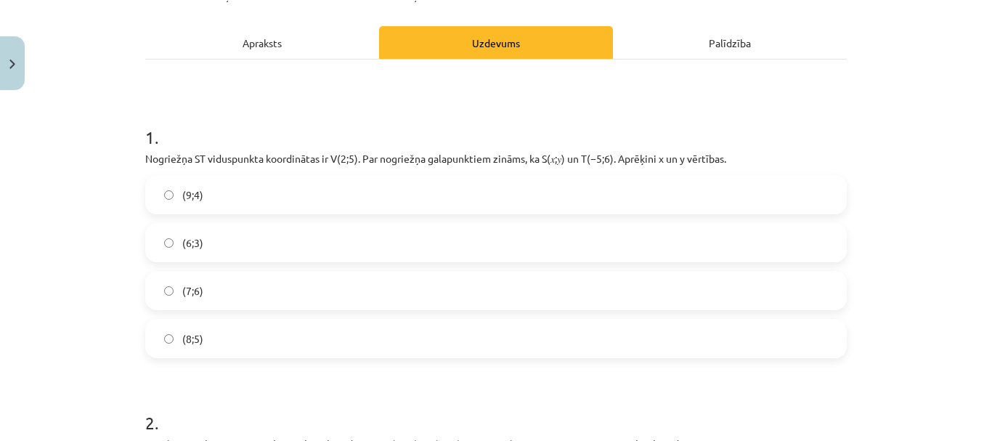
scroll to position [254, 0]
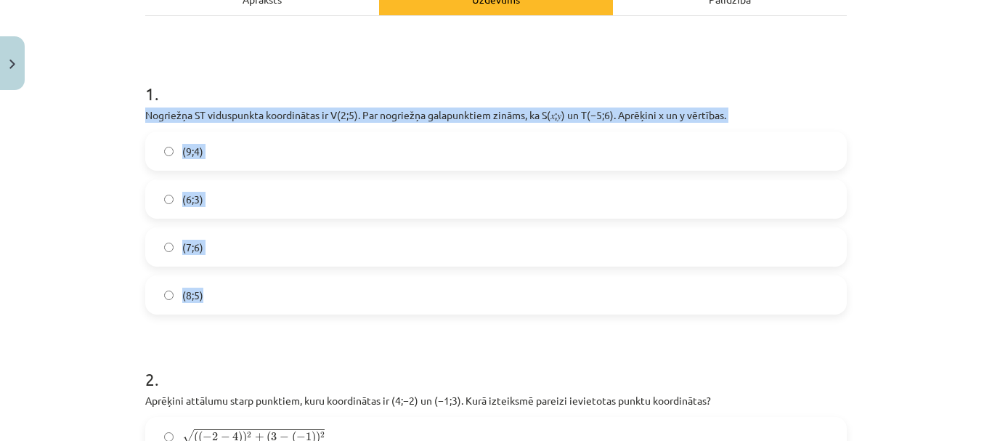
drag, startPoint x: 134, startPoint y: 109, endPoint x: 293, endPoint y: 278, distance: 232.3
drag, startPoint x: 296, startPoint y: 274, endPoint x: 285, endPoint y: 295, distance: 23.7
click at [335, 235] on label "(7;6)" at bounding box center [496, 247] width 699 height 36
drag, startPoint x: 286, startPoint y: 184, endPoint x: 283, endPoint y: 164, distance: 19.9
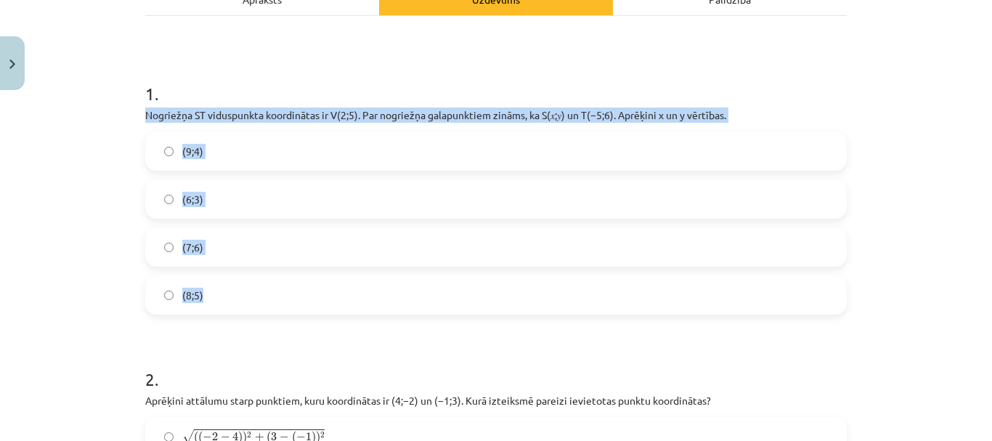
click at [284, 186] on label "(6;3)" at bounding box center [496, 199] width 699 height 36
click at [281, 156] on label "(9;4)" at bounding box center [496, 151] width 699 height 36
click at [104, 216] on div "Mācību tēma: Matemātikas i - 10. klases 1. ieskaites mācību materiāls (a,b) #7 …" at bounding box center [496, 220] width 992 height 441
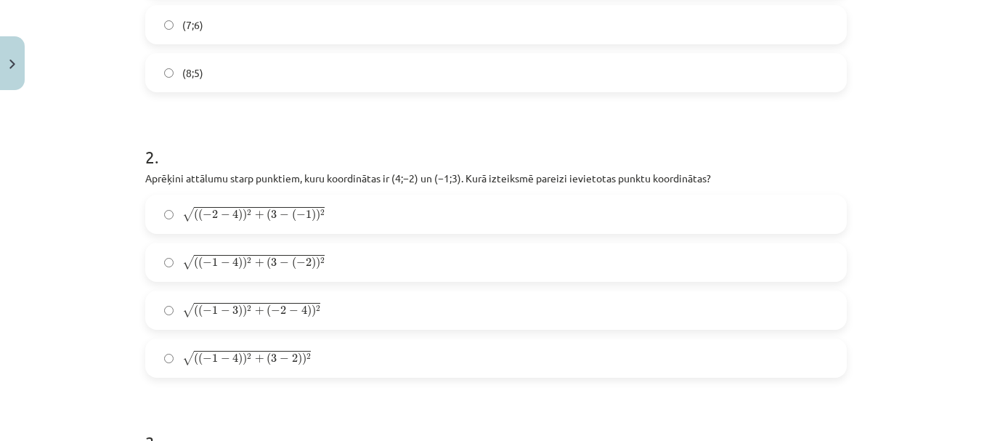
scroll to position [545, 0]
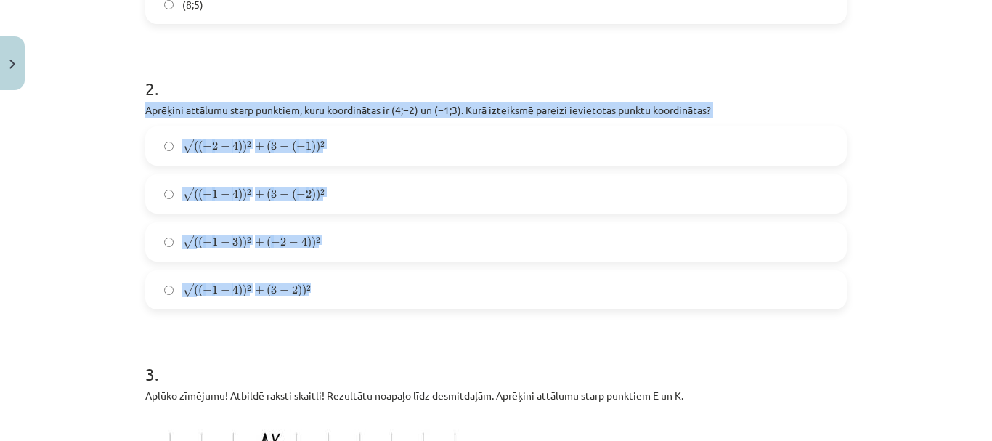
drag, startPoint x: 119, startPoint y: 105, endPoint x: 381, endPoint y: 289, distance: 320.2
click at [381, 289] on div "Mācību tēma: Matemātikas i - 10. klases 1. ieskaites mācību materiāls (a,b) #7 …" at bounding box center [496, 220] width 992 height 441
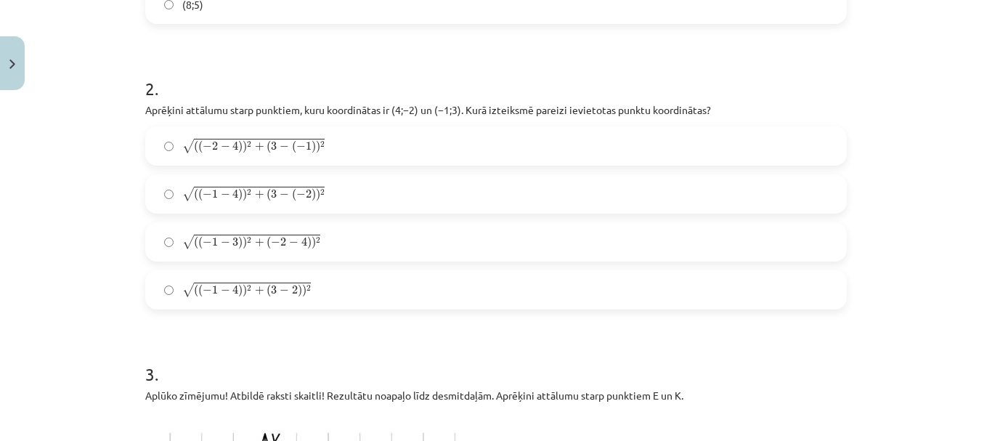
drag, startPoint x: 386, startPoint y: 264, endPoint x: 124, endPoint y: 145, distance: 287.4
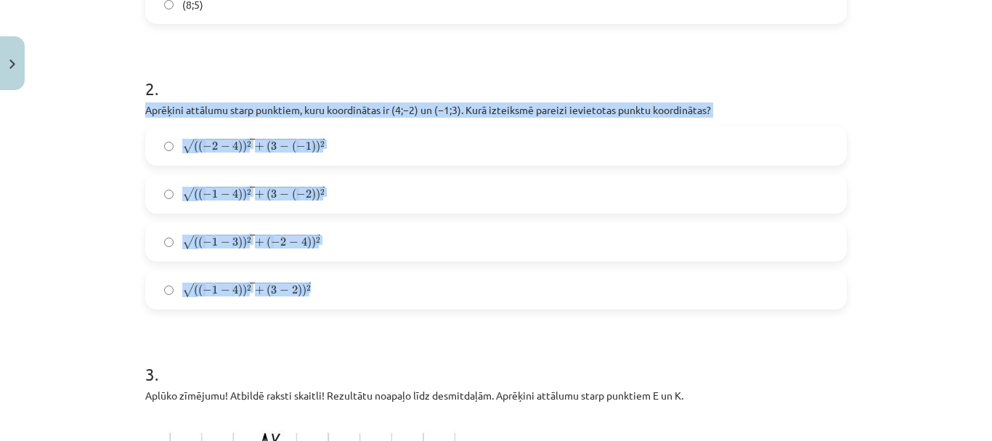
drag, startPoint x: 129, startPoint y: 102, endPoint x: 529, endPoint y: 293, distance: 442.9
click at [529, 293] on div "Mācību tēma: Matemātikas i - 10. klases 1. ieskaites mācību materiāls (a,b) #7 …" at bounding box center [496, 220] width 992 height 441
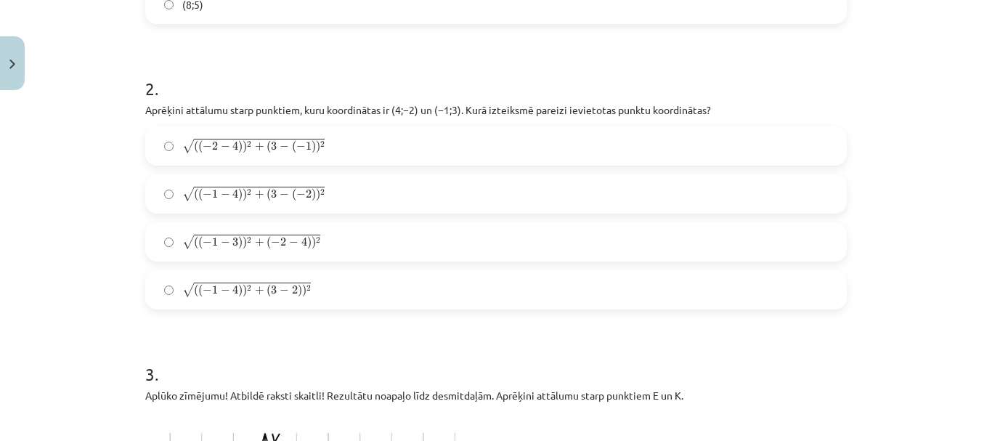
drag, startPoint x: 530, startPoint y: 291, endPoint x: 297, endPoint y: 227, distance: 241.8
click at [308, 230] on label "√ ( ( − 1 − 3 ) ) 2 + ( − 2 − 4 ) ) 2 ( ( − 1 − 3 ) ) 2 + ( − 2 − 4 ) ) 2" at bounding box center [496, 242] width 699 height 36
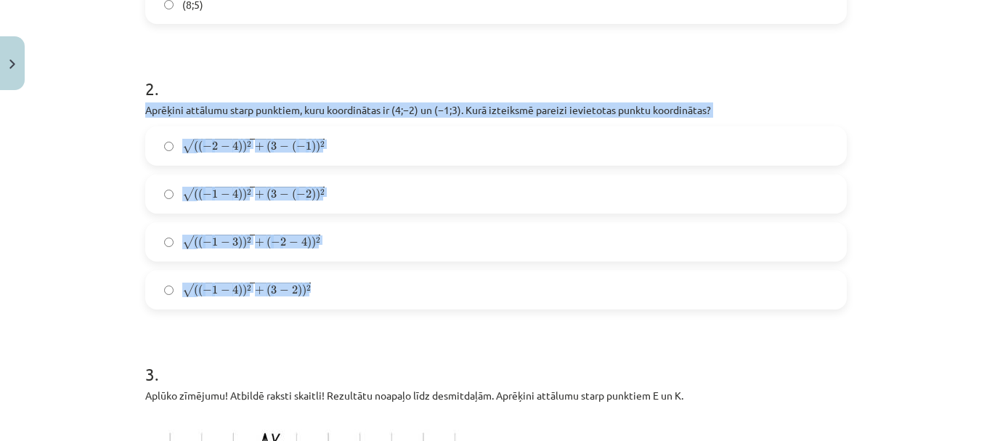
drag, startPoint x: 133, startPoint y: 102, endPoint x: 347, endPoint y: 275, distance: 274.3
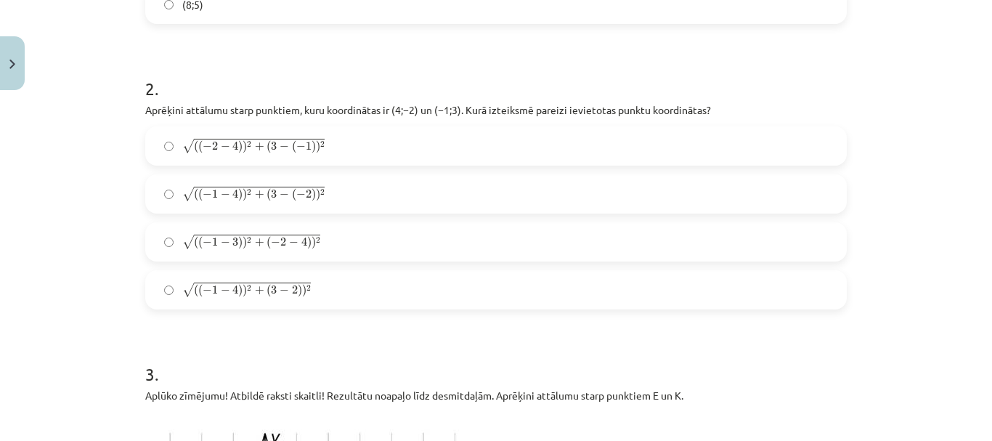
drag, startPoint x: 348, startPoint y: 271, endPoint x: 89, endPoint y: 192, distance: 271.2
click at [81, 196] on div "Mācību tēma: Matemātikas i - 10. klases 1. ieskaites mācību materiāls (a,b) #7 …" at bounding box center [496, 220] width 992 height 441
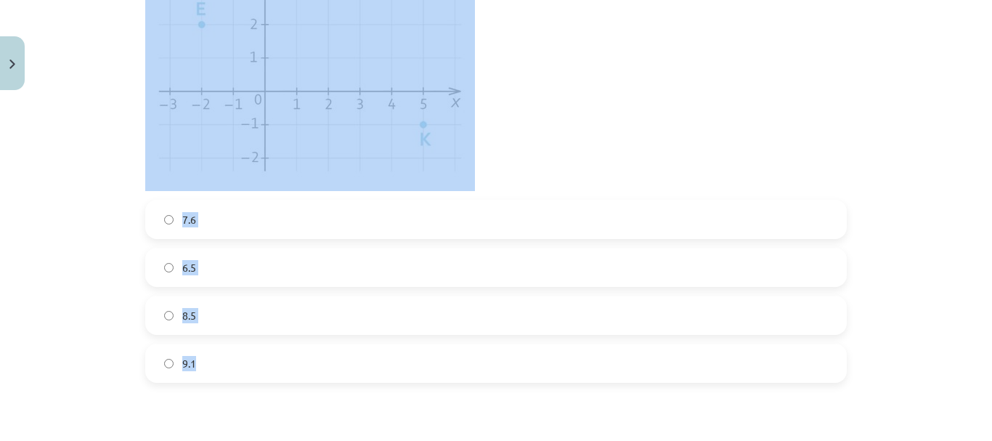
scroll to position [1053, 0]
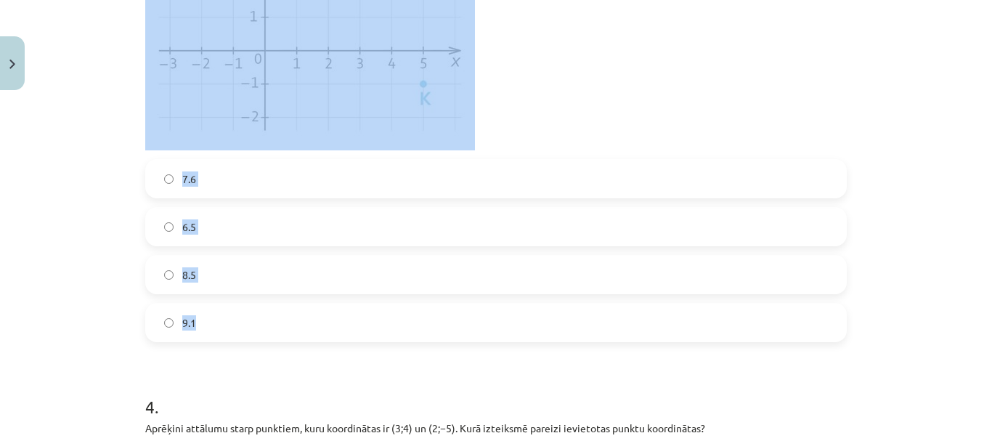
drag, startPoint x: 139, startPoint y: 30, endPoint x: 578, endPoint y: 337, distance: 536.3
click at [578, 337] on div "6 XP Saņemsi Sarežģīts 321 pilda Apraksts Uzdevums Palīdzība 1 . Nogriežņa ﻿ST …" at bounding box center [496, 198] width 719 height 2264
click at [424, 292] on label "8.5" at bounding box center [496, 274] width 699 height 36
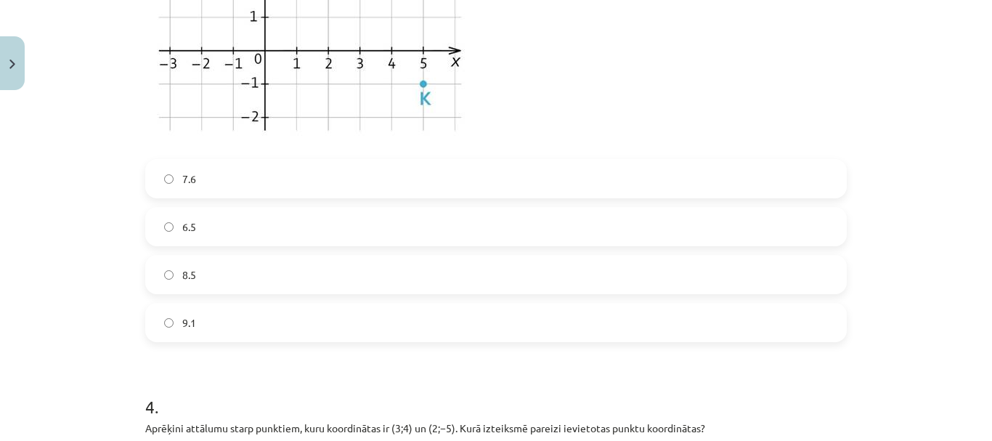
click at [357, 189] on label "7.6" at bounding box center [496, 179] width 699 height 36
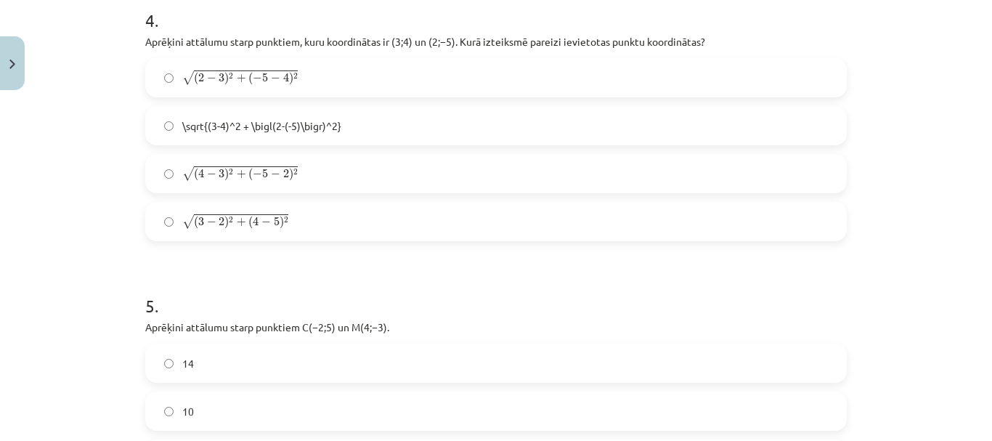
scroll to position [1417, 0]
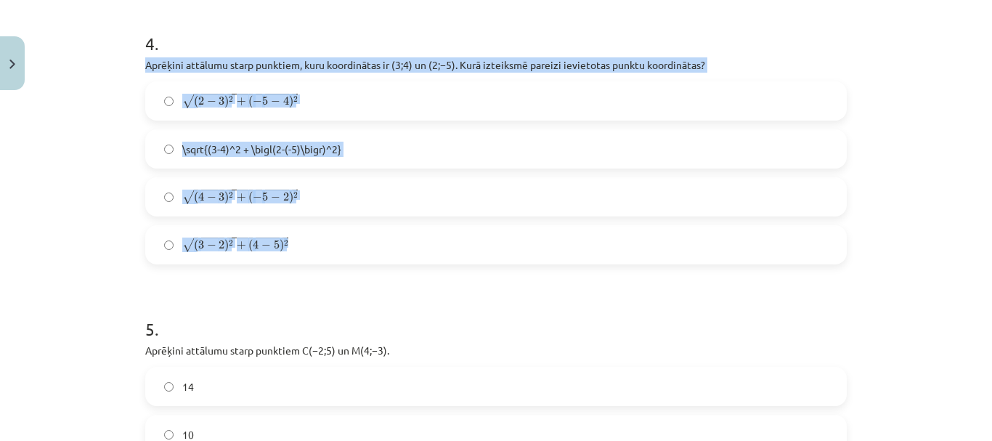
click at [388, 262] on label "√ ( 3 − 2 ) 2 + ( 4 − 5 ) 2 ( 3 − 2 ) 2 + ( 4 − 5 ) 2" at bounding box center [496, 245] width 699 height 36
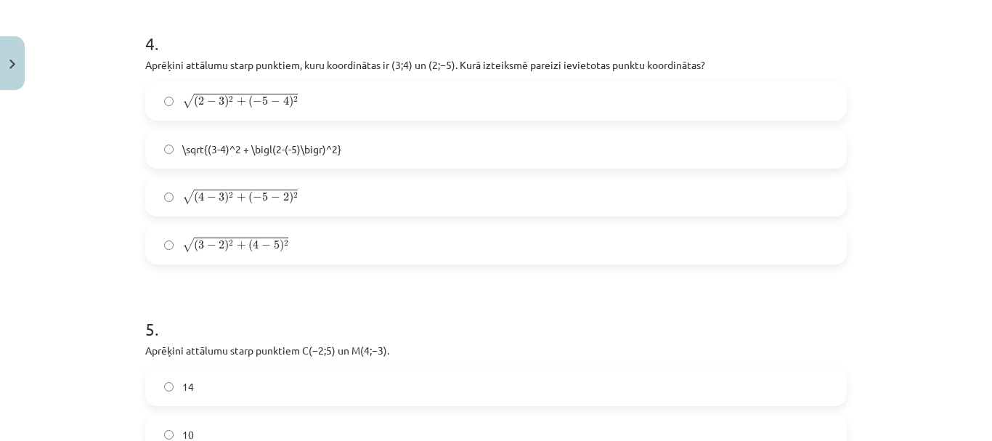
drag, startPoint x: 388, startPoint y: 262, endPoint x: 362, endPoint y: 275, distance: 29.2
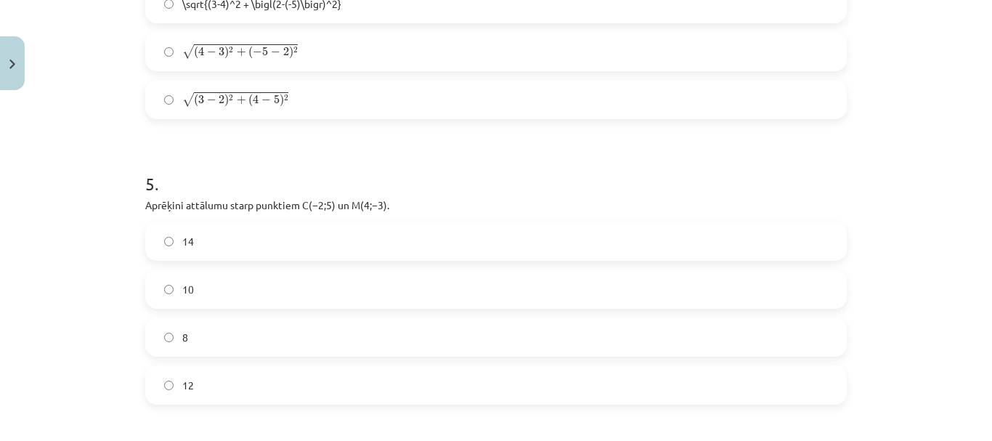
scroll to position [1635, 0]
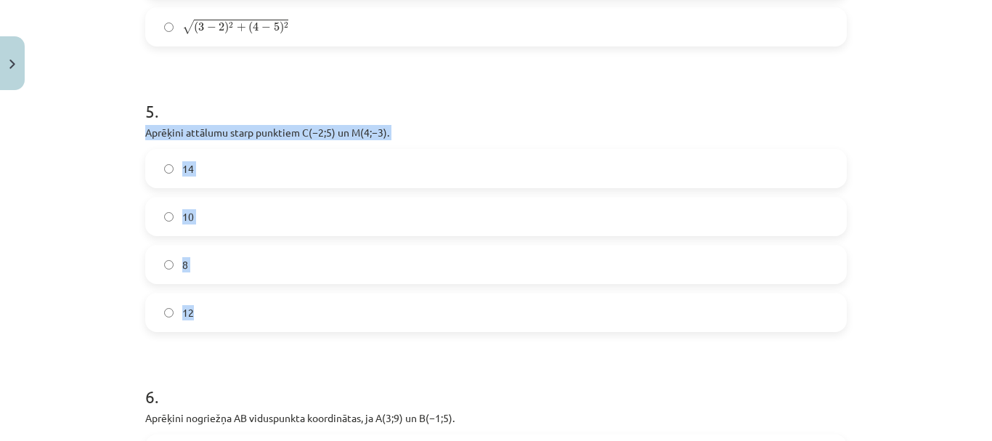
drag, startPoint x: 139, startPoint y: 130, endPoint x: 278, endPoint y: 305, distance: 223.4
click at [278, 305] on div "5 . Aprēķini attālumu starp punktiem ﻿C(−2;5)﻿ un ﻿M(4;−3)﻿. 14 10 8 12" at bounding box center [496, 204] width 702 height 256
click at [186, 179] on label "14" at bounding box center [496, 168] width 699 height 36
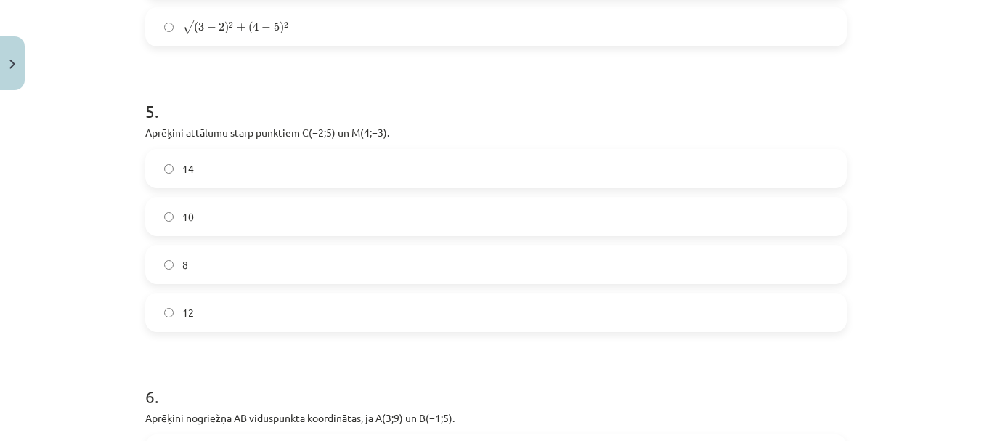
click at [195, 215] on label "10" at bounding box center [496, 216] width 699 height 36
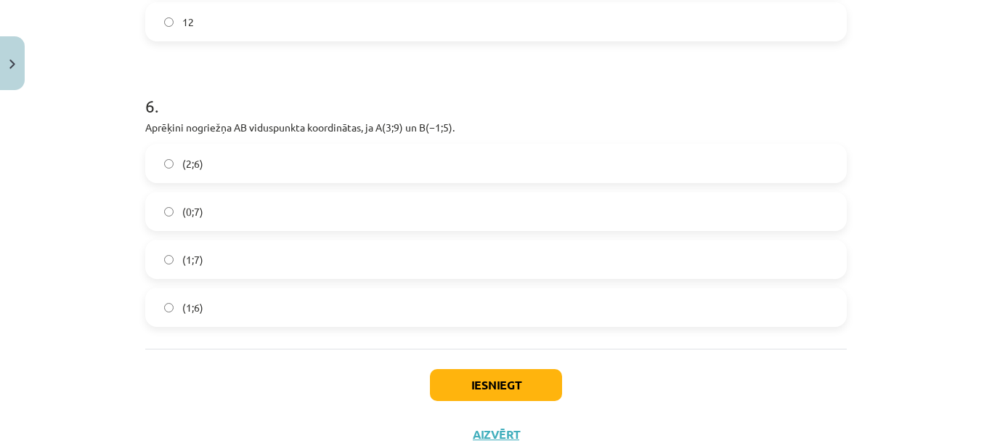
scroll to position [1980, 0]
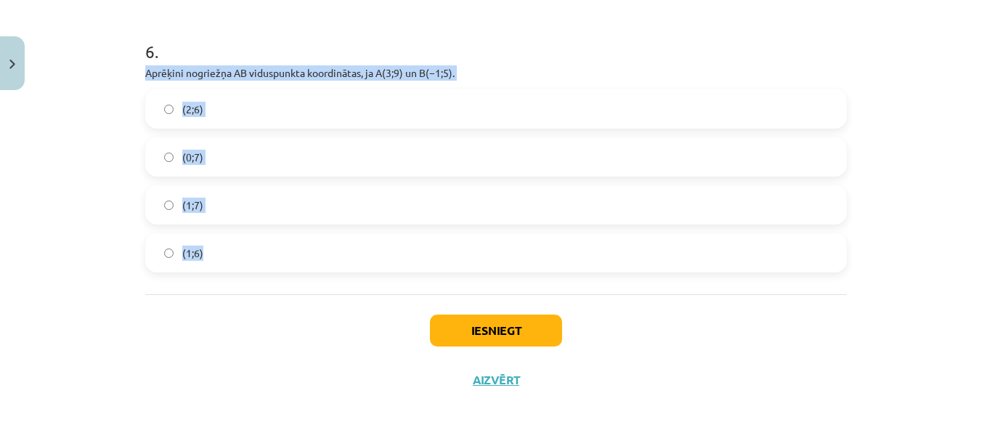
drag, startPoint x: 133, startPoint y: 70, endPoint x: 302, endPoint y: 244, distance: 243.0
click at [294, 195] on label "(1;7)" at bounding box center [496, 205] width 699 height 36
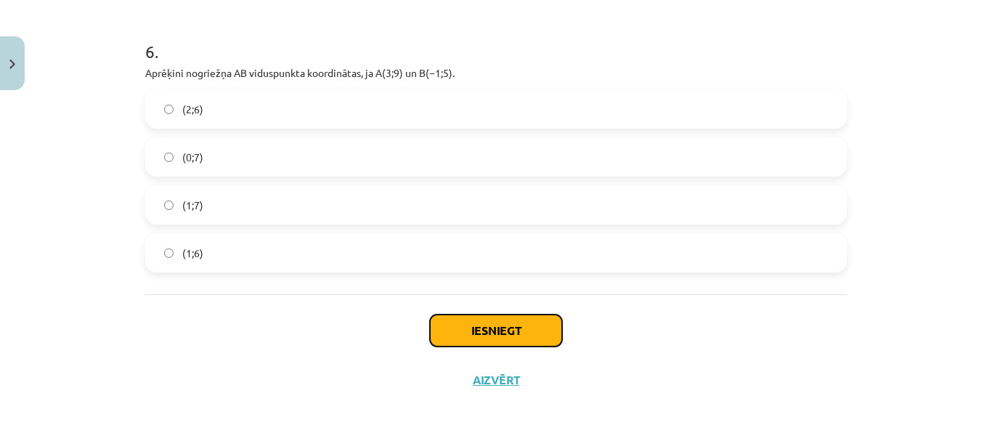
click at [528, 322] on button "Iesniegt" at bounding box center [496, 331] width 132 height 32
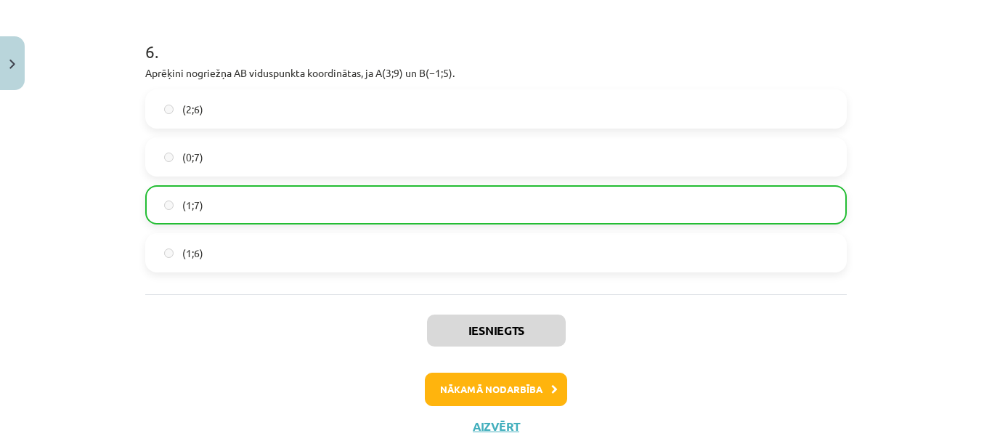
scroll to position [2026, 0]
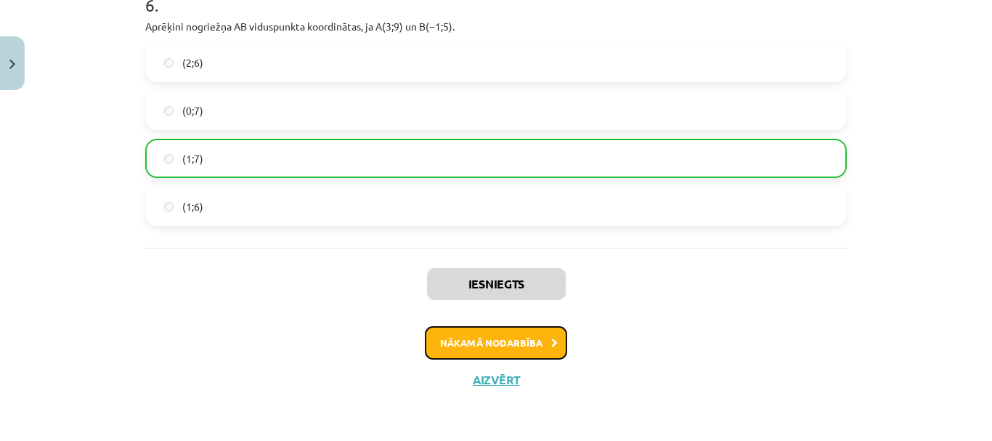
click at [525, 336] on button "Nākamā nodarbība" at bounding box center [496, 342] width 142 height 33
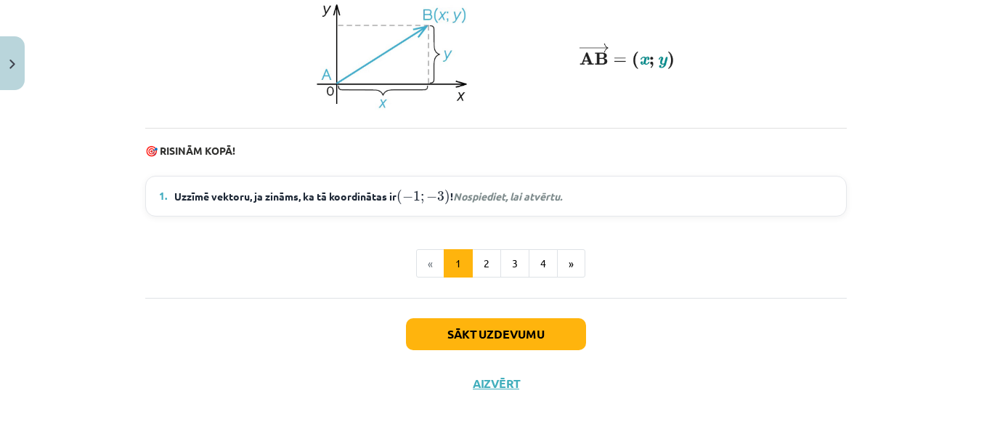
scroll to position [2113, 0]
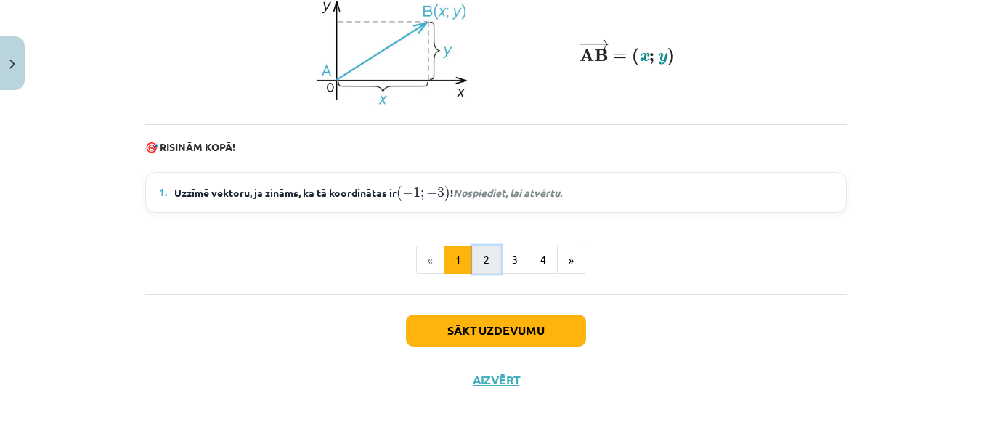
click at [487, 267] on button "2" at bounding box center [486, 260] width 29 height 29
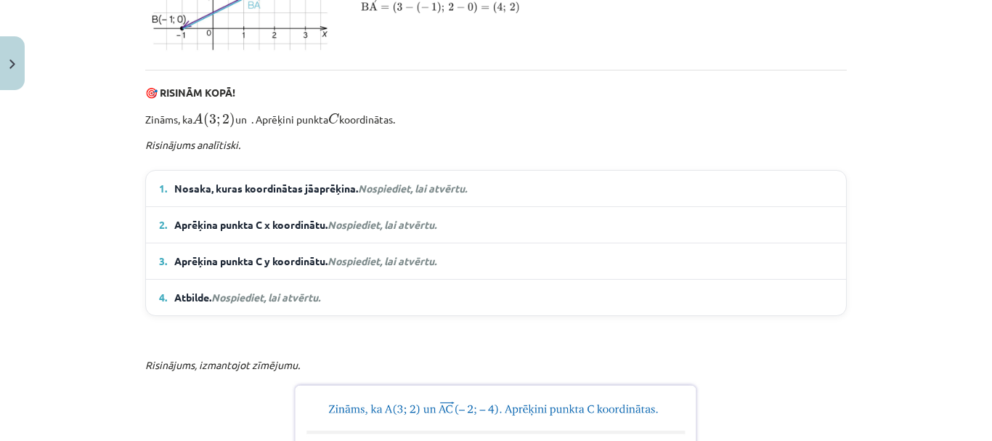
scroll to position [914, 0]
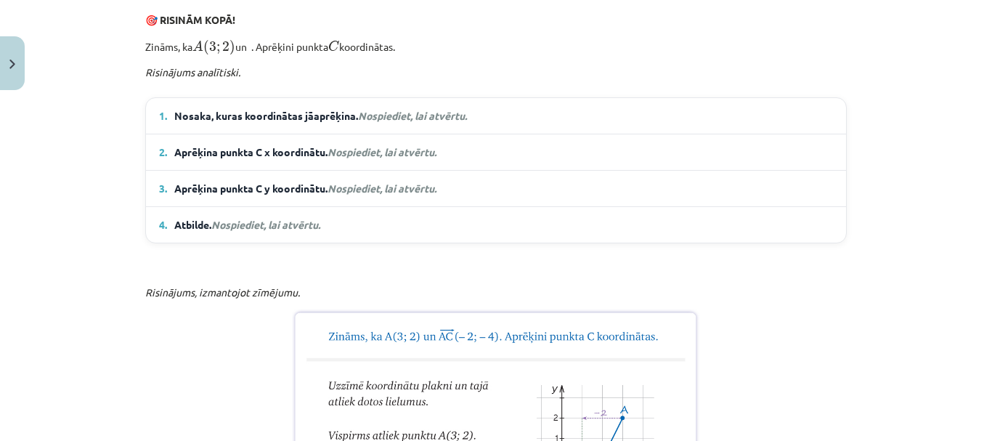
click at [409, 122] on em "Nospiediet, lai atvērtu." at bounding box center [412, 115] width 109 height 13
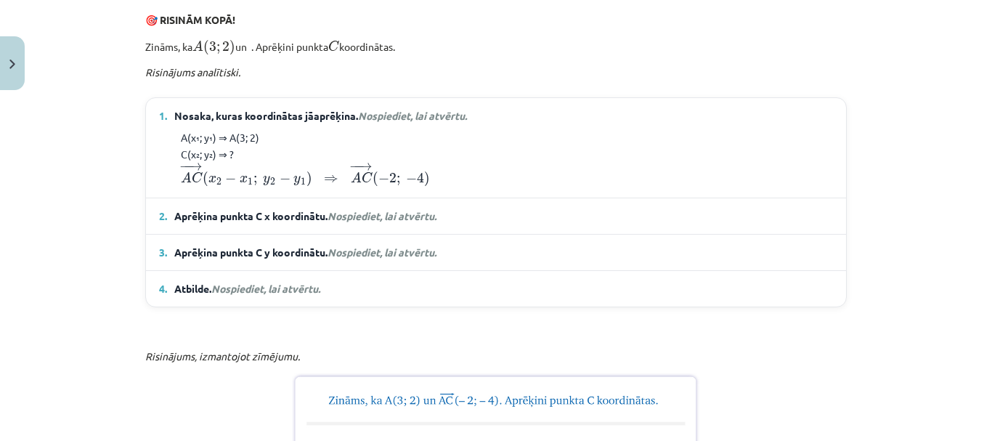
click at [409, 122] on em "Nospiediet, lai atvērtu." at bounding box center [412, 115] width 109 height 13
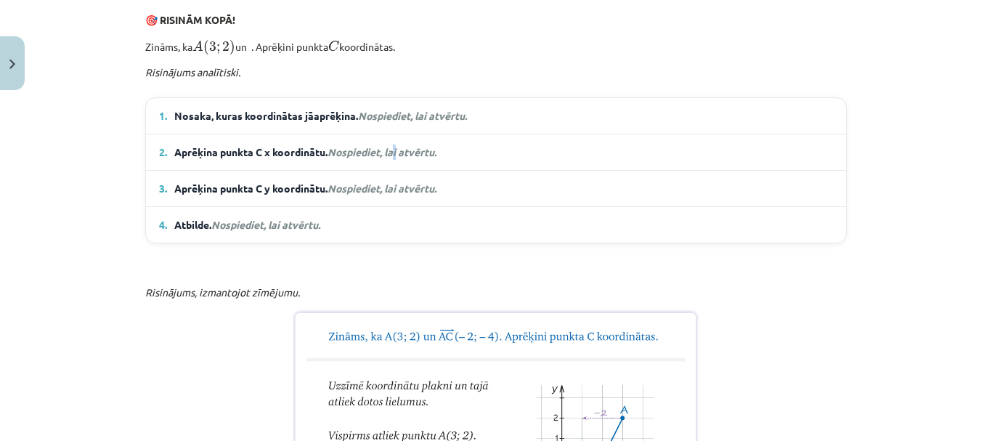
click at [394, 158] on em "Nospiediet, lai atvērtu." at bounding box center [382, 151] width 109 height 13
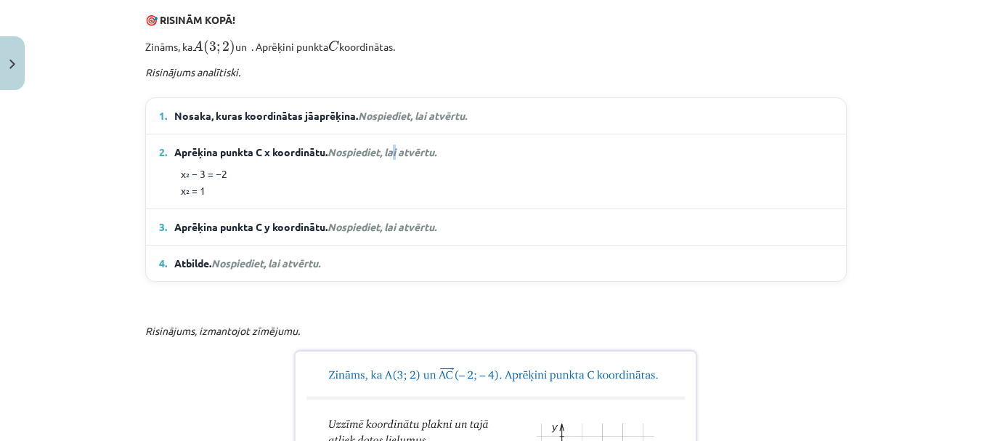
click at [393, 158] on em "Nospiediet, lai atvērtu." at bounding box center [382, 151] width 109 height 13
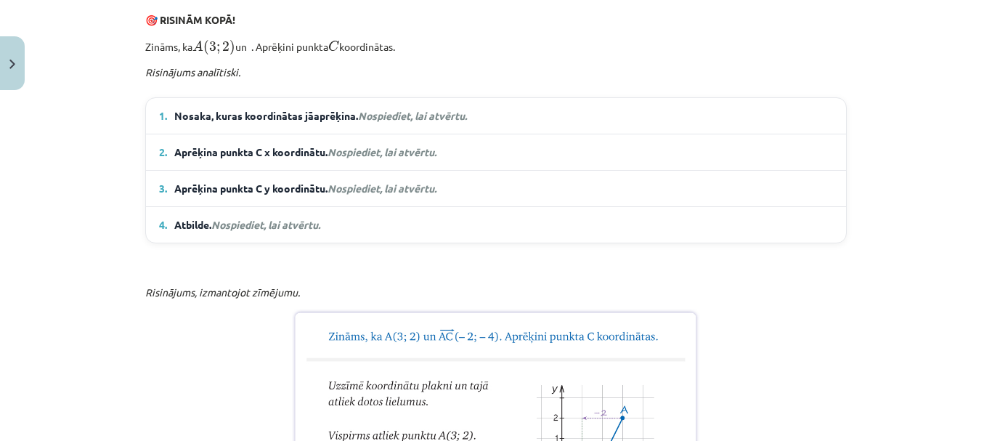
click at [393, 196] on span "Aprēķina punkta C y koordinātu. Nospiediet, lai atvērtu." at bounding box center [305, 188] width 262 height 15
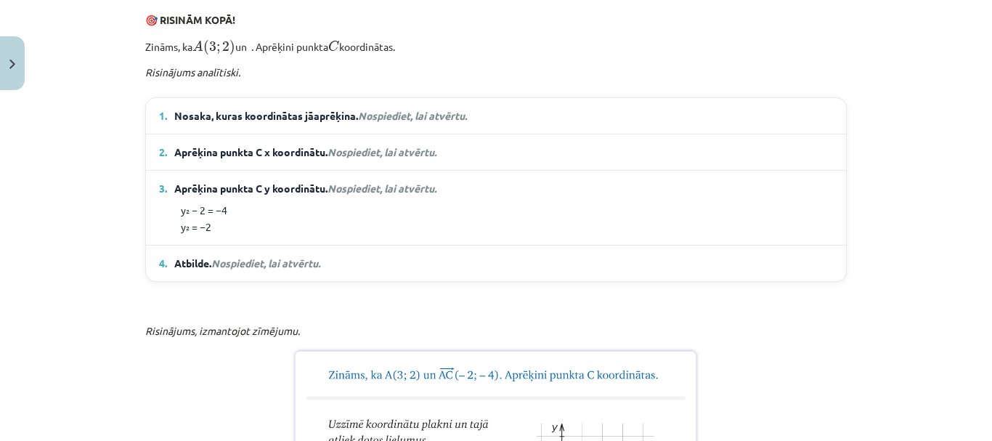
click at [393, 196] on span "Aprēķina punkta C y koordinātu. Nospiediet, lai atvērtu." at bounding box center [305, 188] width 262 height 15
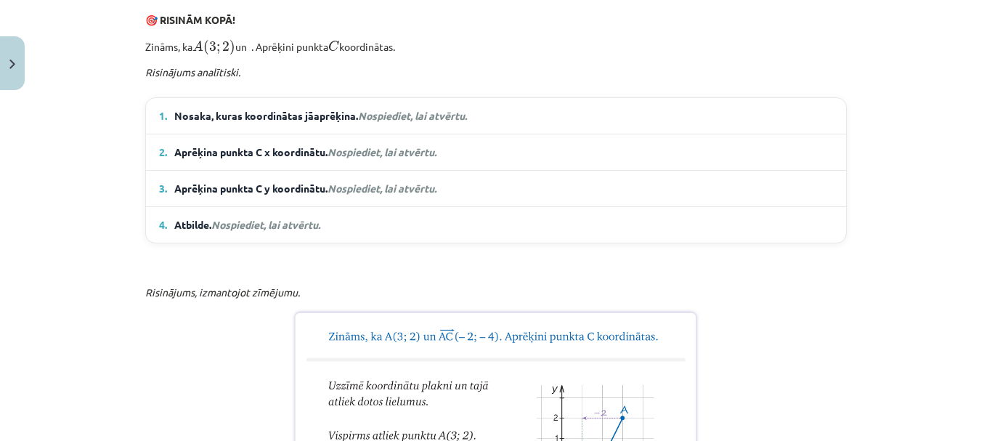
click at [301, 231] on span "Nospiediet, lai atvērtu." at bounding box center [265, 224] width 109 height 13
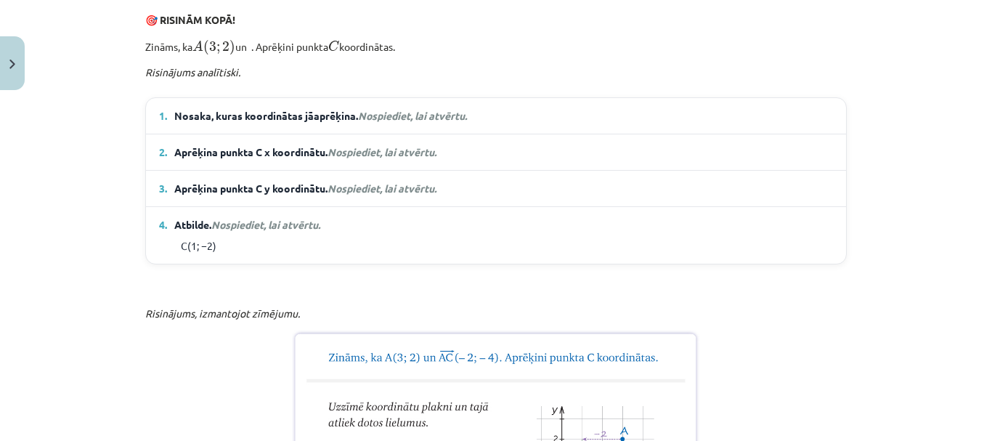
click at [300, 262] on details "4. Atbilde. Nospiediet, lai atvērtu. C(1; −2)" at bounding box center [496, 235] width 700 height 57
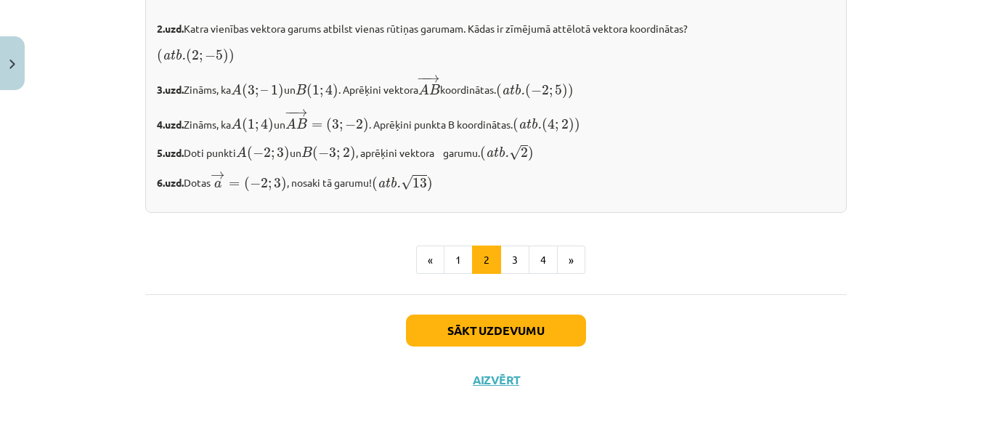
scroll to position [2624, 0]
click at [501, 259] on button "3" at bounding box center [515, 260] width 29 height 29
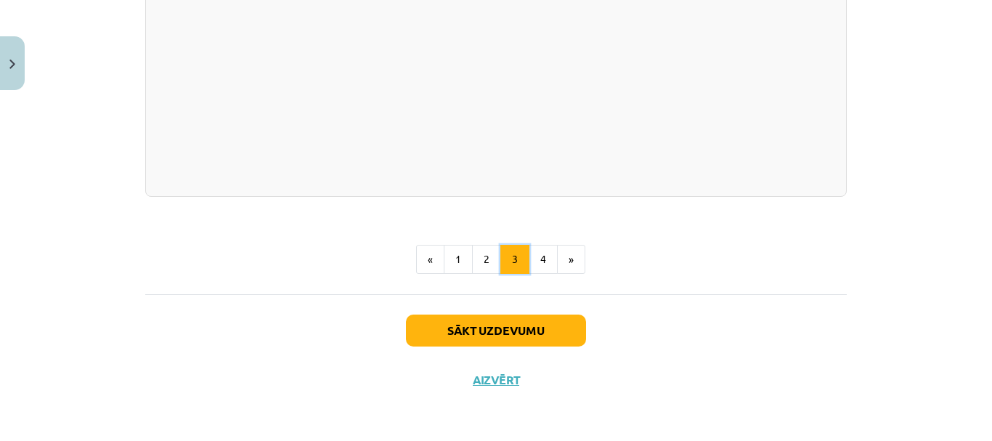
scroll to position [3029, 0]
click at [529, 252] on button "4" at bounding box center [543, 259] width 29 height 29
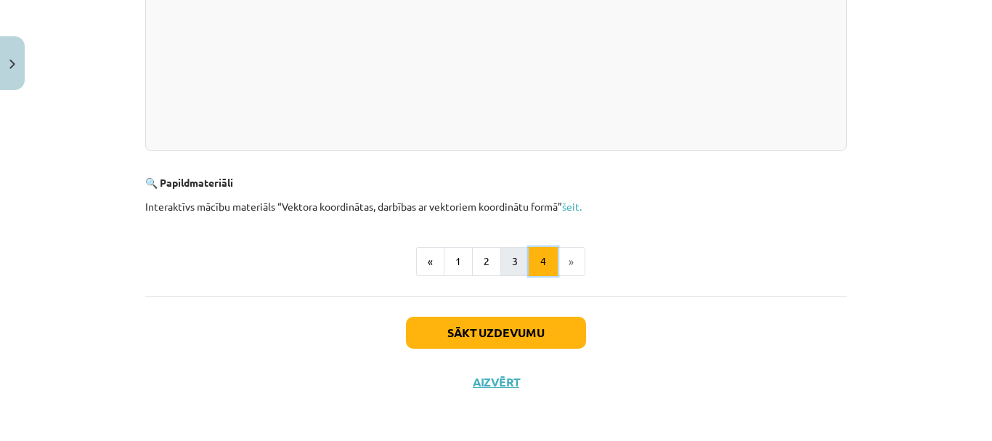
scroll to position [561, 0]
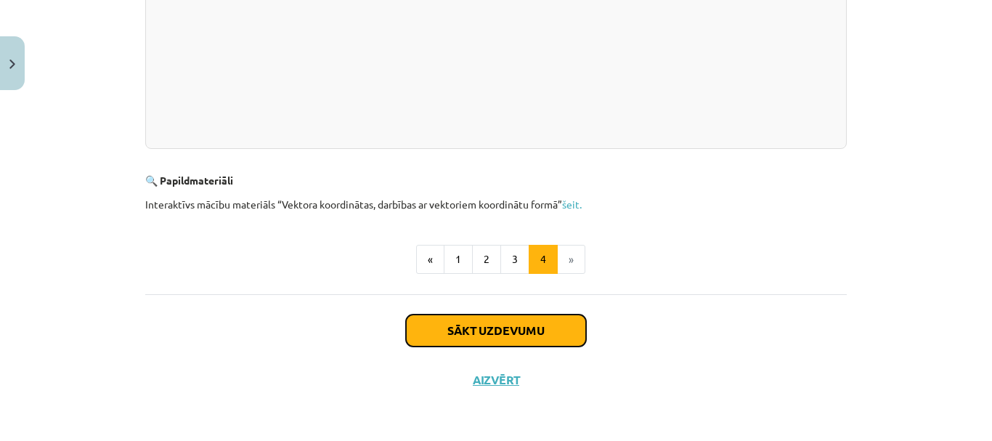
click at [510, 325] on button "Sākt uzdevumu" at bounding box center [496, 331] width 180 height 32
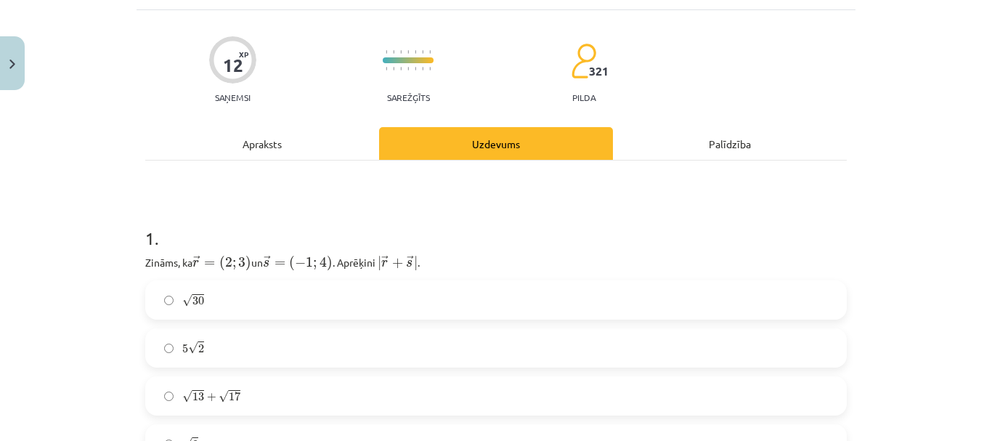
scroll to position [182, 0]
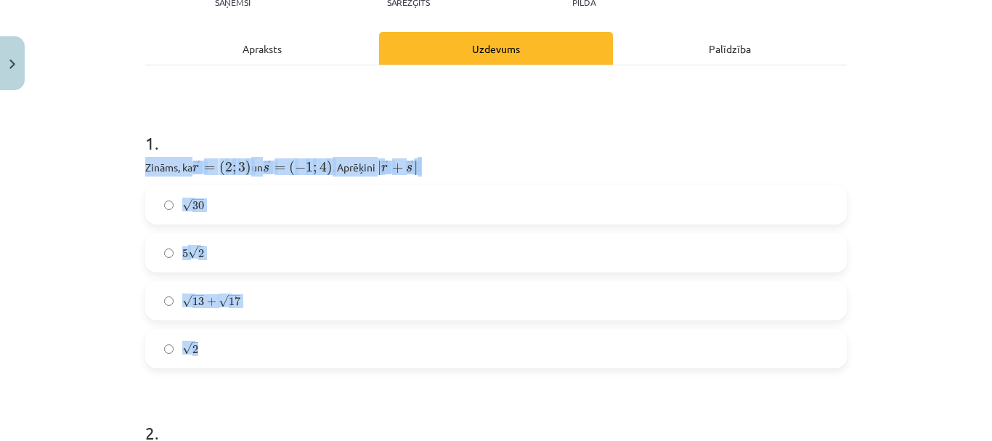
drag, startPoint x: 139, startPoint y: 167, endPoint x: 301, endPoint y: 354, distance: 247.2
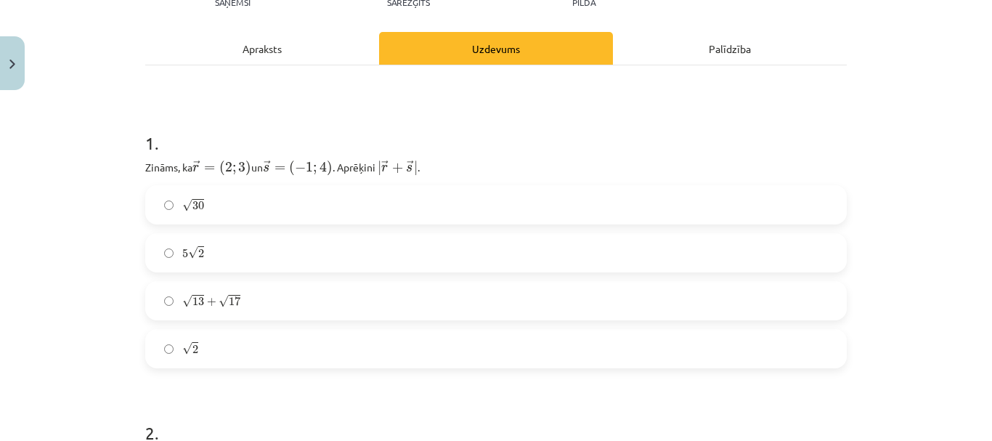
drag, startPoint x: 300, startPoint y: 357, endPoint x: 239, endPoint y: 331, distance: 66.4
click at [240, 333] on label "√ 2 2" at bounding box center [496, 349] width 699 height 36
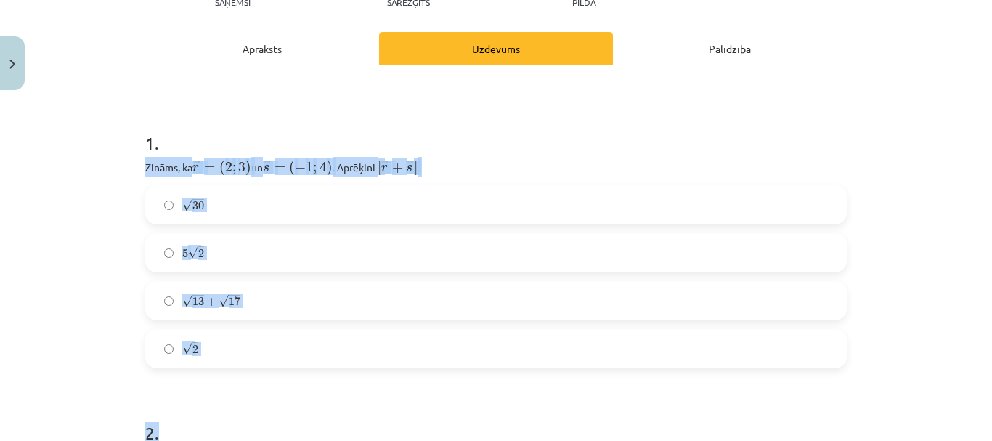
drag, startPoint x: 134, startPoint y: 163, endPoint x: 299, endPoint y: 371, distance: 264.8
drag, startPoint x: 297, startPoint y: 365, endPoint x: 209, endPoint y: 360, distance: 88.0
click at [209, 360] on label "√ 2 2" at bounding box center [496, 349] width 699 height 36
click at [123, 200] on div "Mācību tēma: Matemātikas i - 10. klases 1. ieskaites mācību materiāls (a,b) #8 …" at bounding box center [496, 220] width 992 height 441
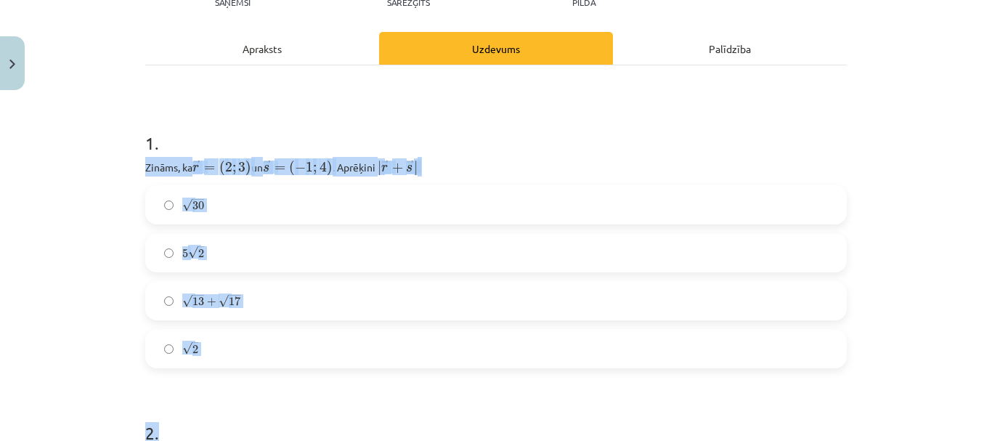
click at [44, 208] on div "Mācību tēma: Matemātikas i - 10. klases 1. ieskaites mācību materiāls (a,b) #8 …" at bounding box center [496, 220] width 992 height 441
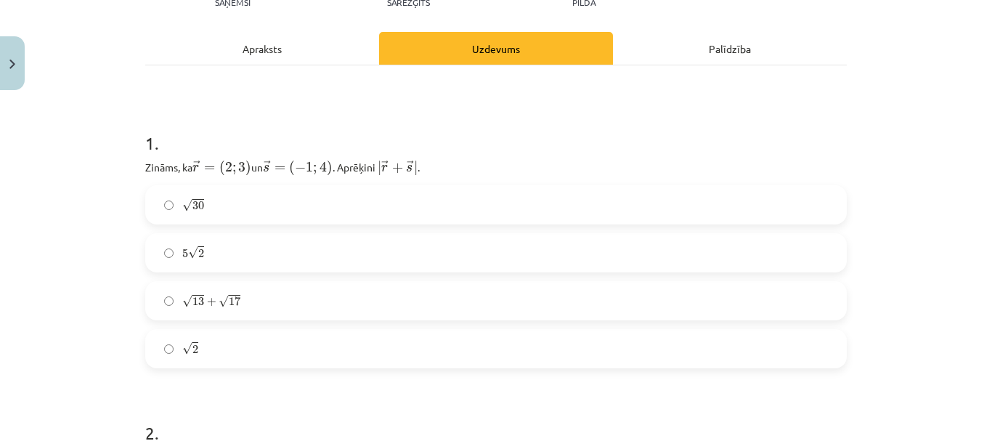
click at [41, 216] on div "Mācību tēma: Matemātikas i - 10. klases 1. ieskaites mācību materiāls (a,b) #8 …" at bounding box center [496, 220] width 992 height 441
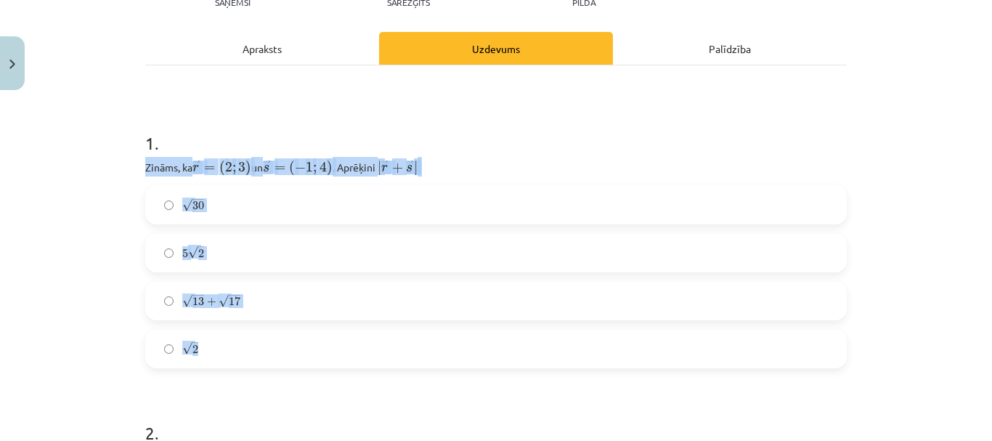
drag, startPoint x: 135, startPoint y: 166, endPoint x: 299, endPoint y: 351, distance: 246.5
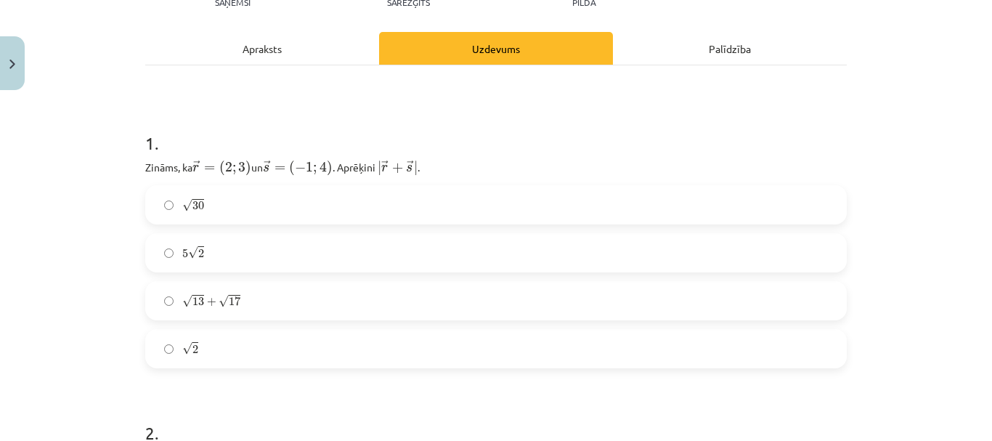
drag, startPoint x: 305, startPoint y: 341, endPoint x: 39, endPoint y: 246, distance: 282.6
click at [39, 247] on div "Mācību tēma: Matemātikas i - 10. klases 1. ieskaites mācību materiāls (a,b) #8 …" at bounding box center [496, 220] width 992 height 441
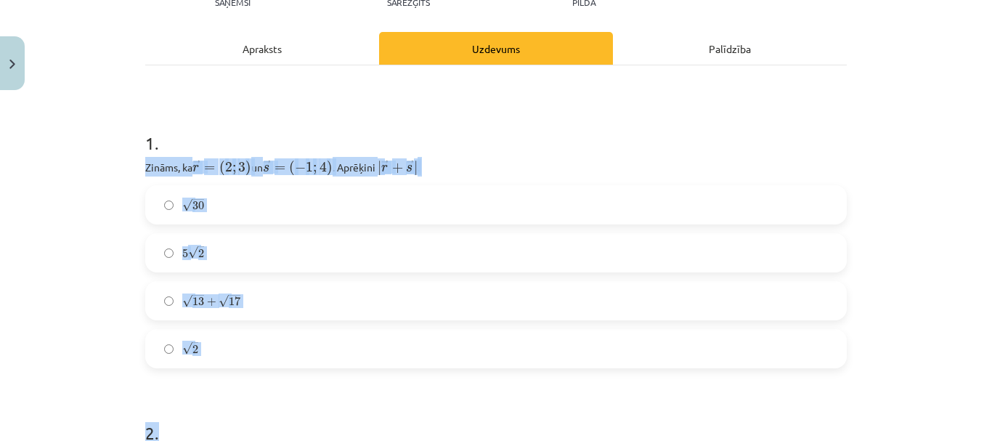
drag, startPoint x: 133, startPoint y: 154, endPoint x: 303, endPoint y: 373, distance: 277.5
drag, startPoint x: 302, startPoint y: 352, endPoint x: 292, endPoint y: 357, distance: 11.7
click at [376, 325] on div "√ 30 30 5 √ 2 5 2 √ 13 + √ 17 13 + 17 √ 2 2" at bounding box center [496, 276] width 702 height 183
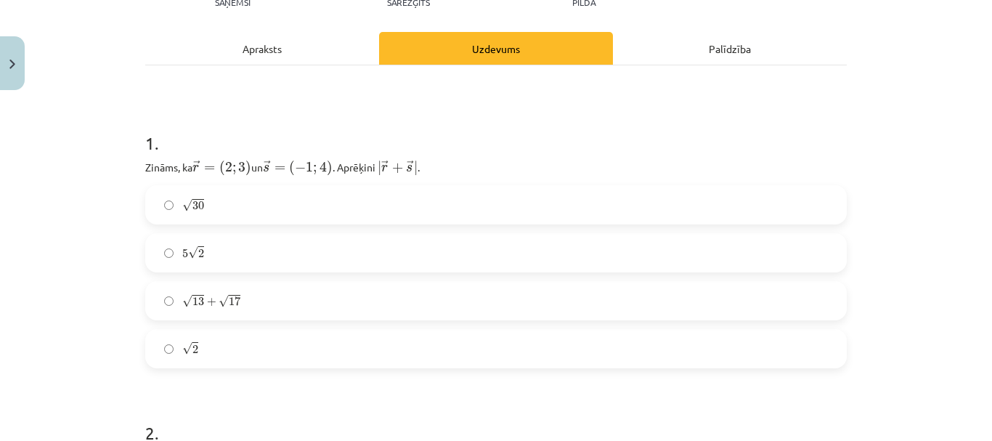
click at [322, 256] on label "5 √ 2 5 2" at bounding box center [496, 253] width 699 height 36
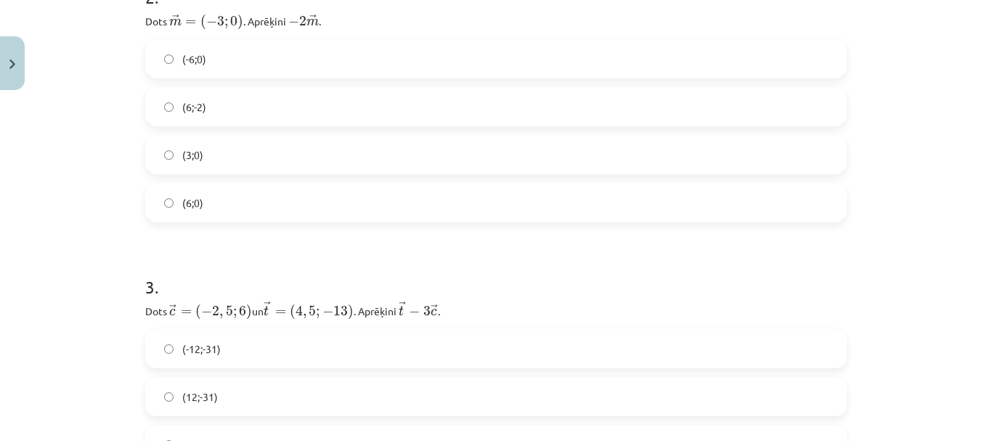
scroll to position [472, 0]
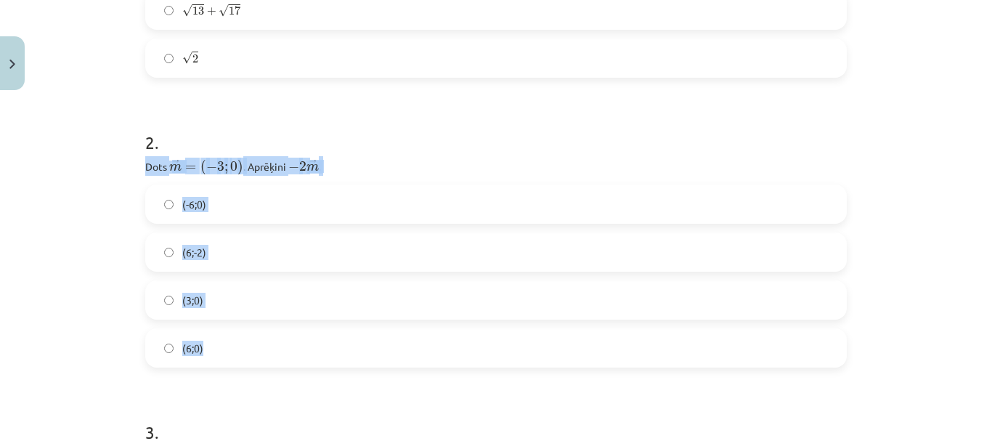
drag, startPoint x: 134, startPoint y: 161, endPoint x: 368, endPoint y: 356, distance: 304.3
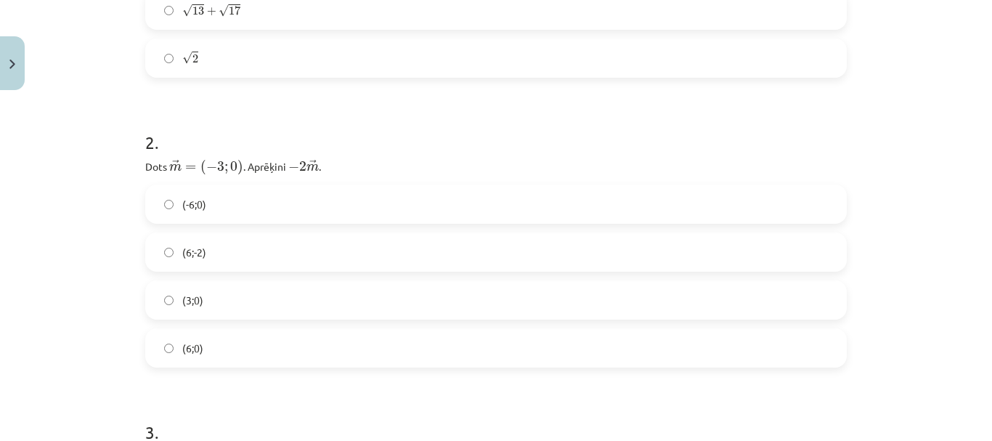
click at [282, 202] on label "(-6;0)" at bounding box center [496, 204] width 699 height 36
click at [260, 342] on label "(6;0)" at bounding box center [496, 348] width 699 height 36
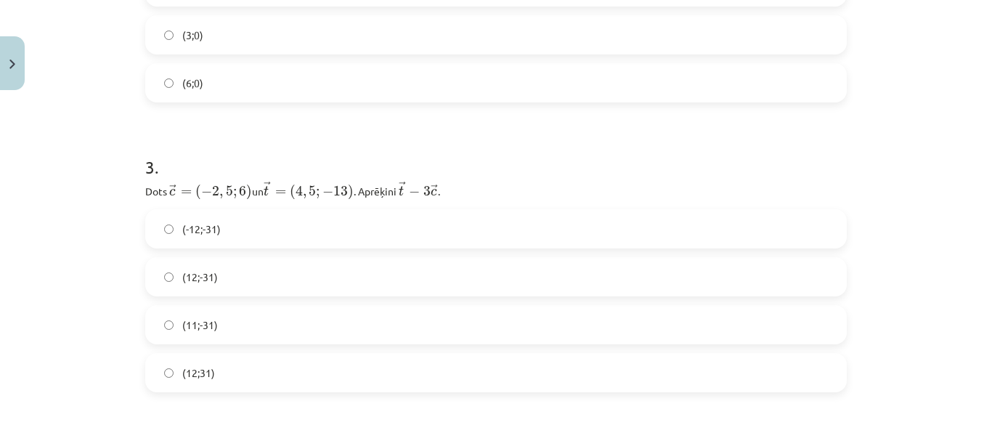
scroll to position [763, 0]
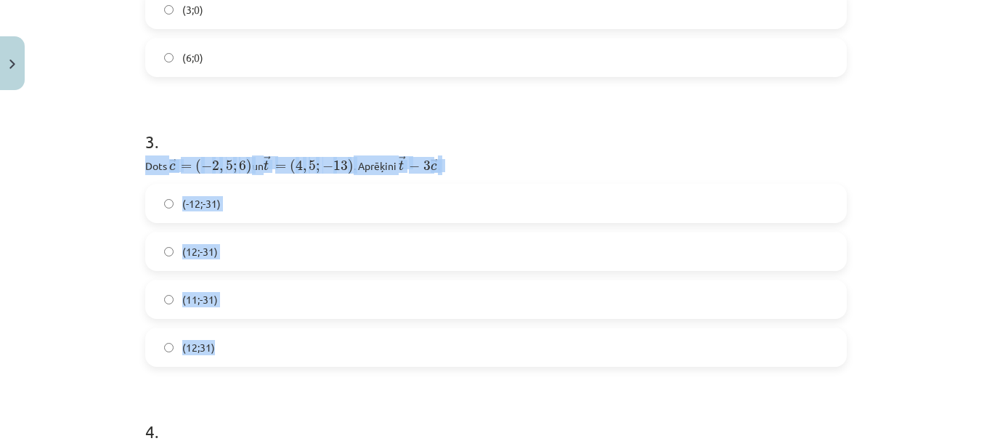
drag, startPoint x: 140, startPoint y: 163, endPoint x: 439, endPoint y: 361, distance: 358.4
click at [440, 361] on div "3 . Dots ﻿﻿ → c = ( − 2 , 5 ; 6 ) c → = ( − 2 , 5 ; 6 ) ﻿ un ﻿ → t = ( 4 , 5 ; …" at bounding box center [496, 236] width 702 height 261
click at [363, 246] on label "(12;-31)" at bounding box center [496, 251] width 699 height 36
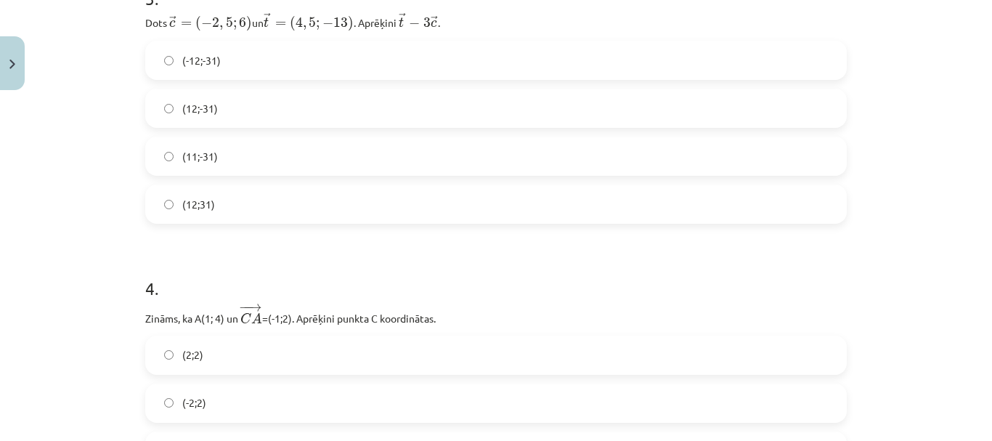
scroll to position [981, 0]
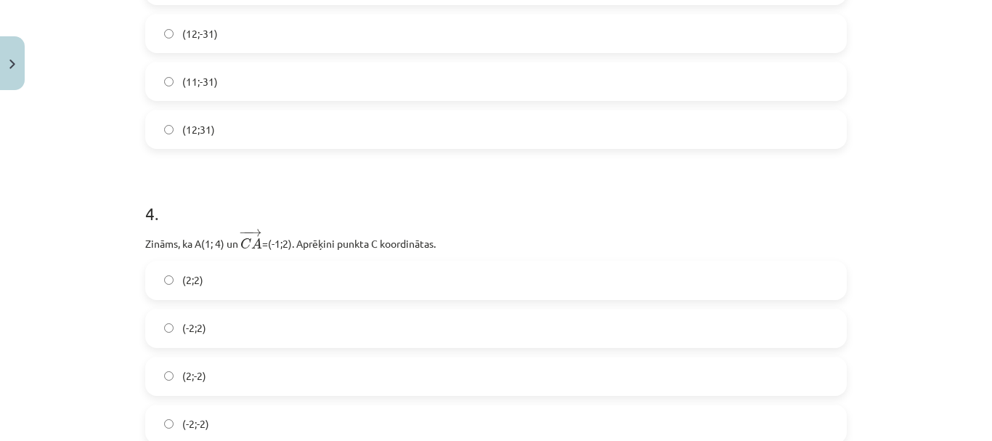
click at [339, 278] on label "(2;2)" at bounding box center [496, 280] width 699 height 36
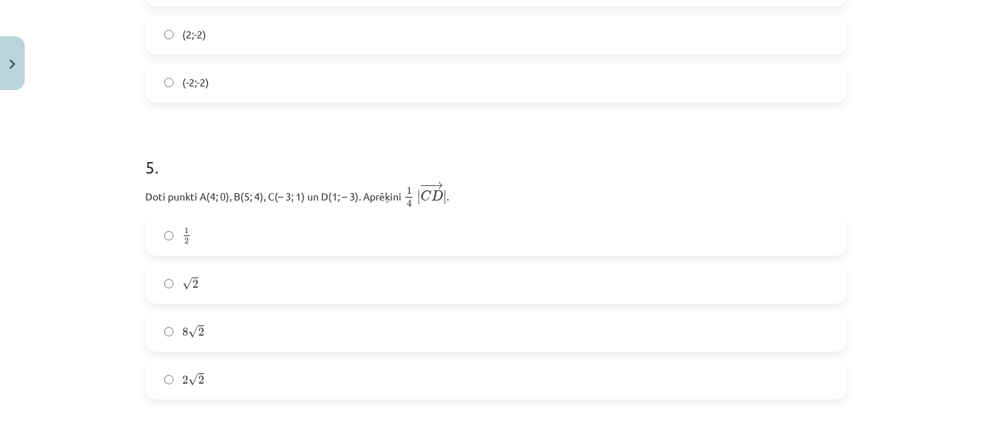
scroll to position [1344, 0]
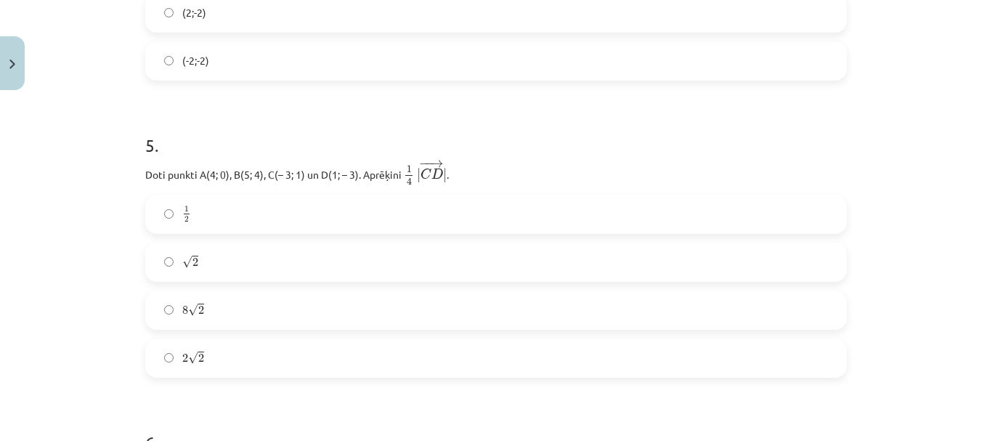
click at [319, 315] on label "8 √ 2 8 2" at bounding box center [496, 310] width 699 height 36
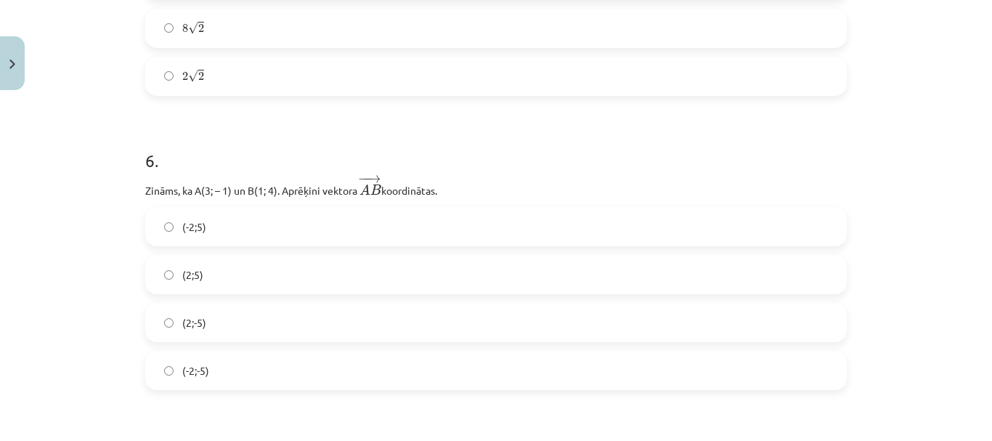
scroll to position [1707, 0]
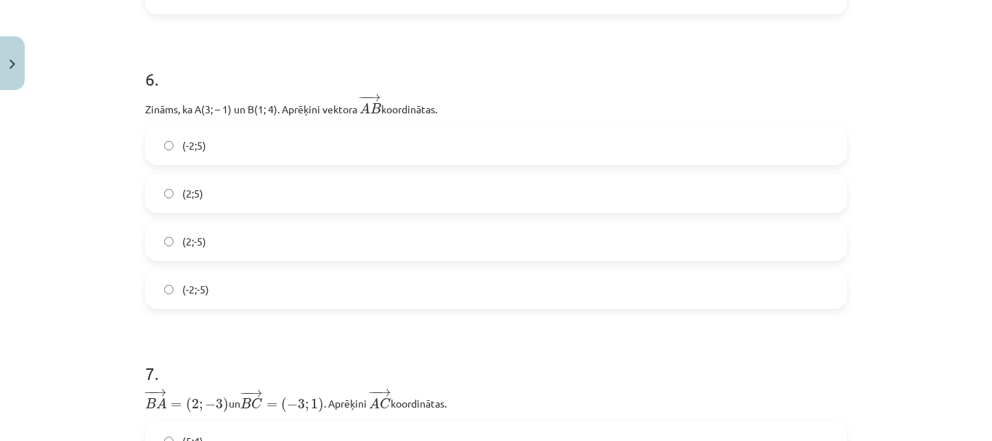
click at [264, 184] on label "(2;5)" at bounding box center [496, 193] width 699 height 36
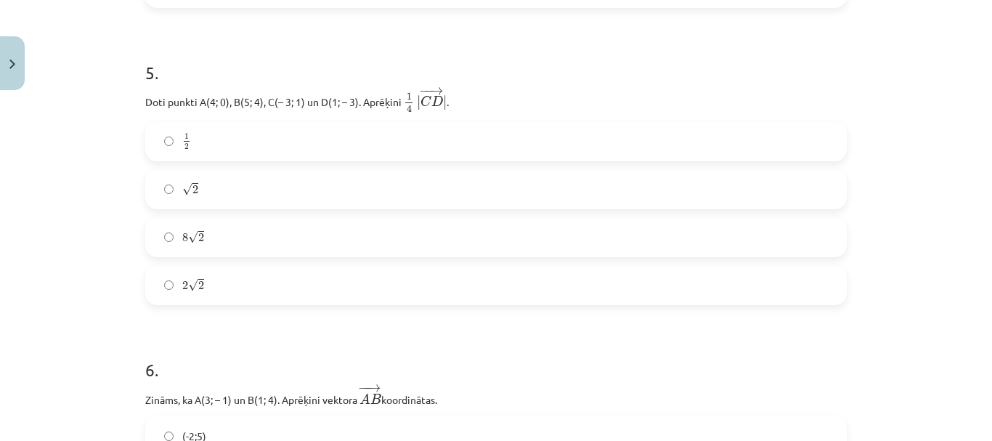
scroll to position [1780, 0]
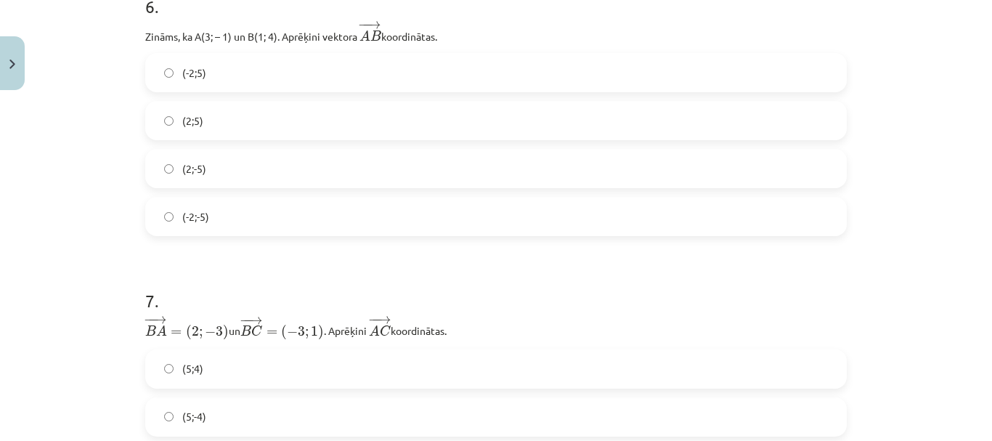
drag, startPoint x: 202, startPoint y: 73, endPoint x: 203, endPoint y: 81, distance: 8.1
click at [201, 78] on label "(-2;5)" at bounding box center [496, 72] width 699 height 36
click at [241, 207] on label "(-2;-5)" at bounding box center [496, 216] width 699 height 36
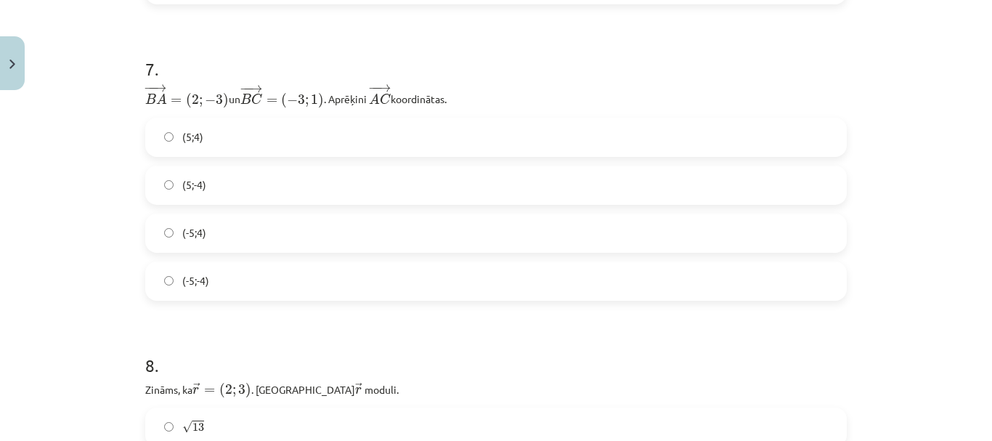
scroll to position [2070, 0]
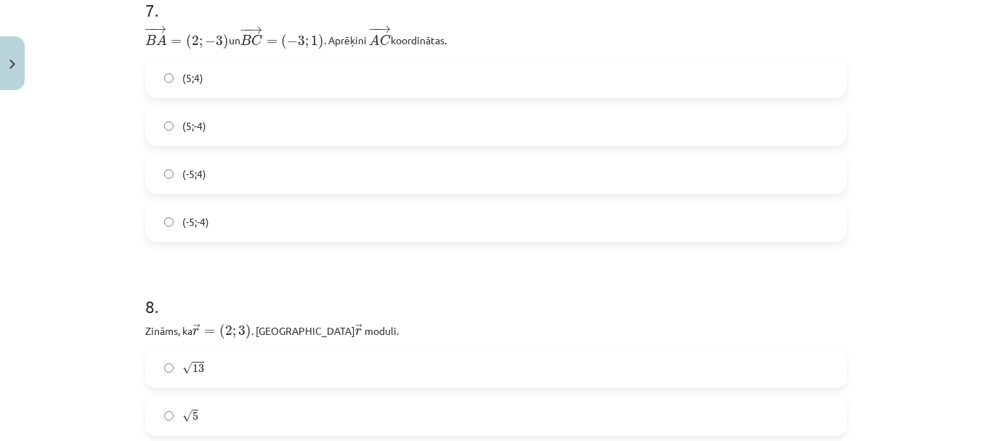
click at [212, 153] on div "(5;4) (5;-4) (-5;4) (-5;-4)" at bounding box center [496, 150] width 702 height 183
click at [213, 129] on label "(5;-4)" at bounding box center [496, 126] width 699 height 36
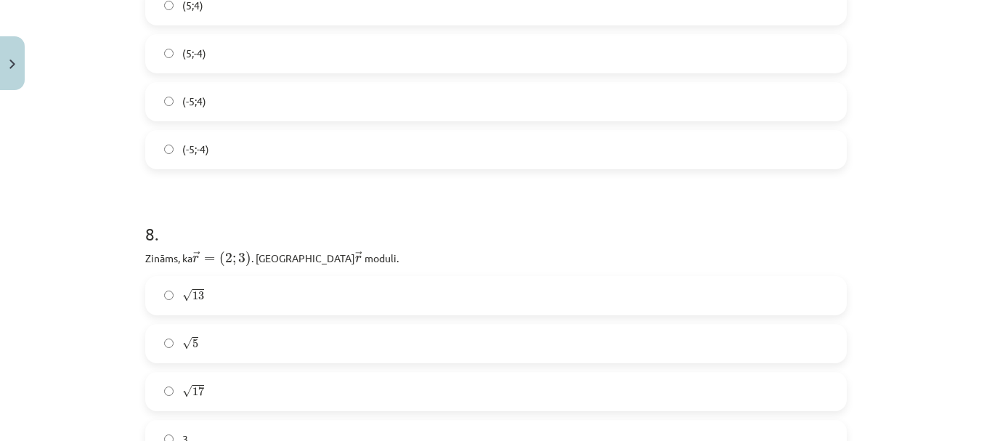
scroll to position [2434, 0]
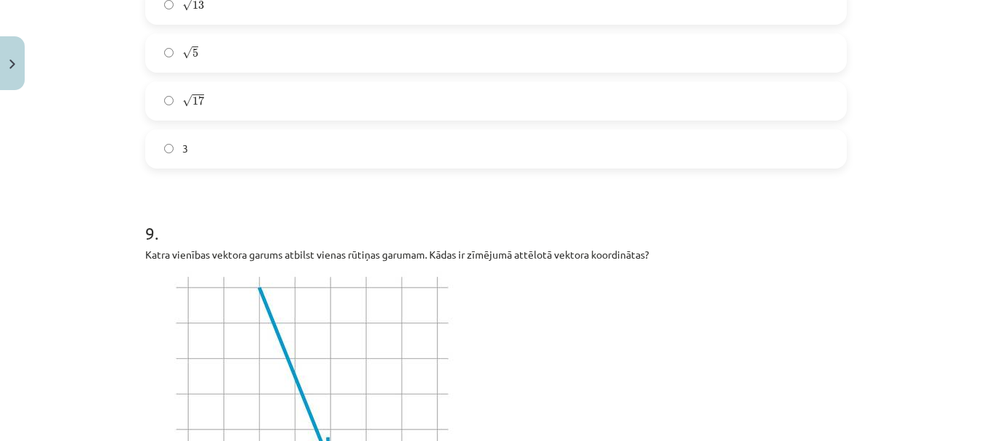
click at [213, 125] on div "√ 13 13 √ 5 5 √ 17 17 3" at bounding box center [496, 76] width 702 height 183
click at [212, 108] on label "√ 17 17" at bounding box center [496, 101] width 699 height 36
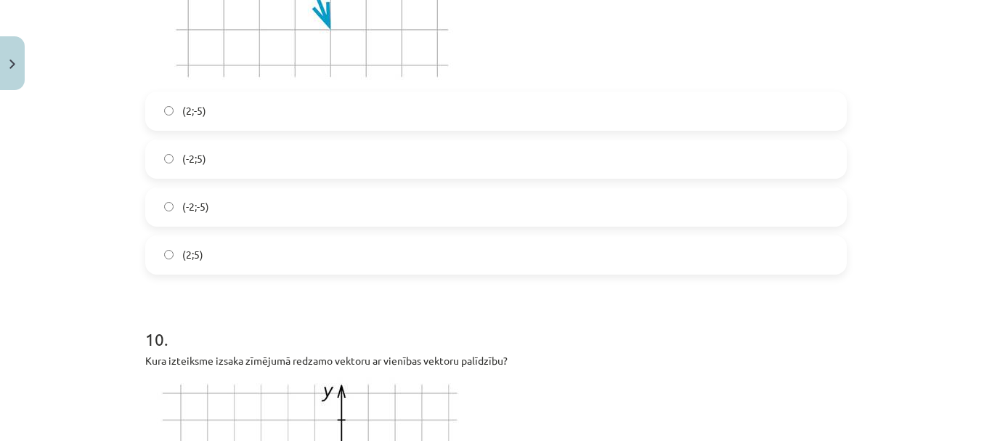
scroll to position [2870, 0]
click at [202, 116] on label "(2;-5)" at bounding box center [496, 110] width 699 height 36
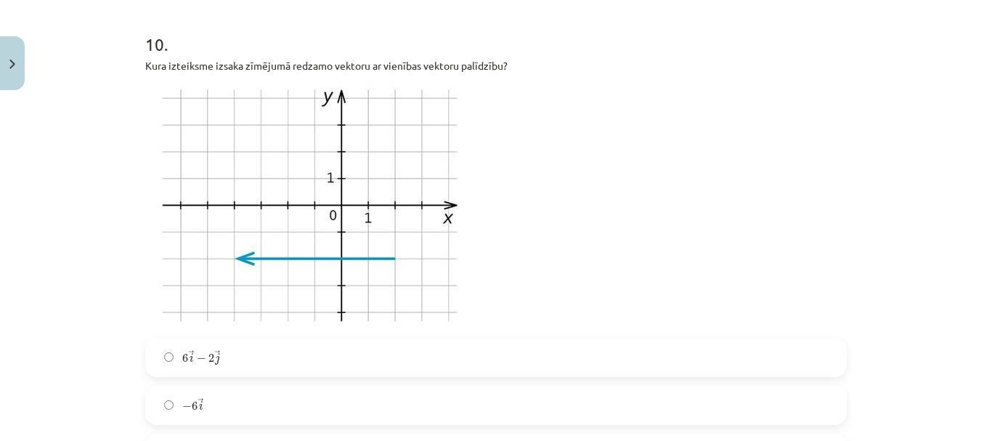
scroll to position [3233, 0]
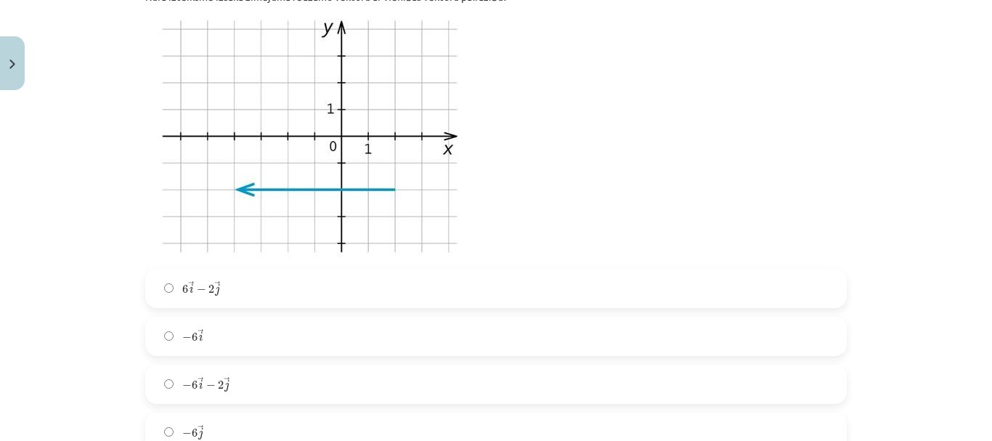
click at [265, 301] on label "6 → i − 2 → j 6 i → − 2 j →" at bounding box center [496, 288] width 699 height 36
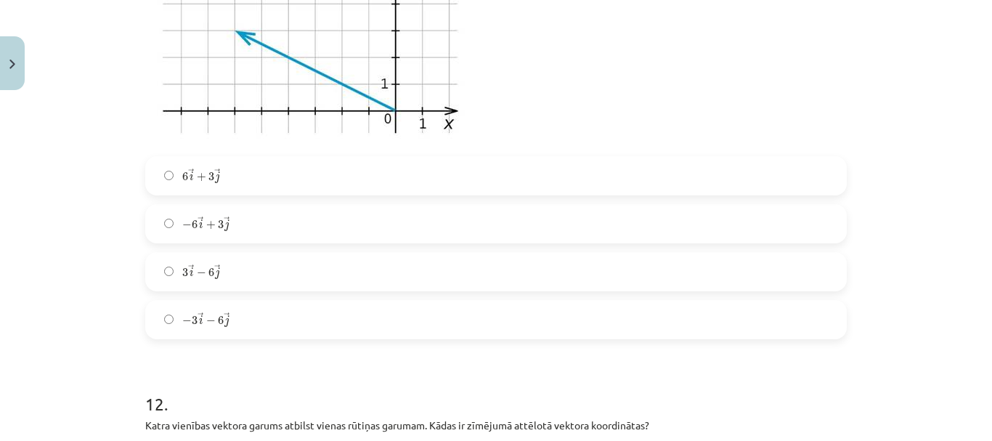
click at [262, 285] on label "3 → i − 6 → j 3 i → − 6 j →" at bounding box center [496, 272] width 699 height 36
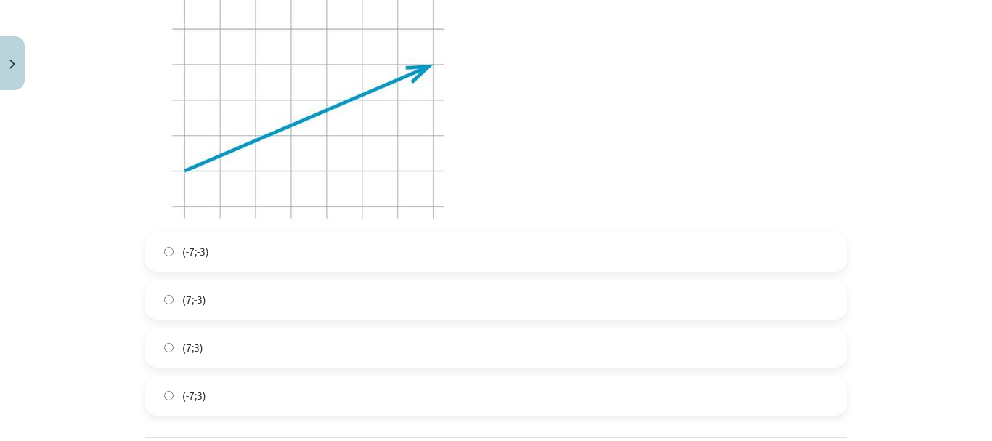
scroll to position [4395, 0]
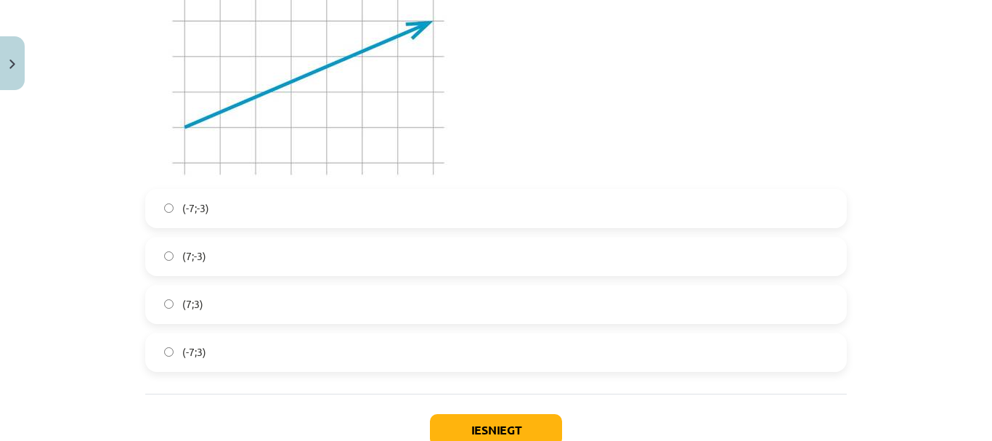
click at [248, 217] on label "(-7;-3)" at bounding box center [496, 208] width 699 height 36
click at [327, 324] on div "(-7;-3) (7;-3) (7;3) (-7;3)" at bounding box center [496, 280] width 702 height 183
click at [325, 301] on label "(7;3)" at bounding box center [496, 304] width 699 height 36
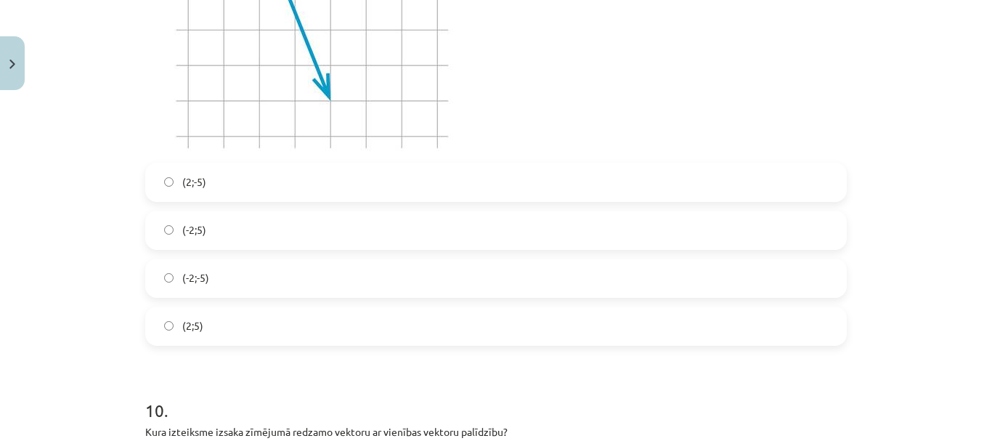
scroll to position [2797, 0]
click at [304, 304] on div "(2;-5) (-2;5) (-2;-5) (2;5)" at bounding box center [496, 254] width 702 height 183
click at [303, 314] on label "(2;5)" at bounding box center [496, 327] width 699 height 36
click at [285, 269] on label "(-2;-5)" at bounding box center [496, 279] width 699 height 36
click at [238, 176] on label "(2;-5)" at bounding box center [496, 183] width 699 height 36
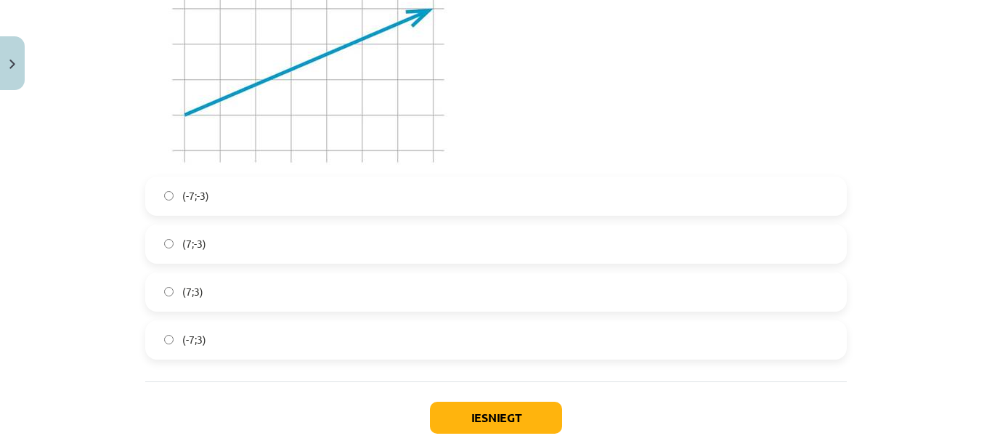
scroll to position [4494, 0]
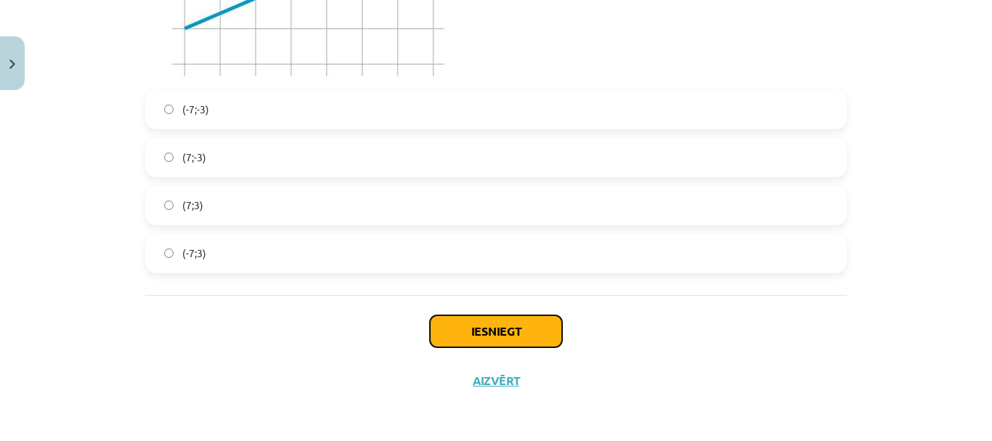
click at [490, 328] on button "Iesniegt" at bounding box center [496, 331] width 132 height 32
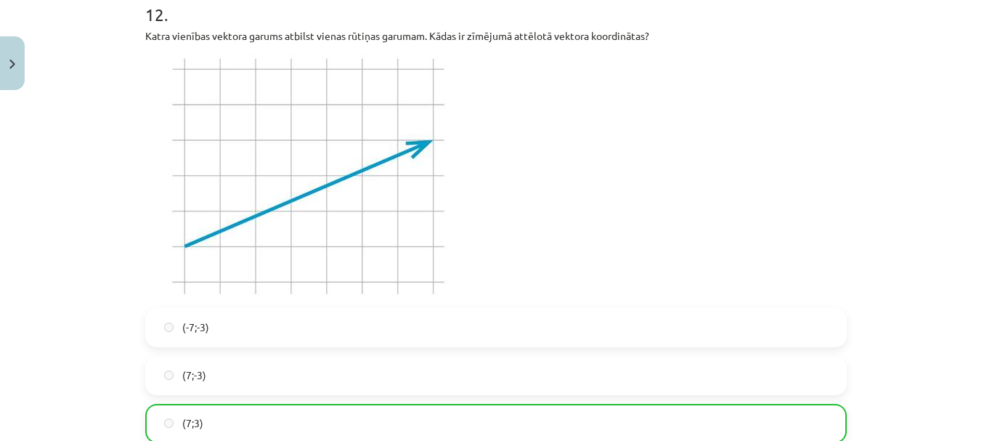
scroll to position [4540, 0]
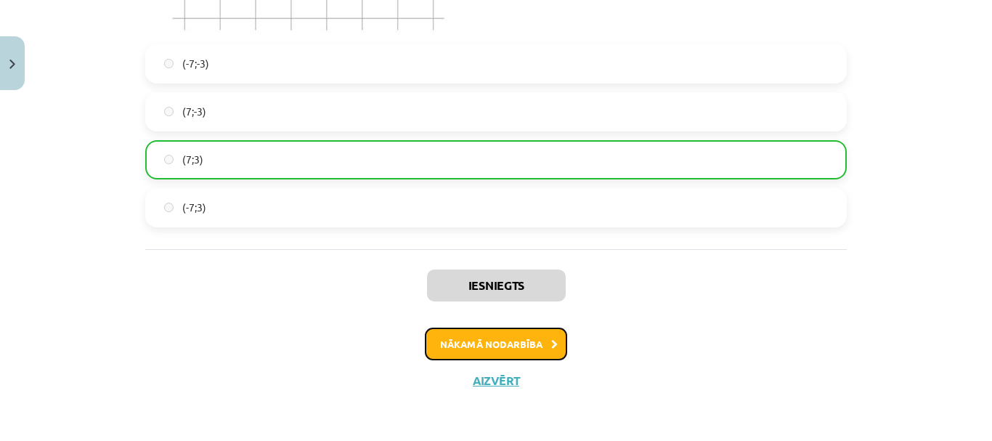
click at [539, 336] on button "Nākamā nodarbība" at bounding box center [496, 344] width 142 height 33
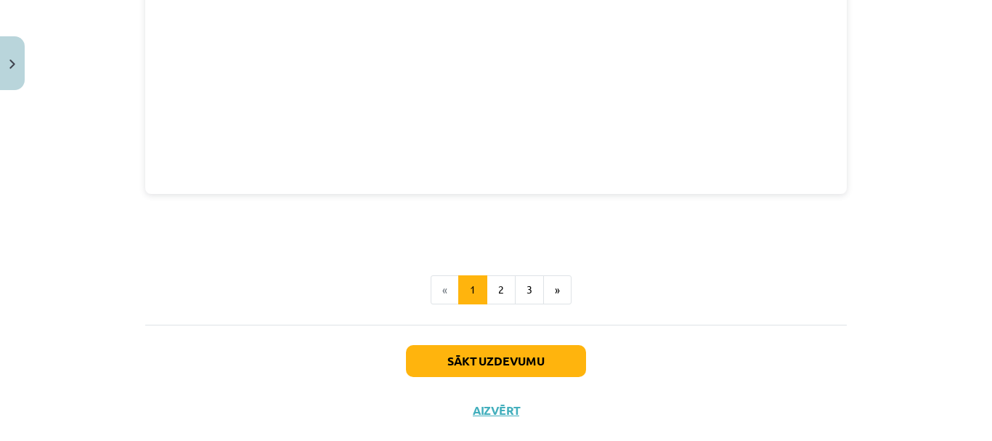
scroll to position [2104, 0]
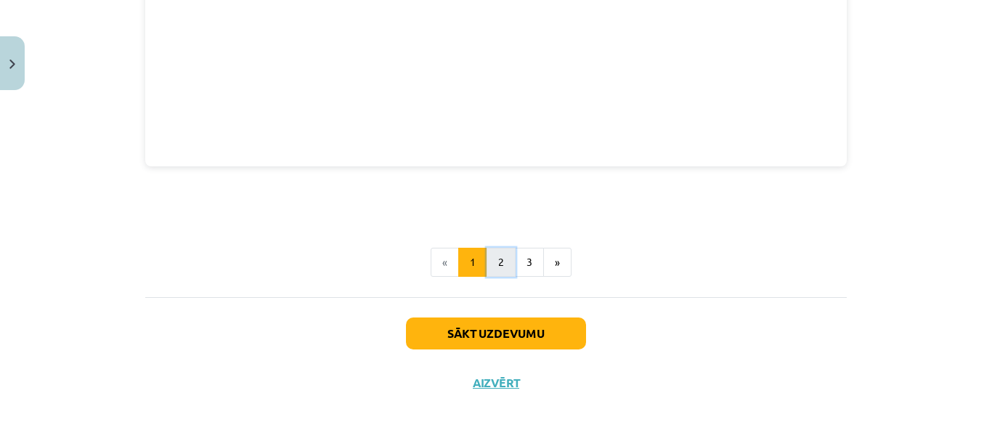
click at [498, 270] on button "2" at bounding box center [501, 262] width 29 height 29
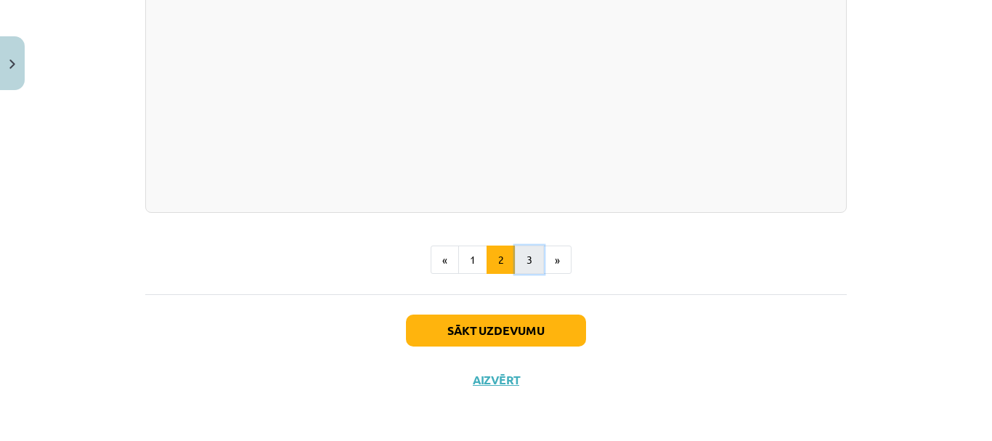
click at [523, 261] on button "3" at bounding box center [529, 260] width 29 height 29
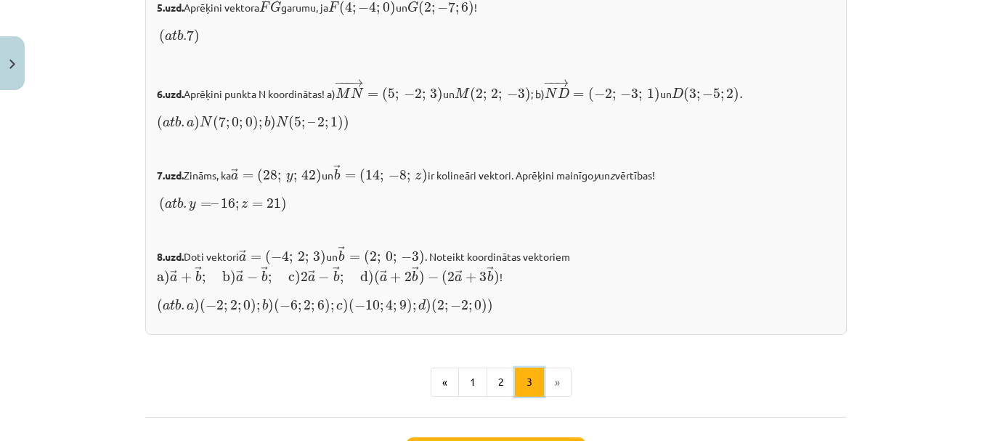
scroll to position [1656, 0]
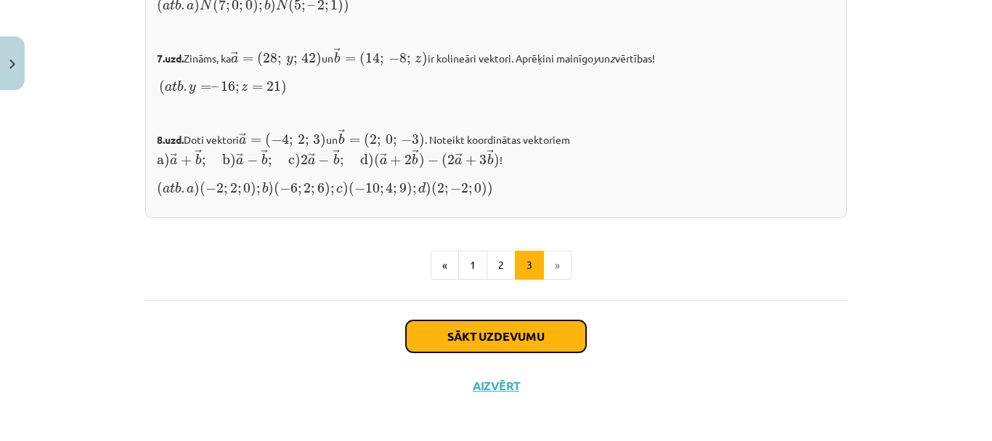
click at [540, 331] on button "Sākt uzdevumu" at bounding box center [496, 336] width 180 height 32
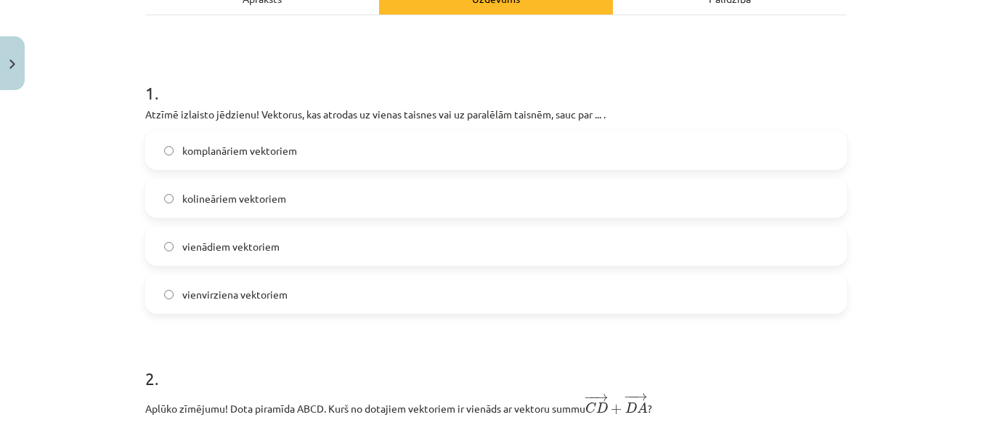
scroll to position [254, 0]
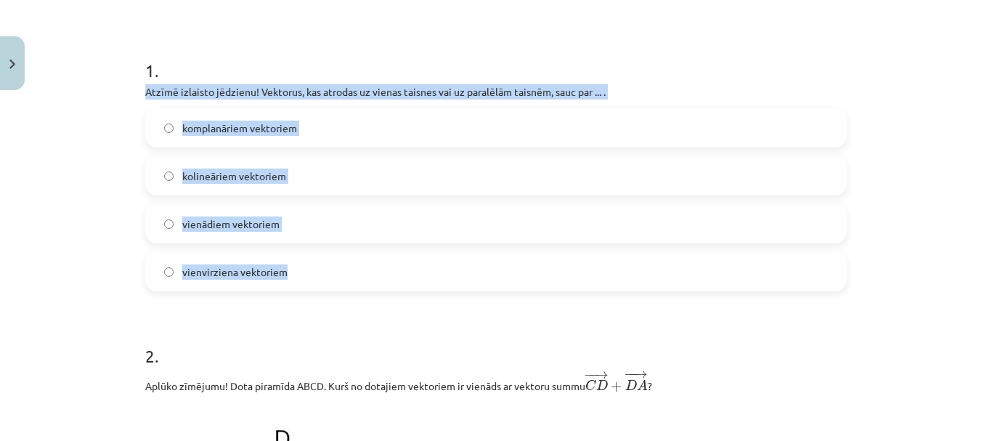
drag, startPoint x: 137, startPoint y: 89, endPoint x: 280, endPoint y: 269, distance: 229.6
click at [322, 167] on label "kolineāriem vektoriem" at bounding box center [496, 176] width 699 height 36
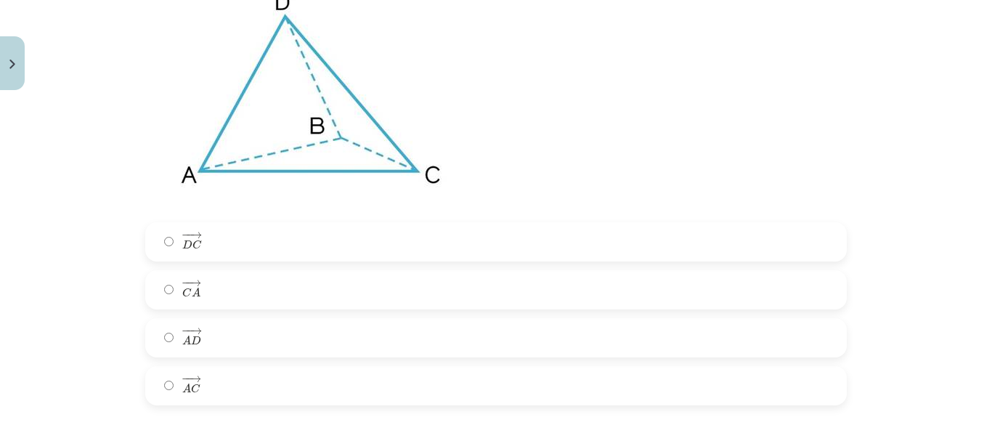
scroll to position [763, 0]
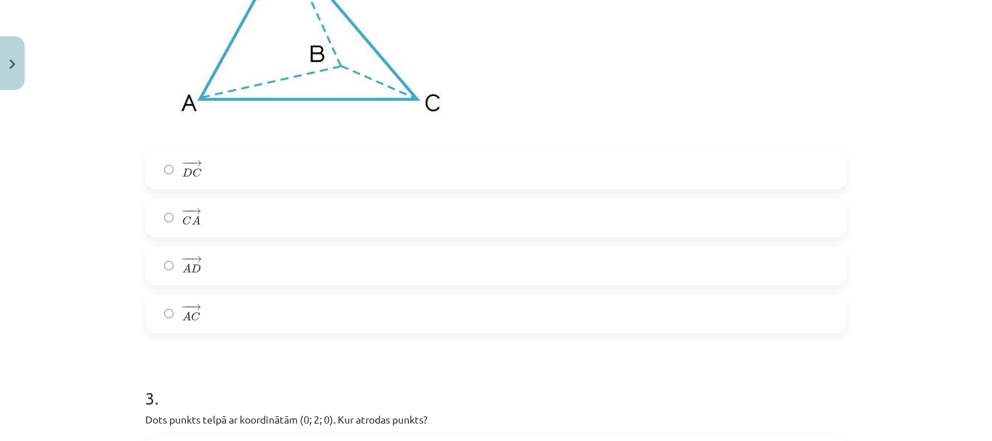
click at [330, 268] on label "− − → A D A D →" at bounding box center [496, 266] width 699 height 36
click at [342, 303] on label "− − → A C A C →" at bounding box center [496, 314] width 699 height 36
click at [342, 278] on label "− − → A D A D →" at bounding box center [496, 266] width 699 height 36
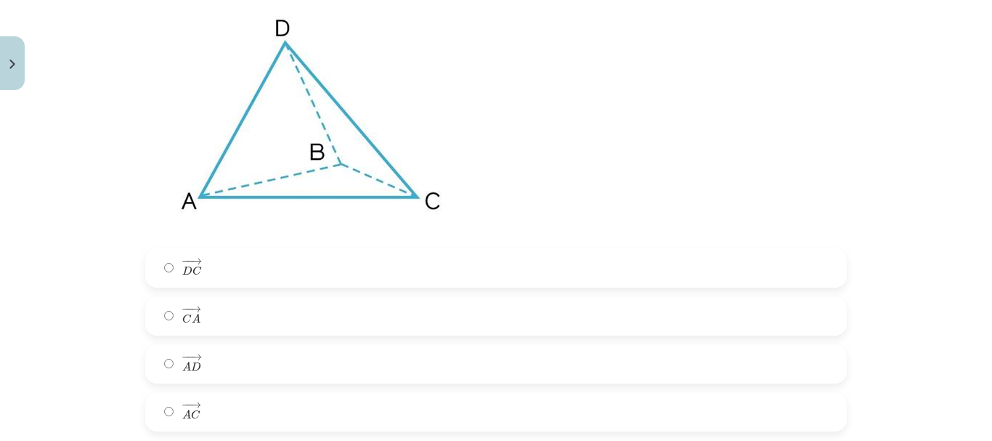
scroll to position [690, 0]
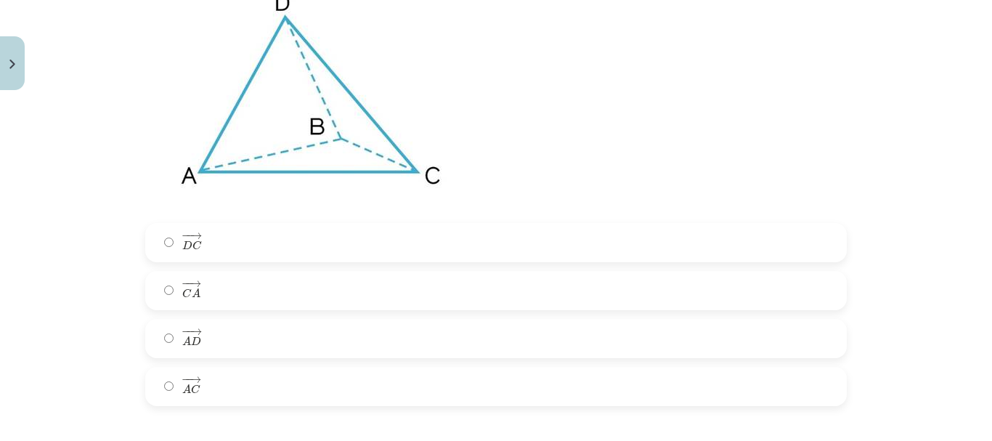
click at [333, 395] on label "− − → A C A C →" at bounding box center [496, 386] width 699 height 36
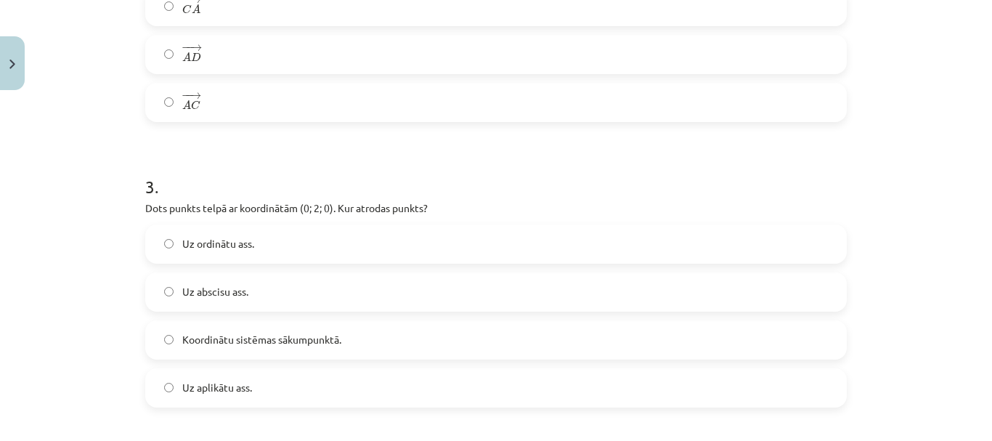
scroll to position [981, 0]
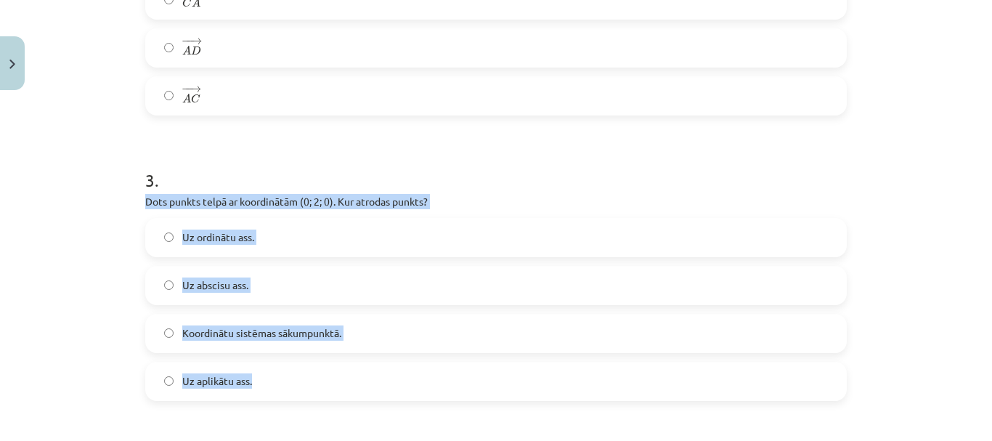
drag, startPoint x: 129, startPoint y: 198, endPoint x: 303, endPoint y: 391, distance: 259.7
click at [304, 392] on div "Mācību tēma: Matemātikas i - 10. klases 1. ieskaites mācību materiāls (a,b) #9 …" at bounding box center [496, 220] width 992 height 441
click at [395, 266] on div "Uz abscisu ass." at bounding box center [496, 285] width 702 height 39
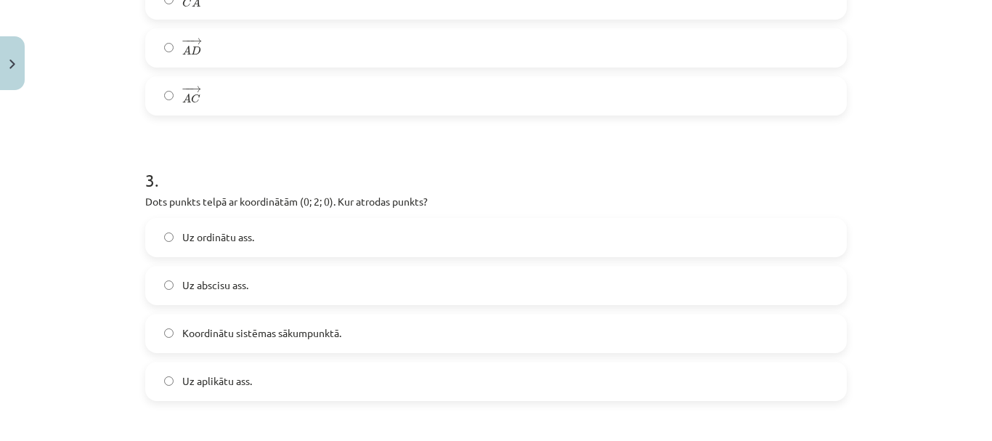
click at [376, 240] on label "Uz ordinātu ass." at bounding box center [496, 237] width 699 height 36
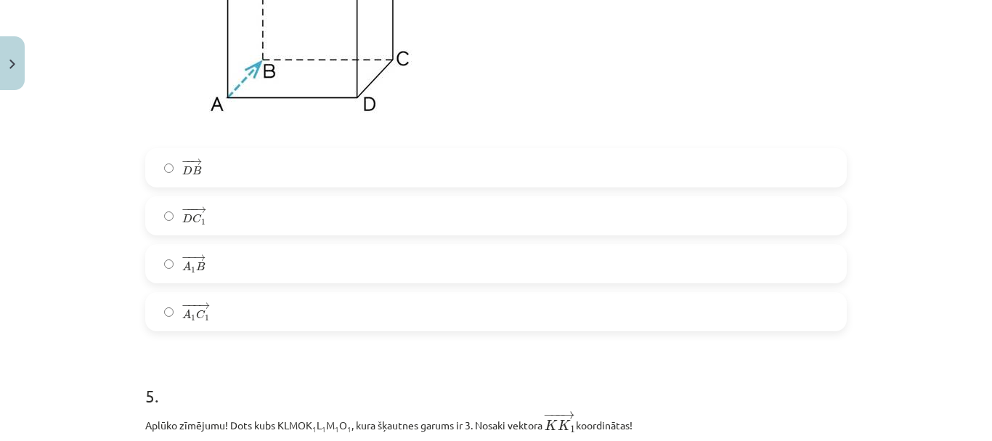
scroll to position [1635, 0]
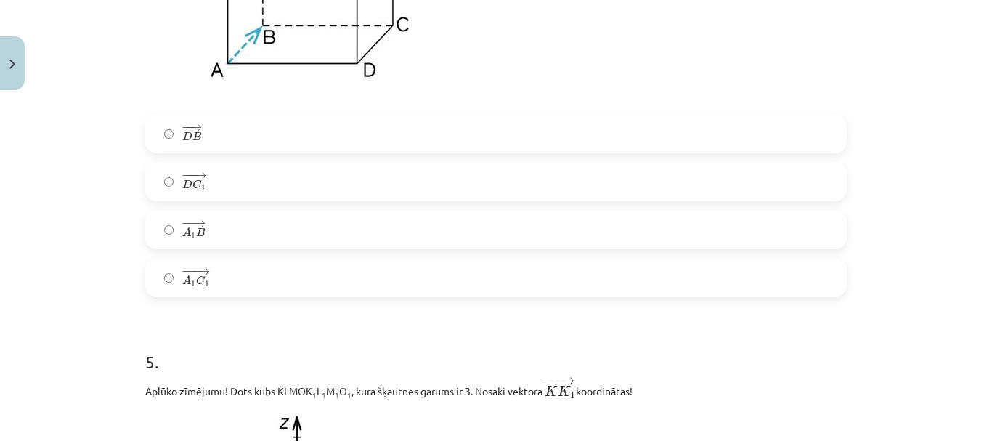
click at [296, 226] on label "− − → A 1 B A 1 B →" at bounding box center [496, 229] width 699 height 36
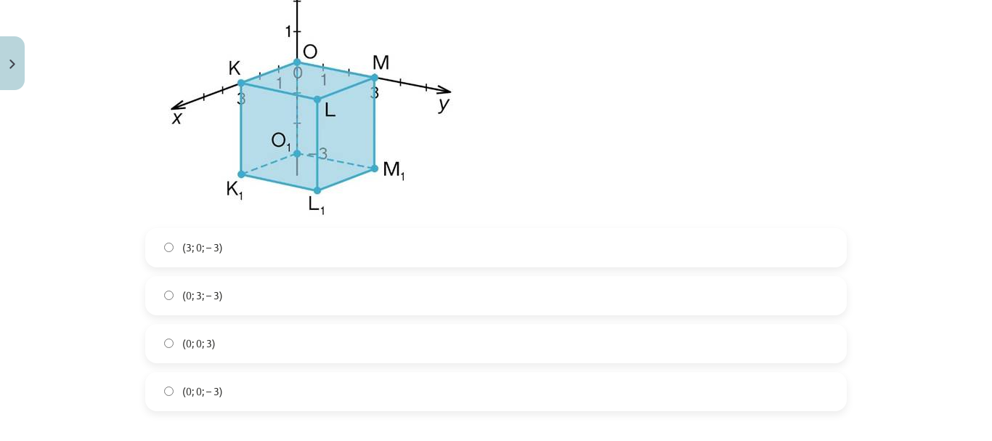
scroll to position [2143, 0]
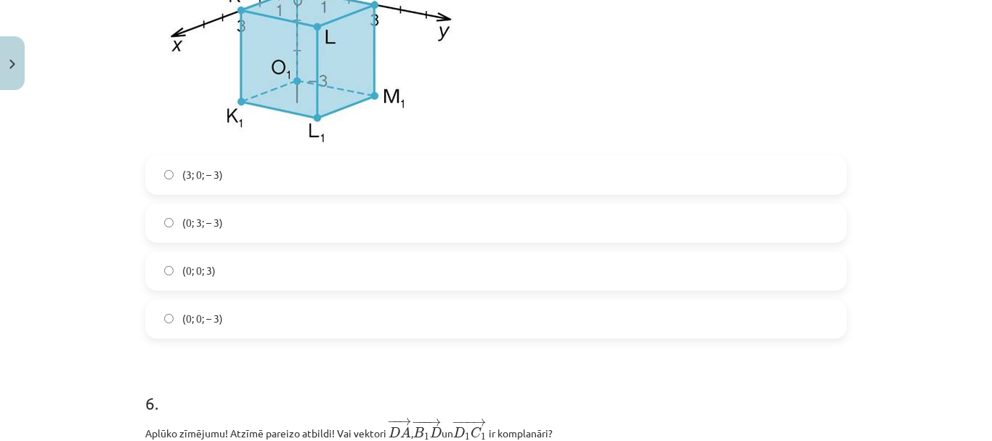
click at [280, 184] on label "(3; 0; – 3)" at bounding box center [496, 175] width 699 height 36
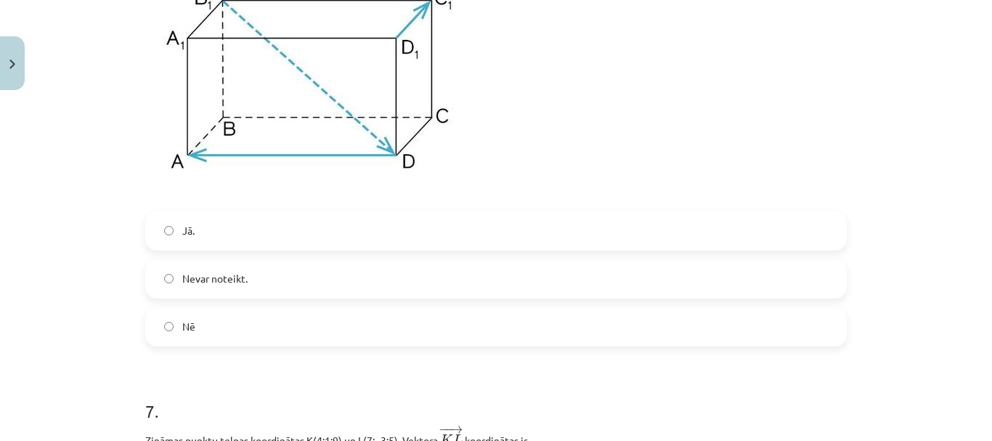
scroll to position [2724, 0]
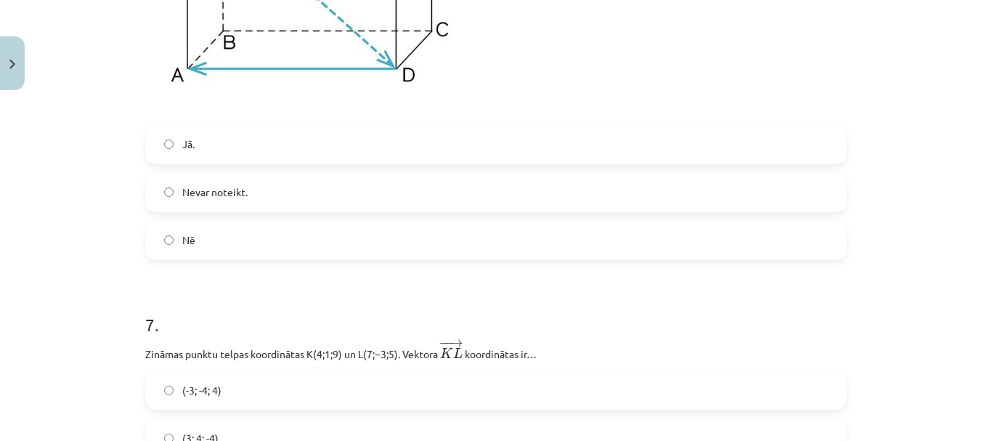
click at [272, 241] on label "Nē" at bounding box center [496, 240] width 699 height 36
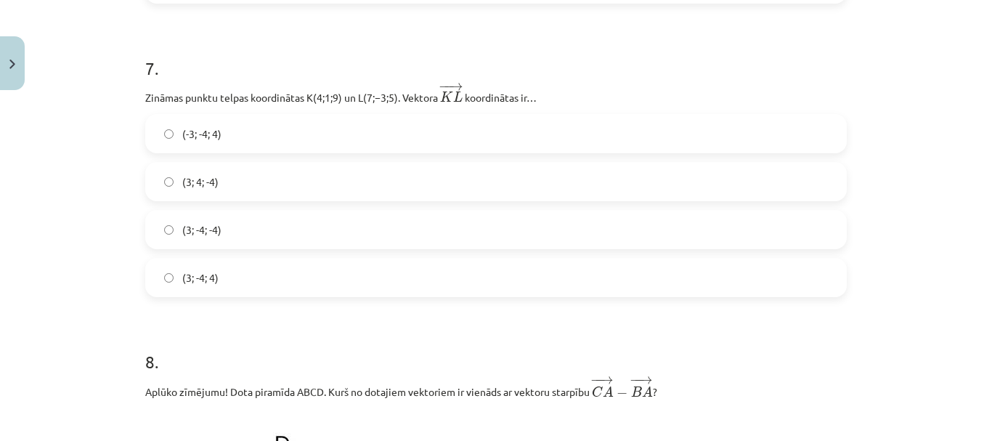
scroll to position [3015, 0]
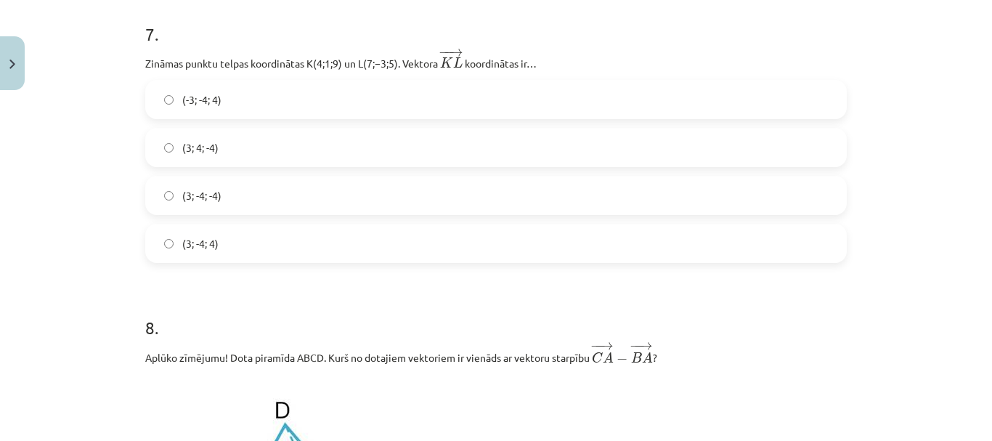
click at [248, 166] on label "(3; 4; -4)" at bounding box center [496, 147] width 699 height 36
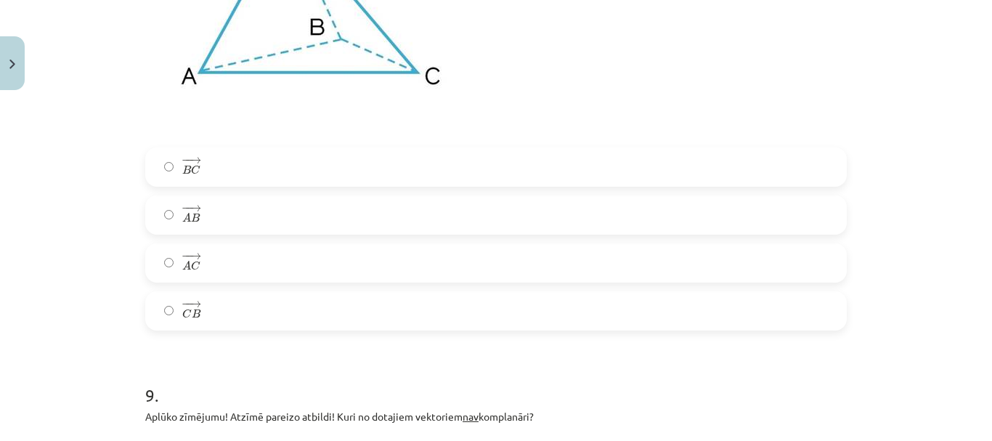
scroll to position [3523, 0]
click at [248, 203] on label "− − → A B A B →" at bounding box center [496, 213] width 699 height 36
drag, startPoint x: 259, startPoint y: 296, endPoint x: 246, endPoint y: 286, distance: 16.6
click at [250, 298] on label "− − → C B C B →" at bounding box center [496, 309] width 699 height 36
drag, startPoint x: 227, startPoint y: 227, endPoint x: 222, endPoint y: 195, distance: 32.4
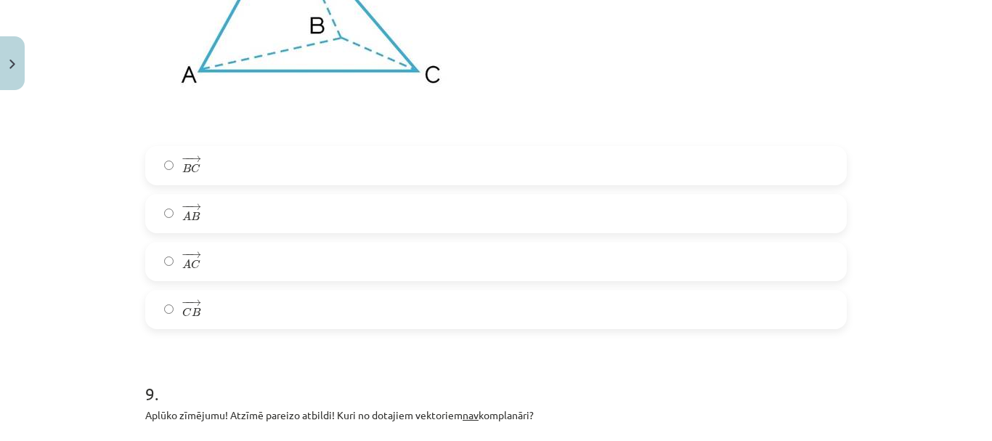
click at [224, 225] on label "− − → A B A B →" at bounding box center [496, 213] width 699 height 36
click at [212, 175] on label "− − → B C B C →" at bounding box center [496, 165] width 699 height 36
click at [234, 239] on div "− − → B C B C → − − → A B A B → − − → A C A C → − − → C B C B →" at bounding box center [496, 237] width 702 height 183
click at [234, 206] on label "− − → A B A B →" at bounding box center [496, 213] width 699 height 36
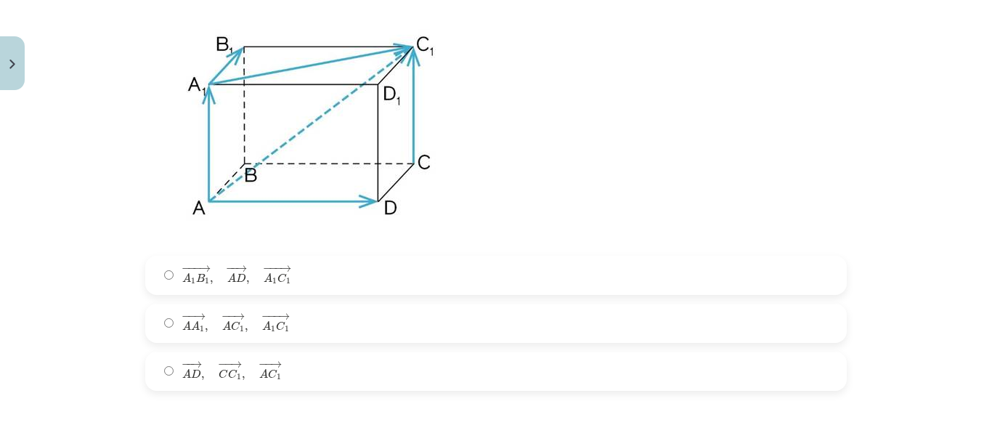
scroll to position [3959, 0]
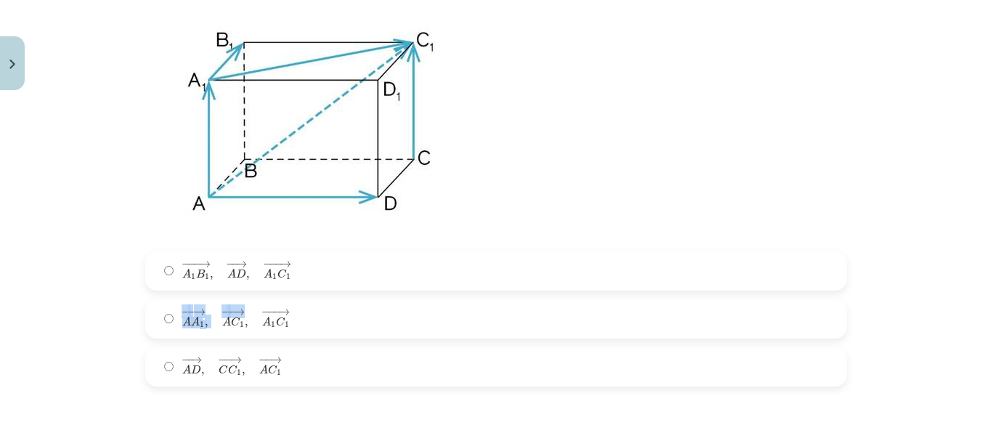
drag, startPoint x: 241, startPoint y: 313, endPoint x: 230, endPoint y: 309, distance: 11.7
click at [236, 311] on span "− − → A A 1 , − − → A C 1 , − −− → A 1 C 1" at bounding box center [236, 318] width 108 height 19
click at [273, 344] on div "− −− → A 1 B 1 , − − → A D , − −− → A 1 C 1 A 1 B 1 → , A D → , A 1 C 1 → − − →…" at bounding box center [496, 318] width 702 height 135
click at [272, 333] on label "− − → A A 1 , − − → A C 1 , − −− → A 1 C 1 A A 1 → , A C 1 → , A 1 C 1 →" at bounding box center [496, 319] width 699 height 36
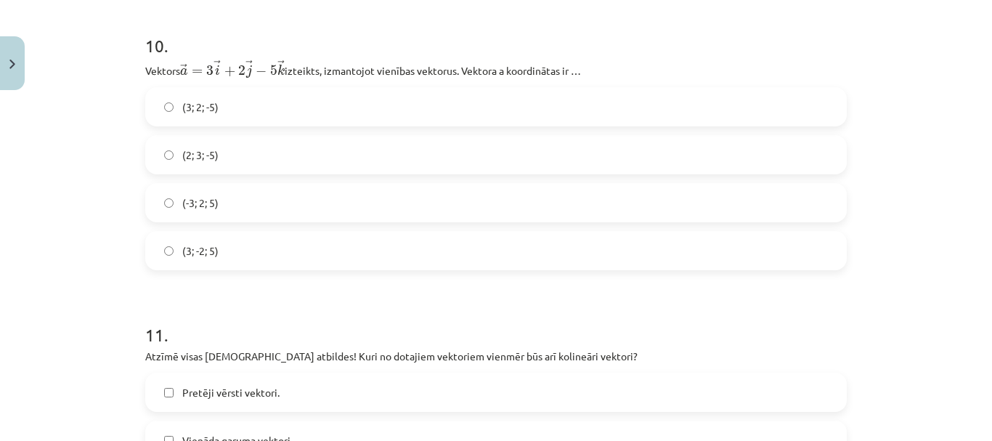
scroll to position [4395, 0]
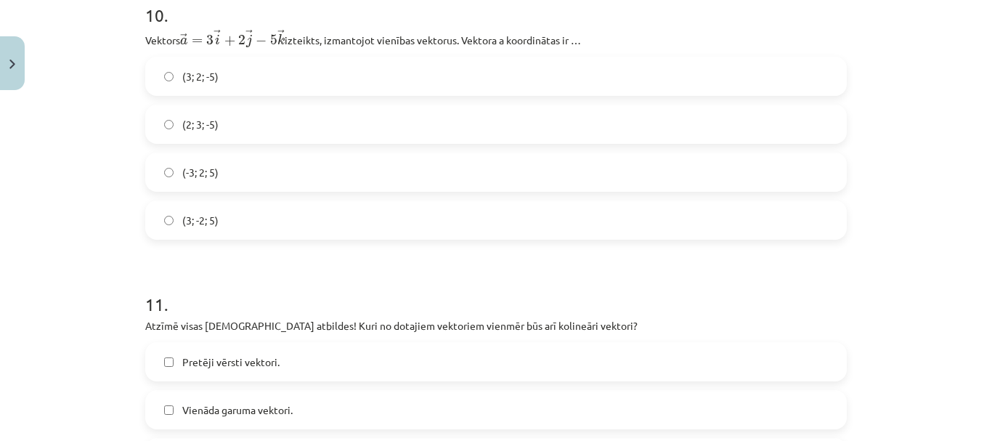
click at [234, 139] on label "(2; 3; -5)" at bounding box center [496, 124] width 699 height 36
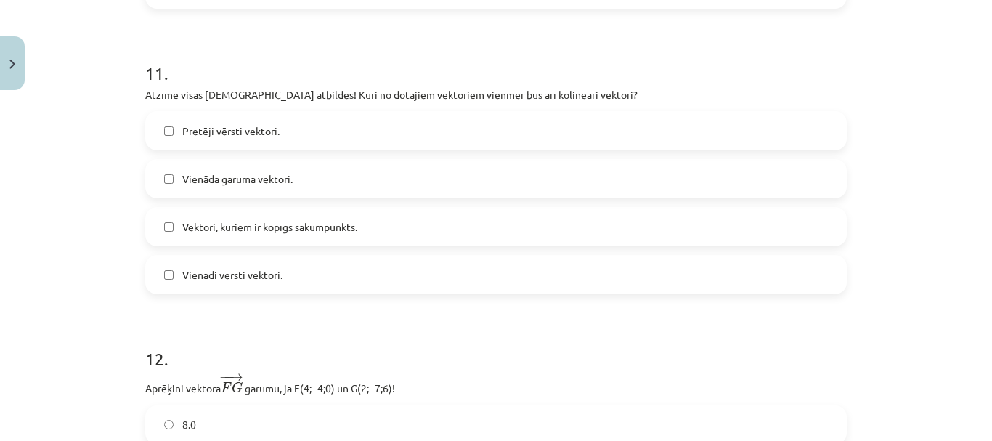
scroll to position [4686, 0]
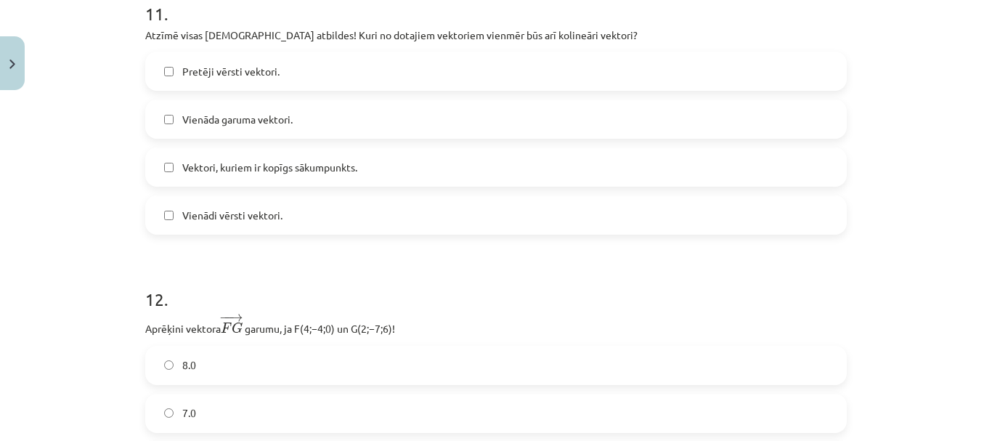
click at [256, 175] on span "Vektori, kuriem ir kopīgs sākumpunkts." at bounding box center [269, 167] width 175 height 15
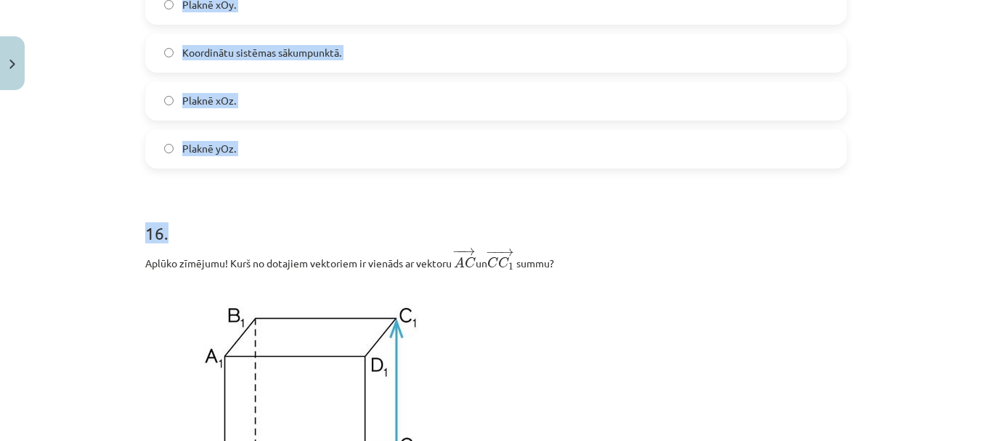
scroll to position [5921, 0]
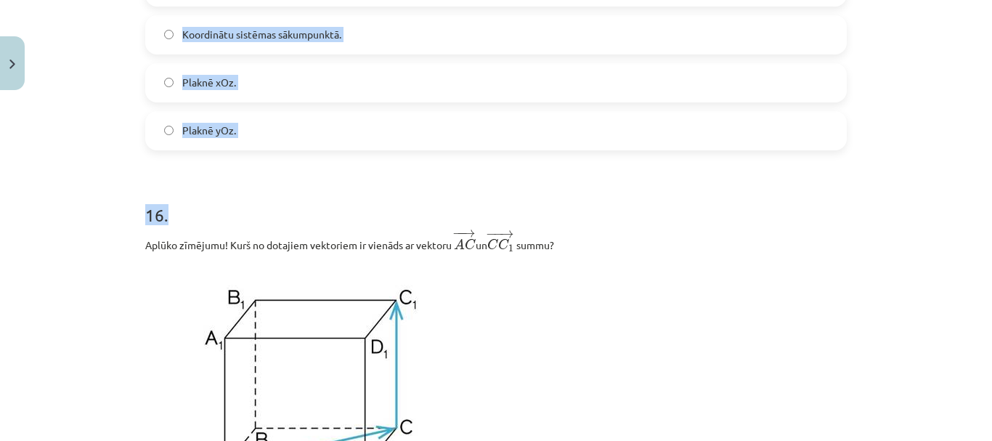
drag, startPoint x: 134, startPoint y: 118, endPoint x: 262, endPoint y: 214, distance: 160.8
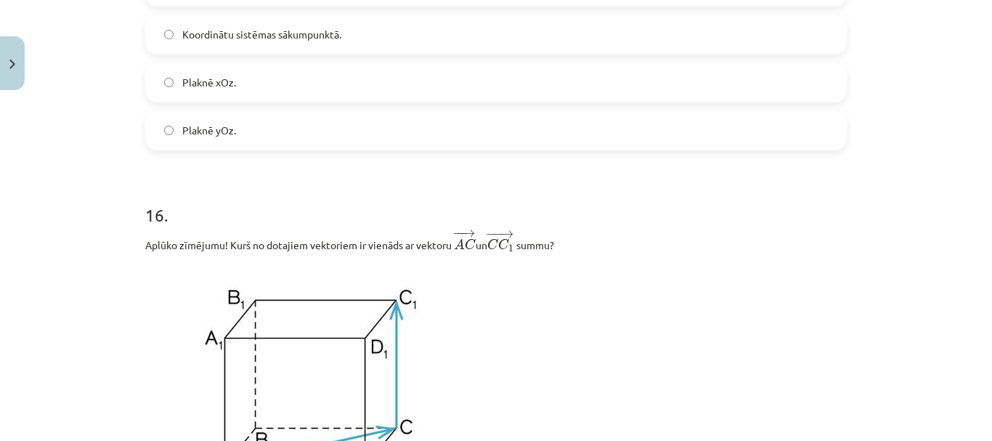
drag, startPoint x: 510, startPoint y: 328, endPoint x: 458, endPoint y: 308, distance: 55.2
click at [469, 325] on p at bounding box center [496, 385] width 702 height 247
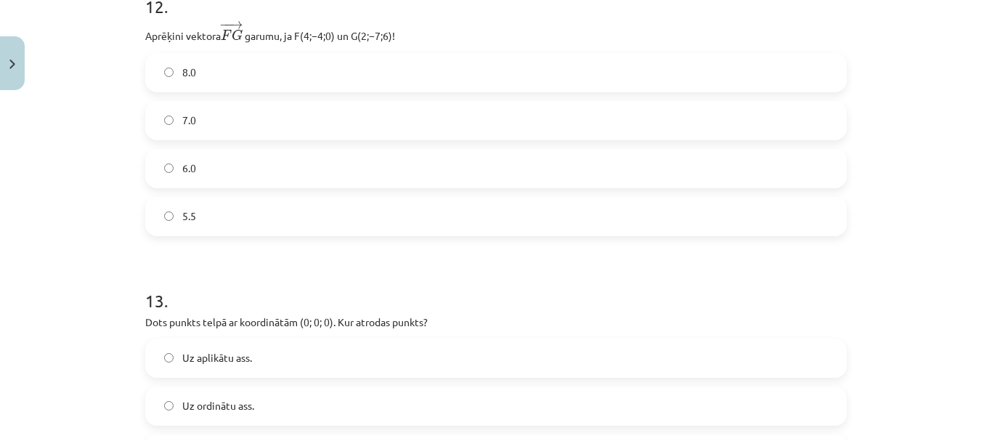
scroll to position [4976, 0]
click at [308, 131] on label "7.0" at bounding box center [496, 123] width 699 height 36
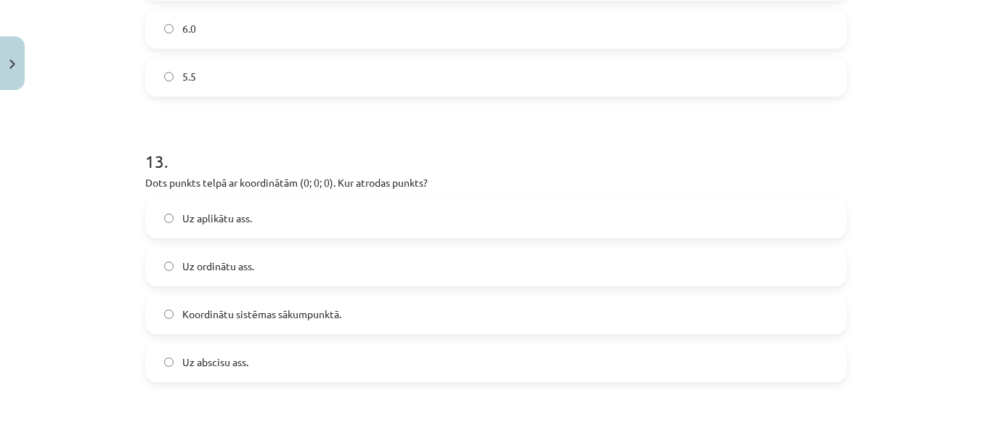
scroll to position [5122, 0]
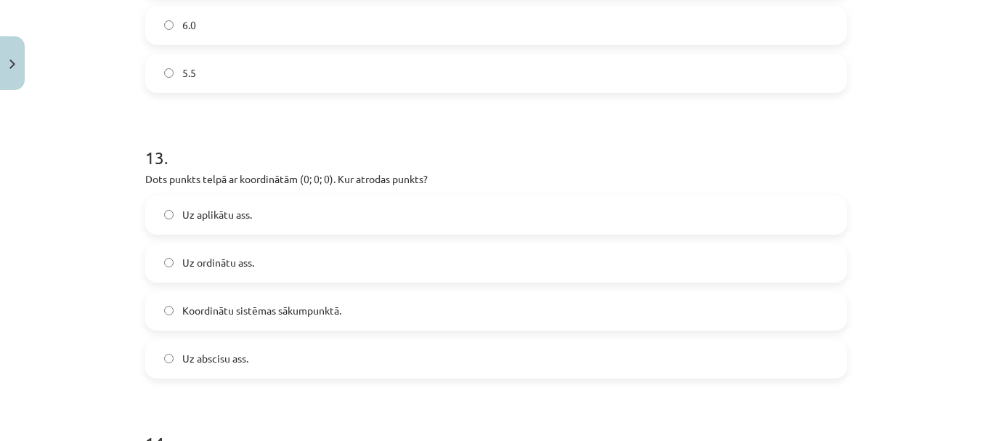
click at [252, 312] on span "Koordinātu sistēmas sākumpunktā." at bounding box center [261, 310] width 159 height 15
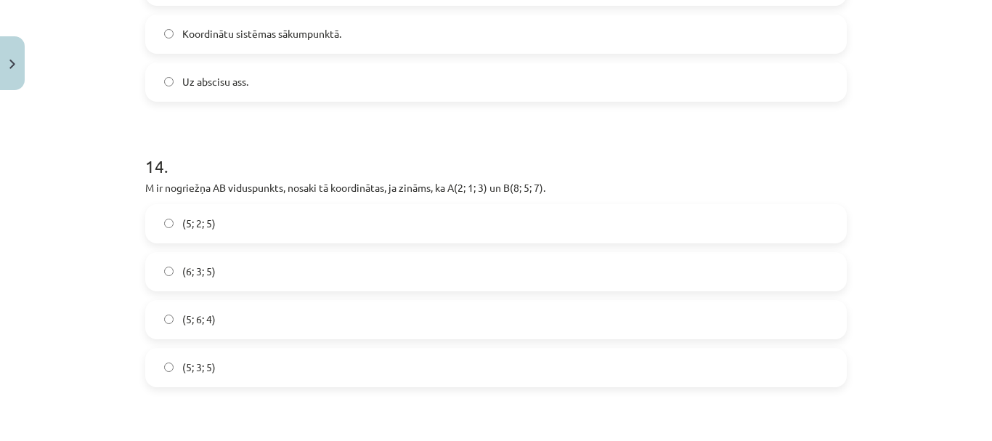
scroll to position [5412, 0]
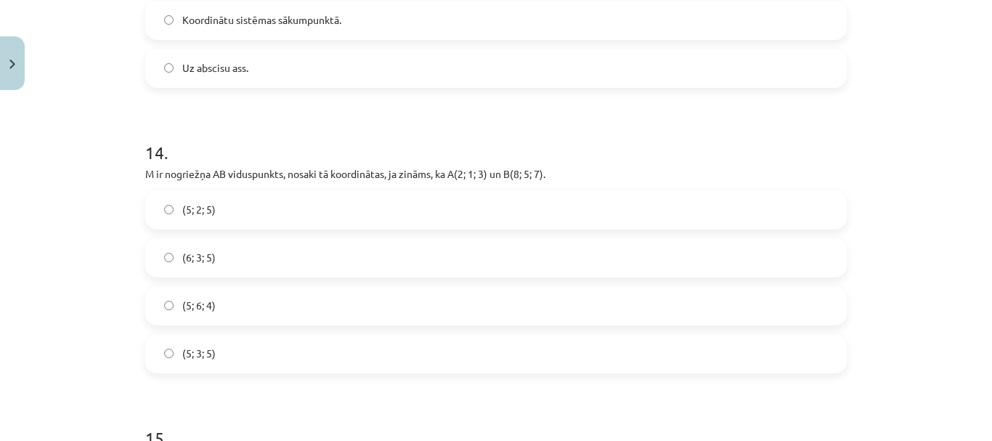
click at [251, 363] on label "(5; 3; 5)" at bounding box center [496, 354] width 699 height 36
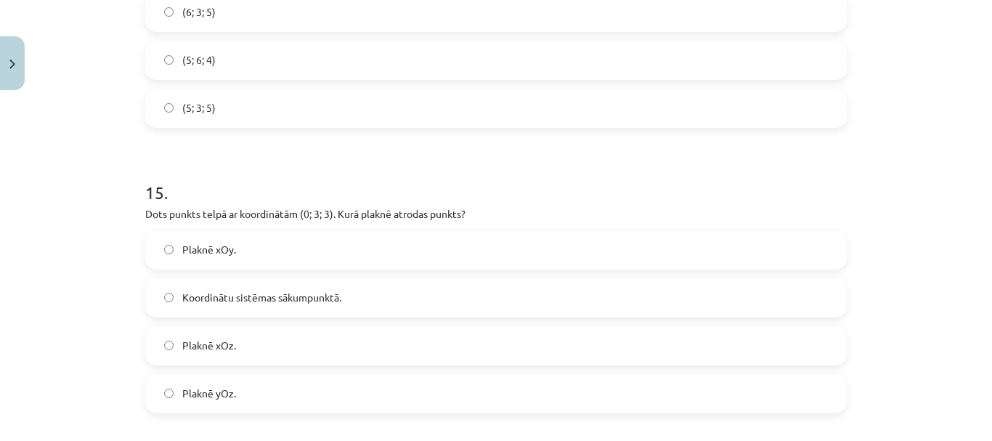
scroll to position [5703, 0]
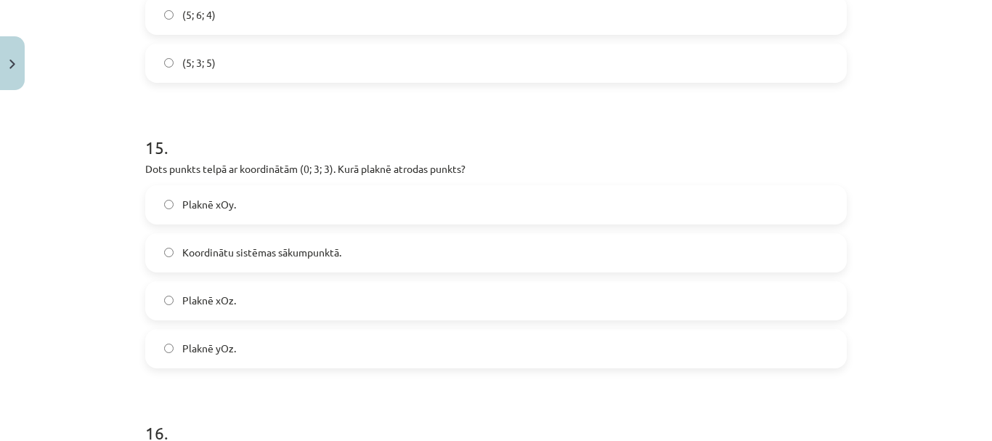
click at [239, 254] on span "Koordinātu sistēmas sākumpunktā." at bounding box center [261, 252] width 159 height 15
click at [243, 290] on label "Plaknē xOz." at bounding box center [496, 301] width 699 height 36
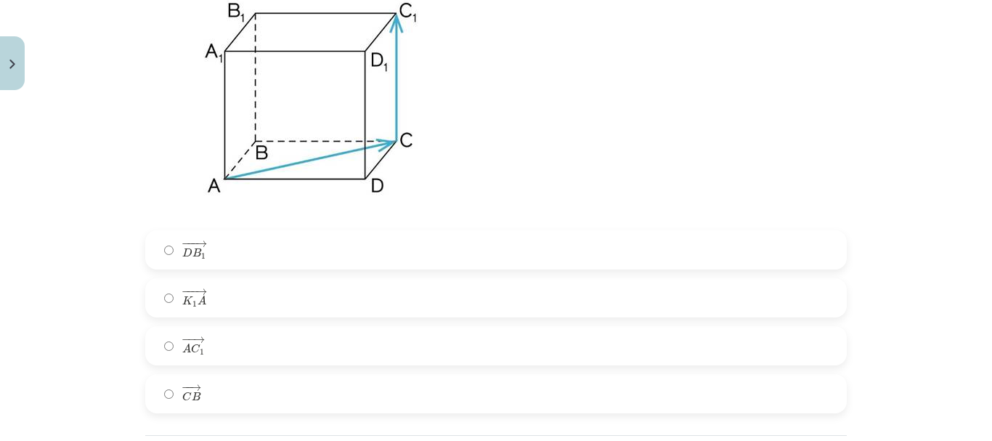
scroll to position [6284, 0]
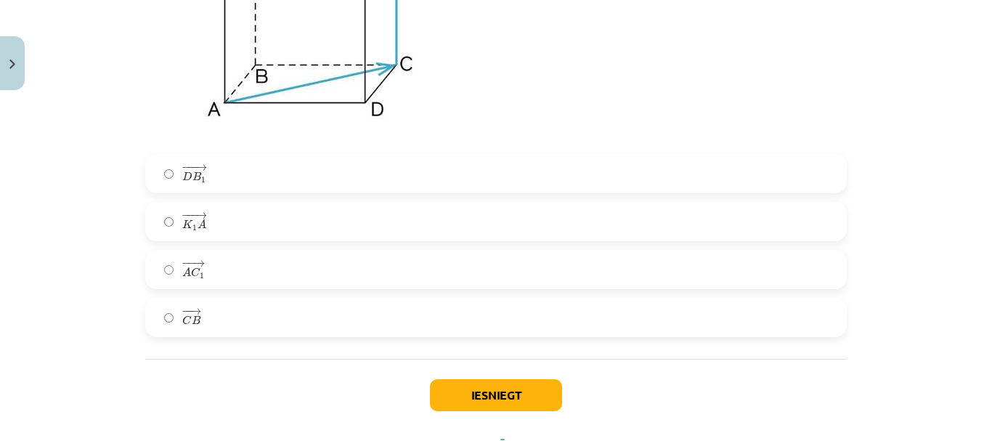
click at [235, 327] on label "− − → C B C B →" at bounding box center [496, 317] width 699 height 36
click at [479, 391] on button "Iesniegt" at bounding box center [496, 395] width 132 height 32
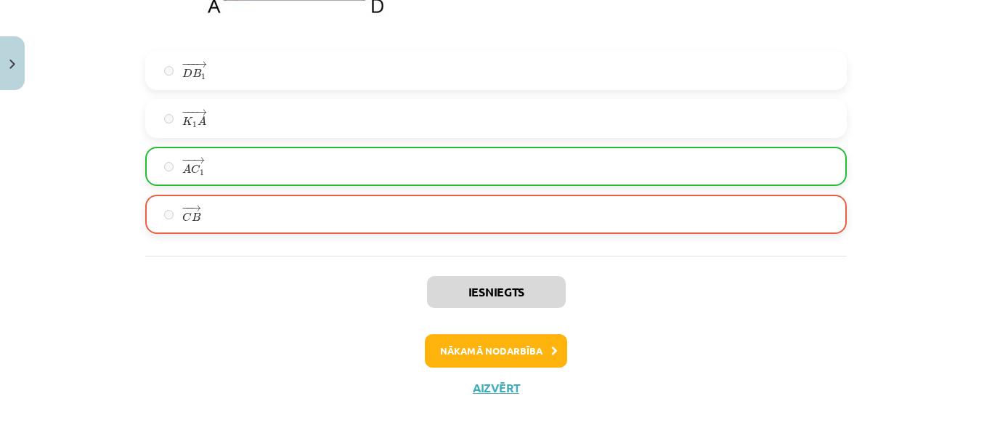
scroll to position [6402, 0]
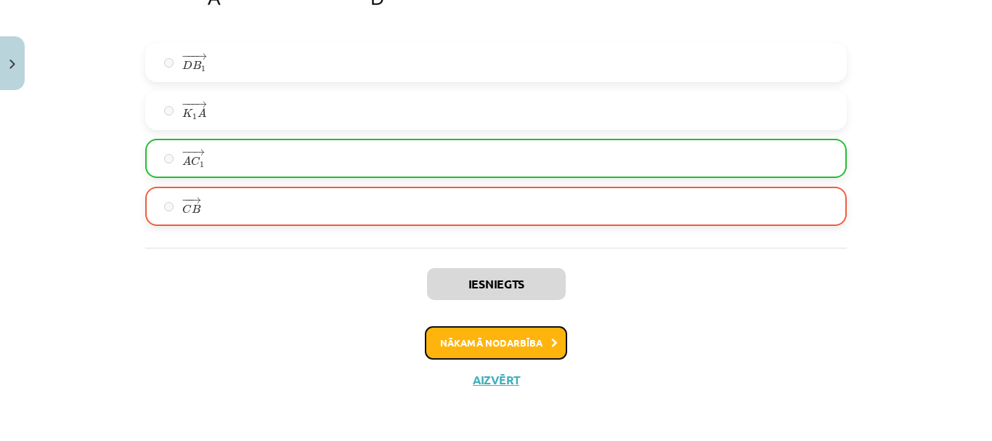
click at [500, 344] on button "Nākamā nodarbība" at bounding box center [496, 342] width 142 height 33
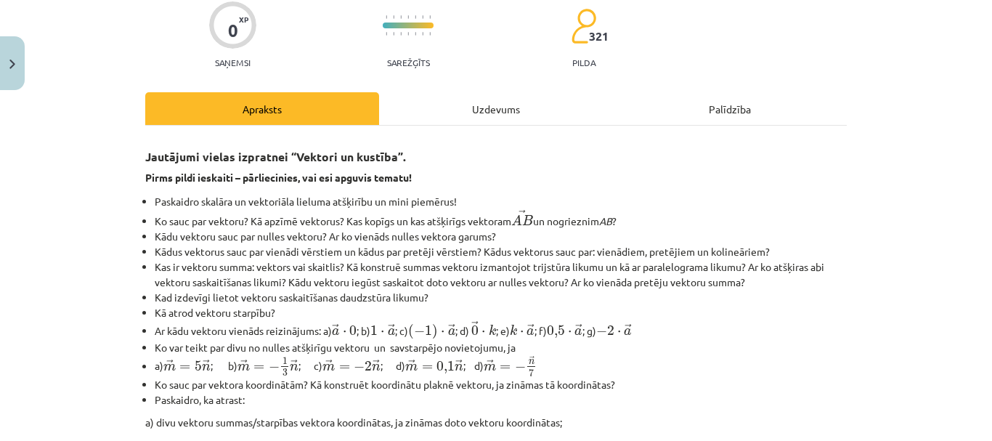
scroll to position [0, 0]
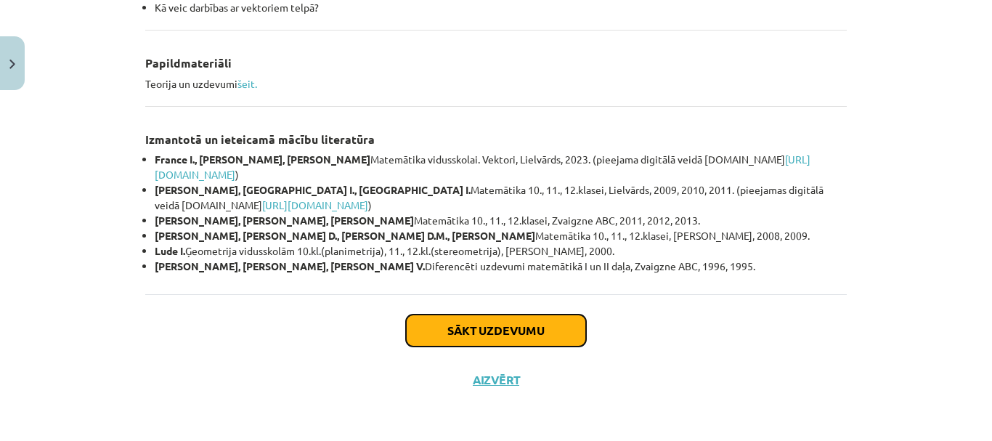
click at [487, 325] on button "Sākt uzdevumu" at bounding box center [496, 331] width 180 height 32
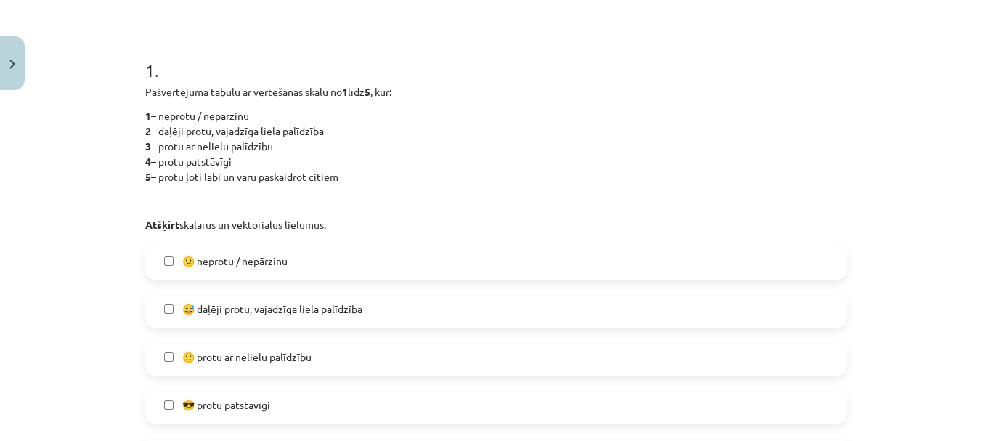
scroll to position [327, 0]
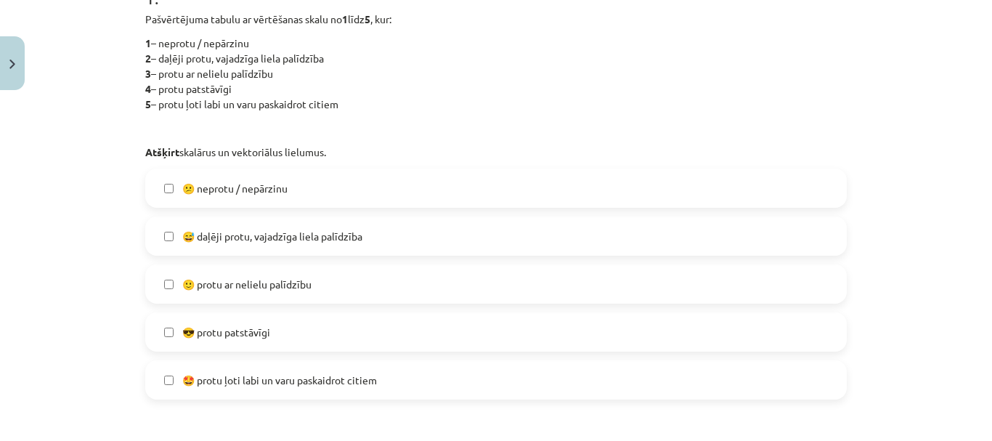
click at [284, 181] on span "😕 neprotu / nepārzinu" at bounding box center [234, 188] width 105 height 15
click at [309, 177] on label "😕 neprotu / nepārzinu" at bounding box center [496, 188] width 699 height 36
click at [309, 233] on span "😅 daļēji protu, vajadzīga liela palīdzība" at bounding box center [272, 236] width 180 height 15
click at [304, 235] on span "😅 daļēji protu, vajadzīga liela palīdzība" at bounding box center [272, 236] width 180 height 15
click at [315, 244] on label "😅 daļēji protu, vajadzīga liela palīdzība" at bounding box center [496, 236] width 699 height 36
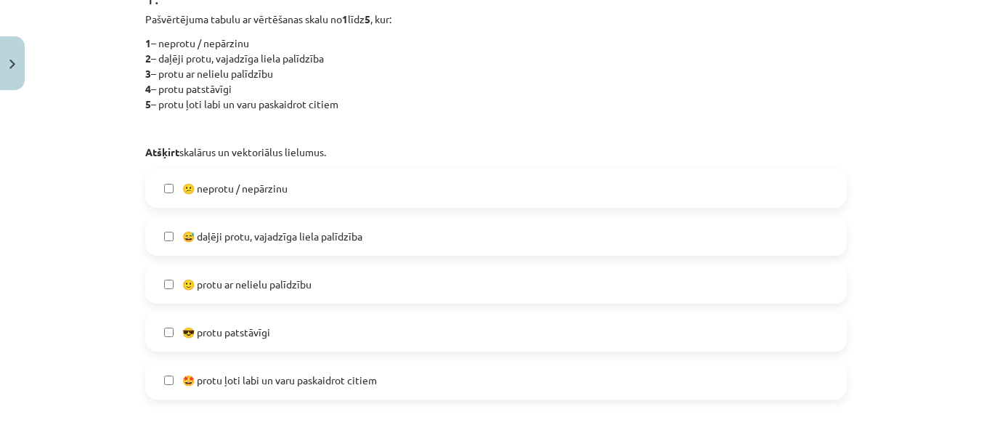
click at [321, 275] on label "🙂 protu ar nelielu palīdzību" at bounding box center [496, 284] width 699 height 36
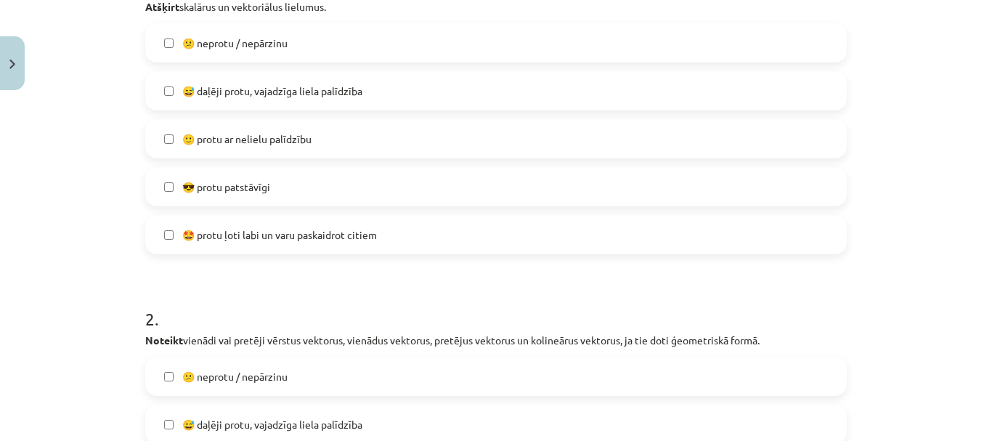
scroll to position [400, 0]
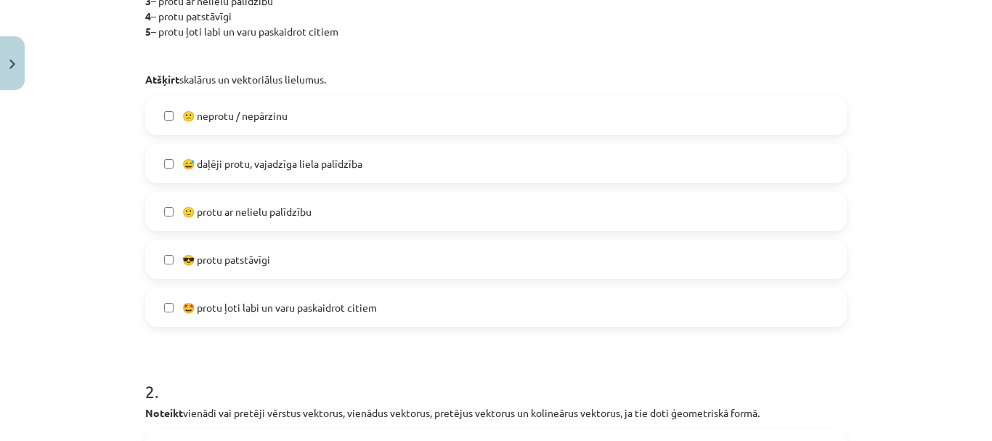
click at [273, 163] on span "😅 daļēji protu, vajadzīga liela palīdzība" at bounding box center [272, 163] width 180 height 15
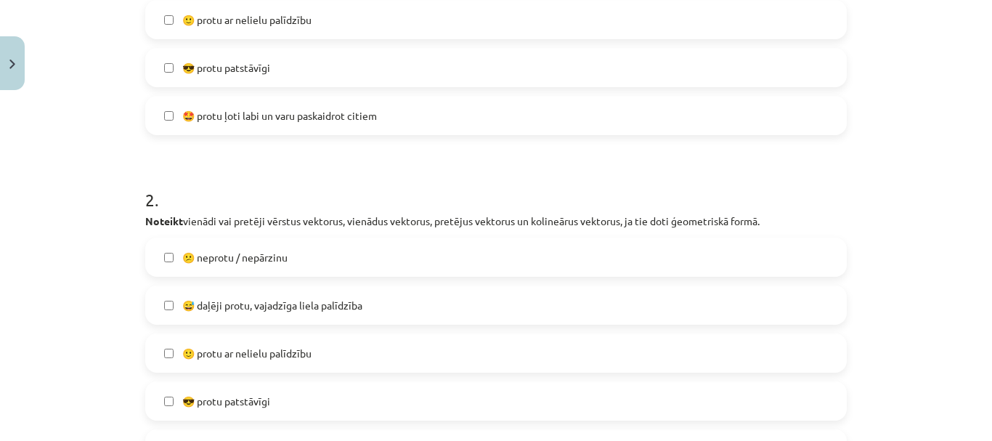
scroll to position [690, 0]
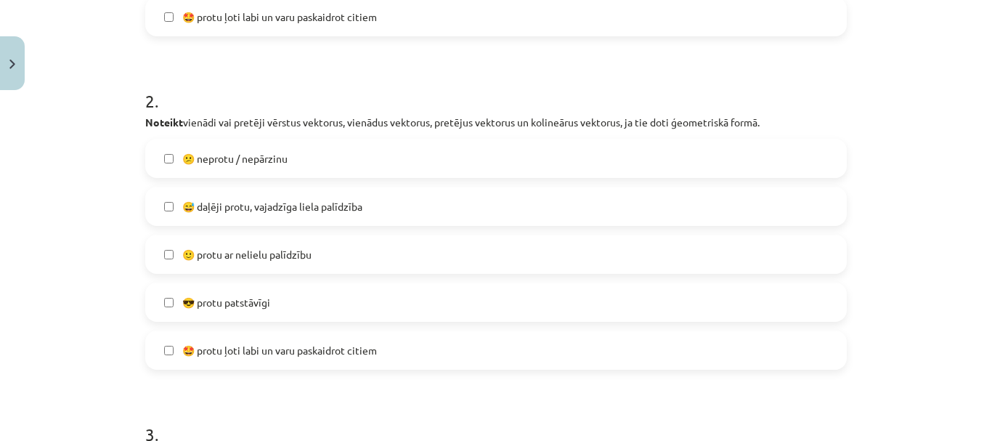
click at [290, 161] on label "😕 neprotu / nepārzinu" at bounding box center [496, 158] width 699 height 36
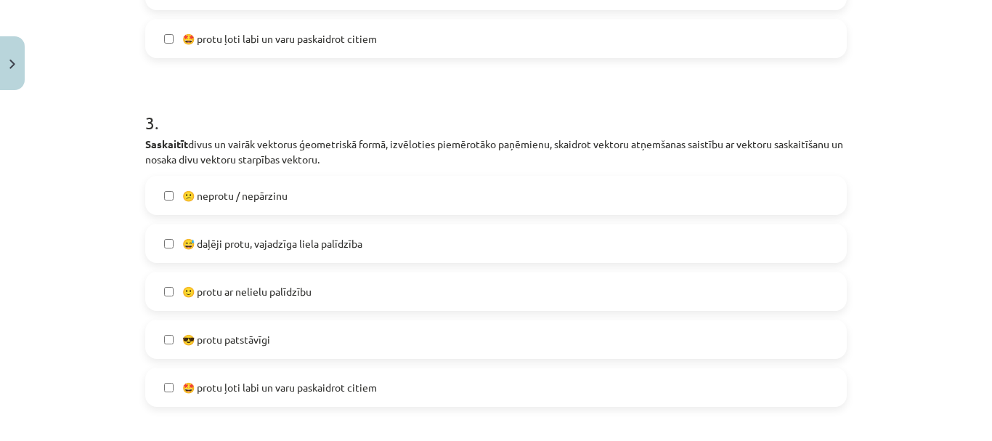
scroll to position [1053, 0]
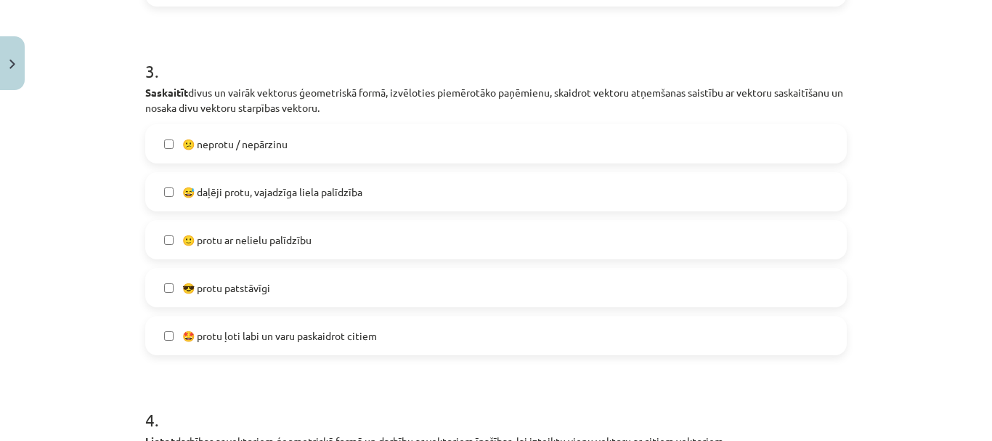
click at [290, 199] on span "😅 daļēji protu, vajadzīga liela palīdzība" at bounding box center [272, 192] width 180 height 15
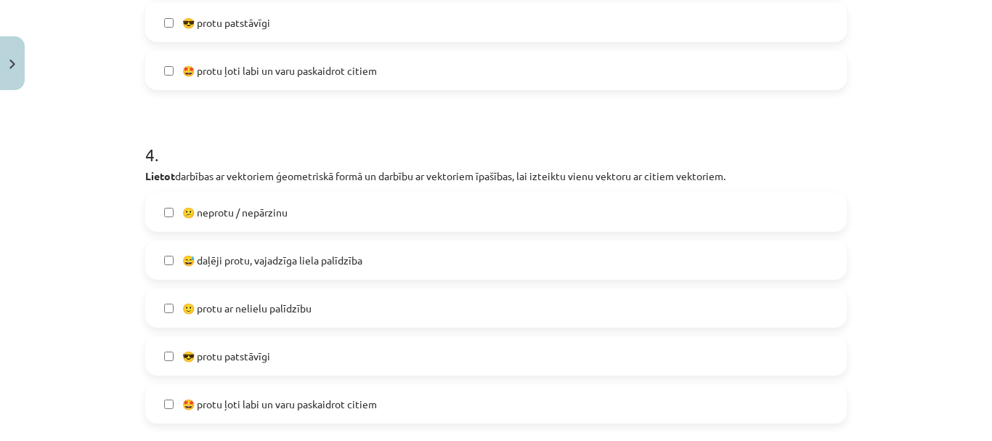
scroll to position [1344, 0]
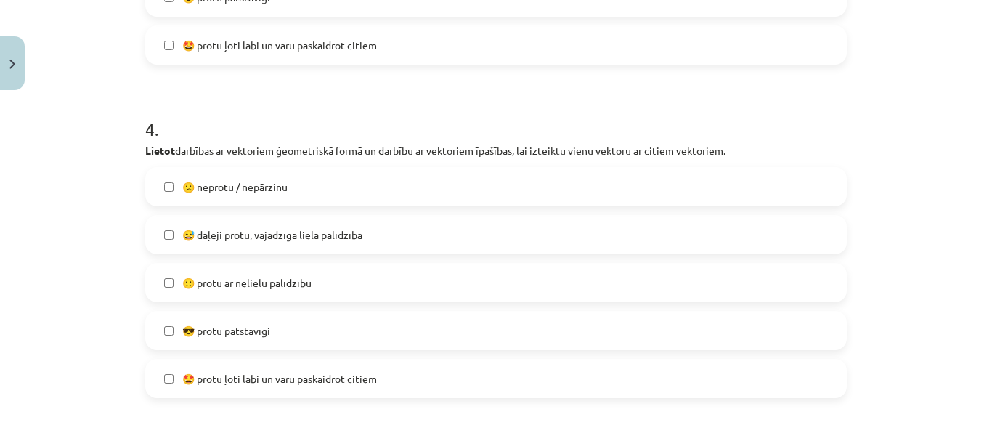
click at [280, 232] on span "😅 daļēji protu, vajadzīga liela palīdzība" at bounding box center [272, 234] width 180 height 15
click at [283, 230] on span "😅 daļēji protu, vajadzīga liela palīdzība" at bounding box center [272, 234] width 180 height 15
click at [283, 267] on label "🙂 protu ar nelielu palīdzību" at bounding box center [496, 282] width 699 height 36
click at [283, 265] on label "🙂 protu ar nelielu palīdzību" at bounding box center [496, 282] width 699 height 36
click at [276, 233] on span "😅 daļēji protu, vajadzīga liela palīdzība" at bounding box center [272, 234] width 180 height 15
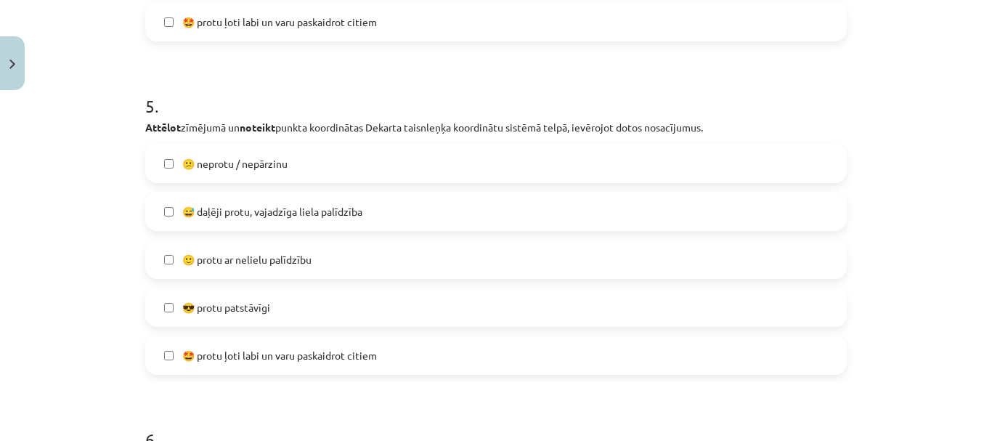
scroll to position [1707, 0]
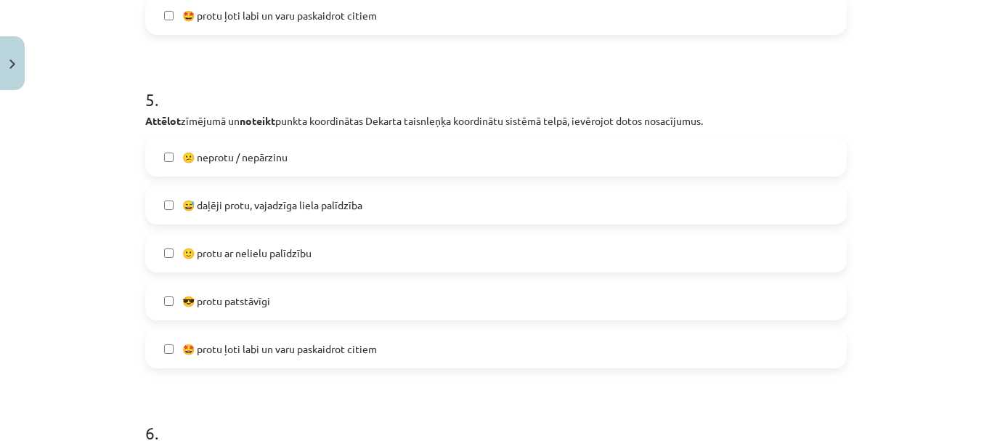
click at [271, 202] on span "😅 daļēji protu, vajadzīga liela palīdzība" at bounding box center [272, 205] width 180 height 15
click at [271, 200] on span "😅 daļēji protu, vajadzīga liela palīdzība" at bounding box center [272, 205] width 180 height 15
click at [278, 244] on label "🙂 protu ar nelielu palīdzību" at bounding box center [496, 253] width 699 height 36
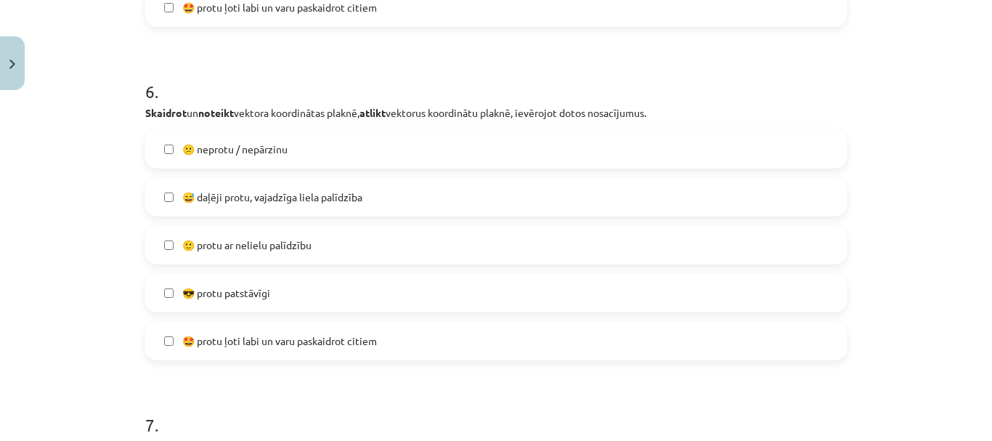
scroll to position [2070, 0]
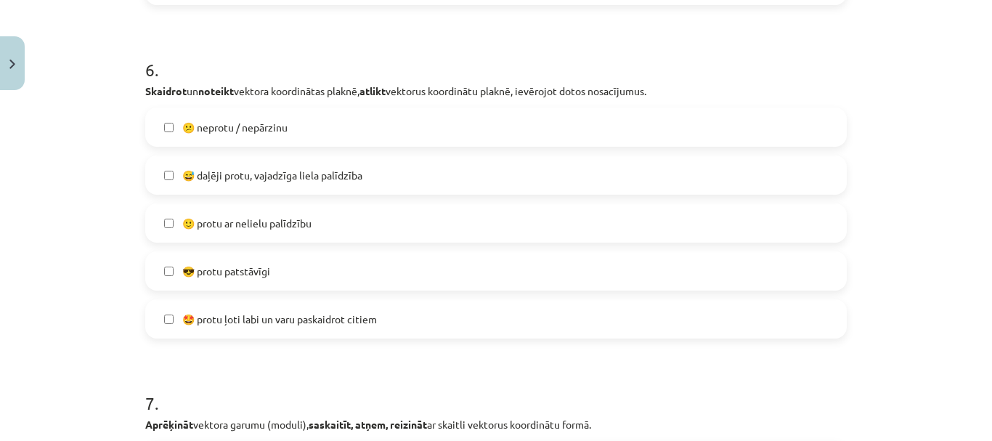
click at [259, 264] on span "😎 protu patstāvīgi" at bounding box center [226, 271] width 88 height 15
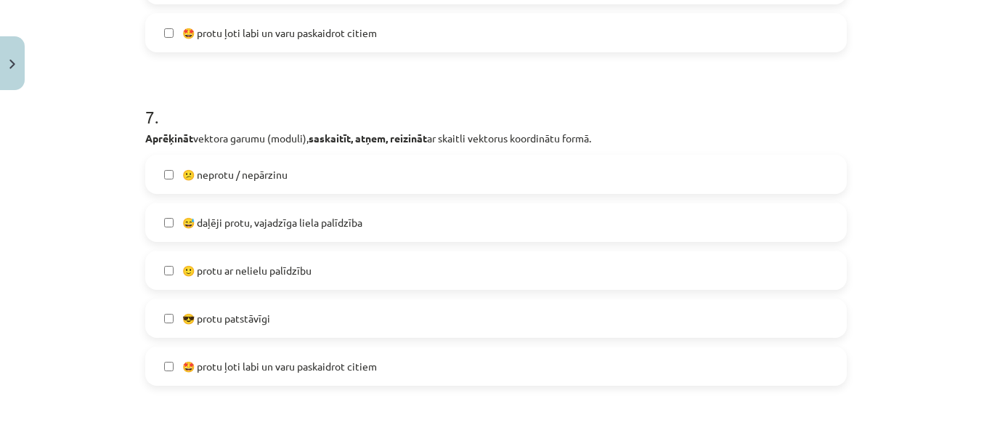
scroll to position [2361, 0]
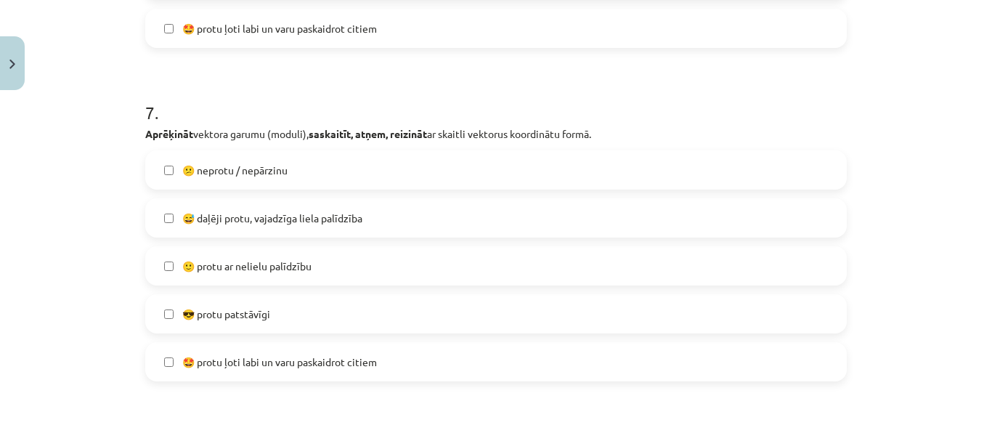
click at [259, 262] on span "🙂 protu ar nelielu palīdzību" at bounding box center [246, 266] width 129 height 15
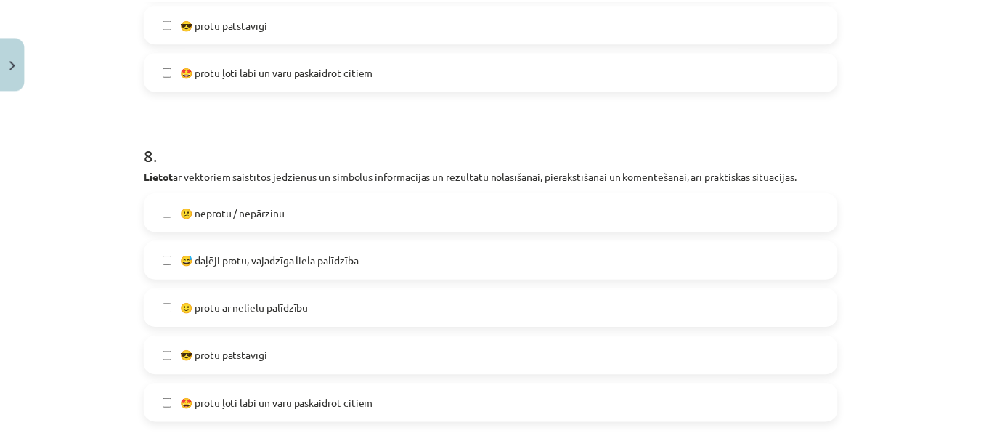
scroll to position [2724, 0]
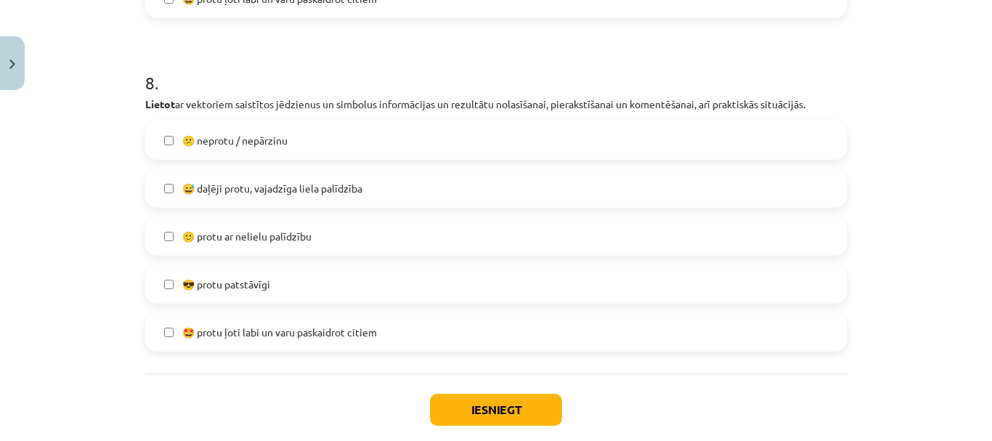
click at [250, 191] on span "😅 daļēji protu, vajadzīga liela palīdzība" at bounding box center [272, 188] width 180 height 15
click at [486, 406] on button "Iesniegt" at bounding box center [496, 410] width 132 height 32
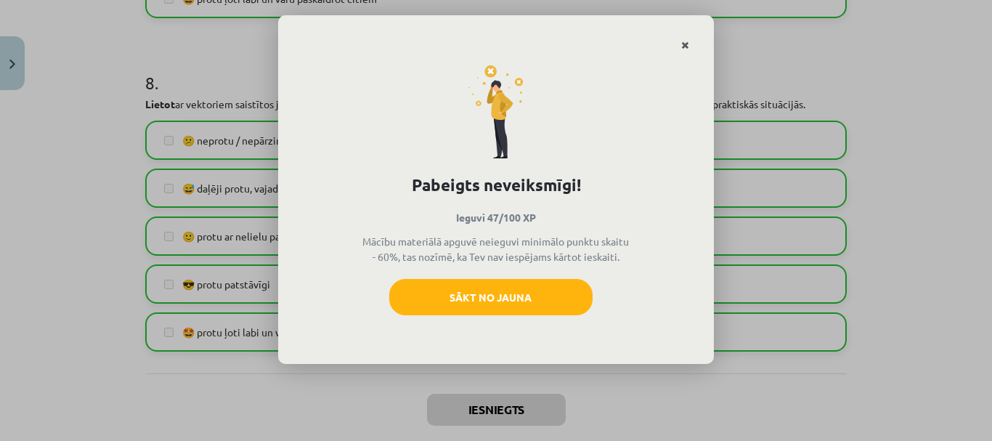
click at [694, 42] on link "Close" at bounding box center [685, 45] width 25 height 28
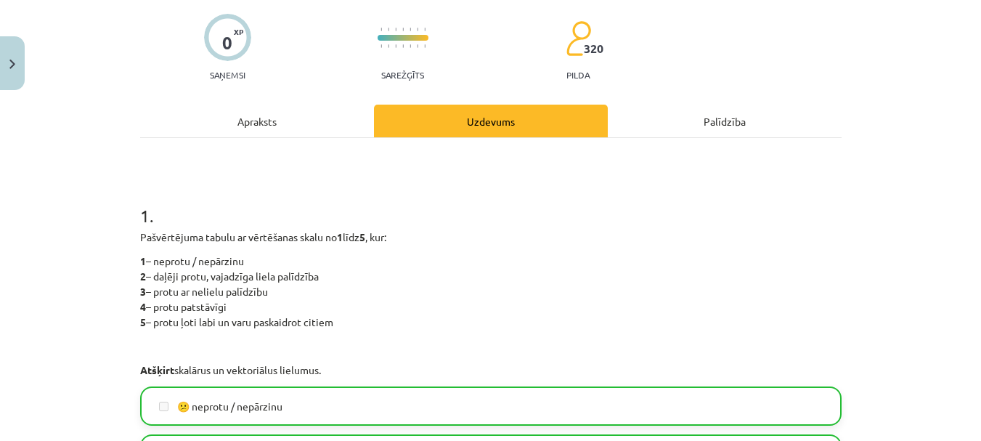
scroll to position [0, 0]
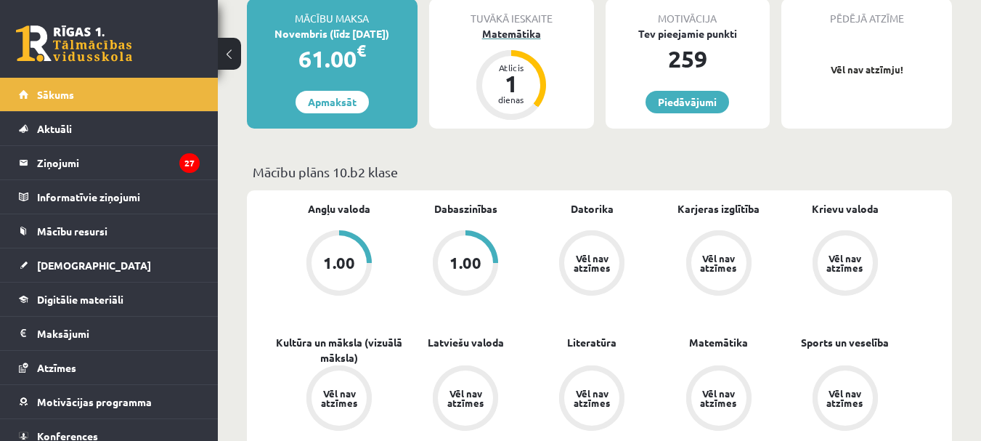
scroll to position [291, 0]
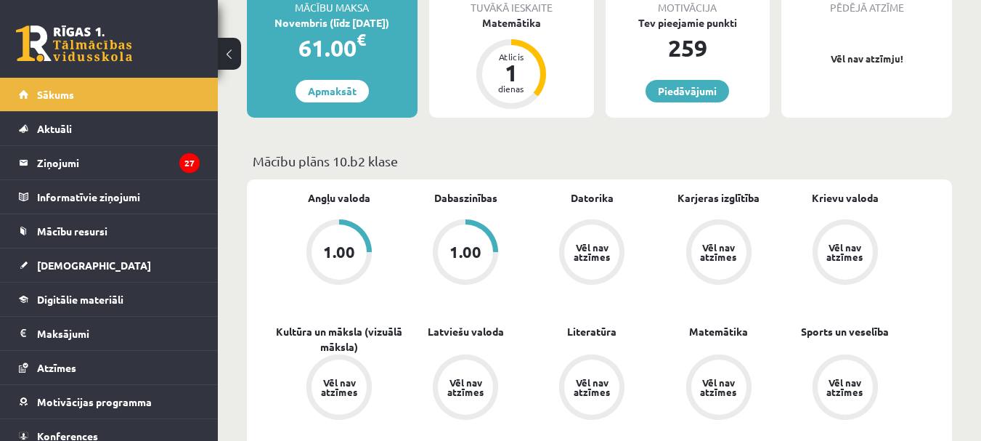
click at [474, 247] on div "1.00" at bounding box center [466, 252] width 32 height 16
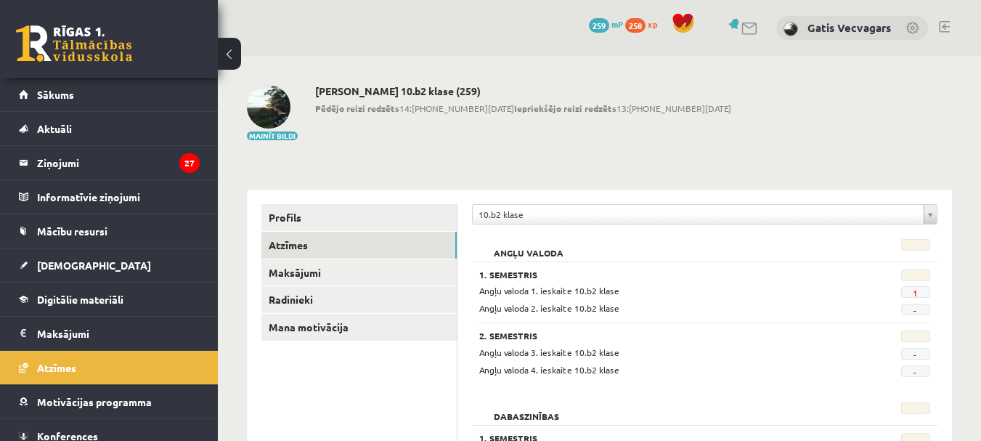
click at [919, 288] on span "1" at bounding box center [916, 292] width 29 height 12
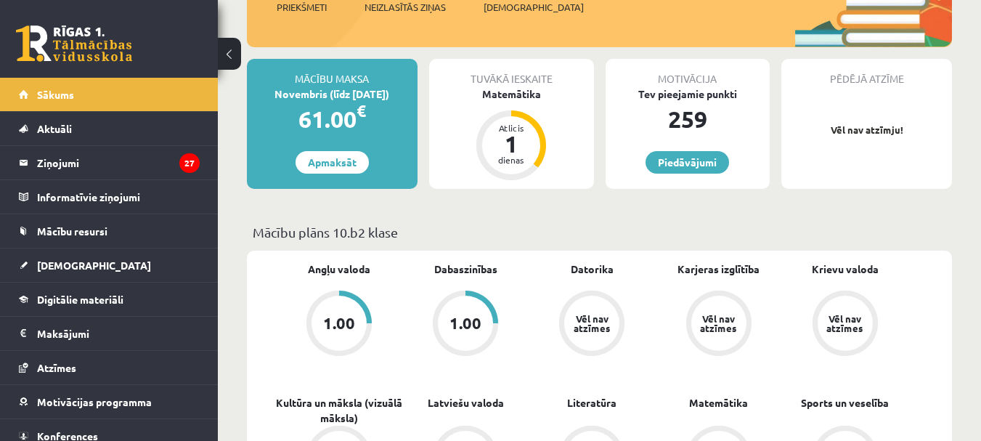
scroll to position [204, 0]
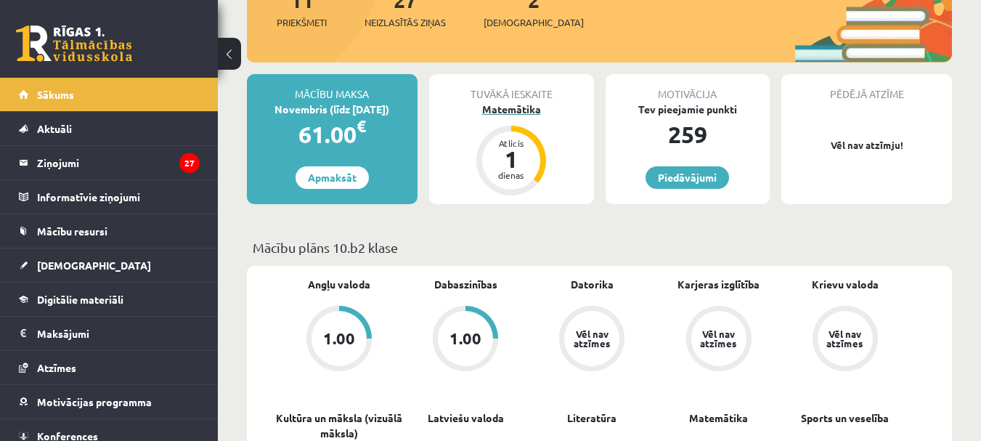
click at [513, 110] on div "Matemātika" at bounding box center [511, 109] width 165 height 15
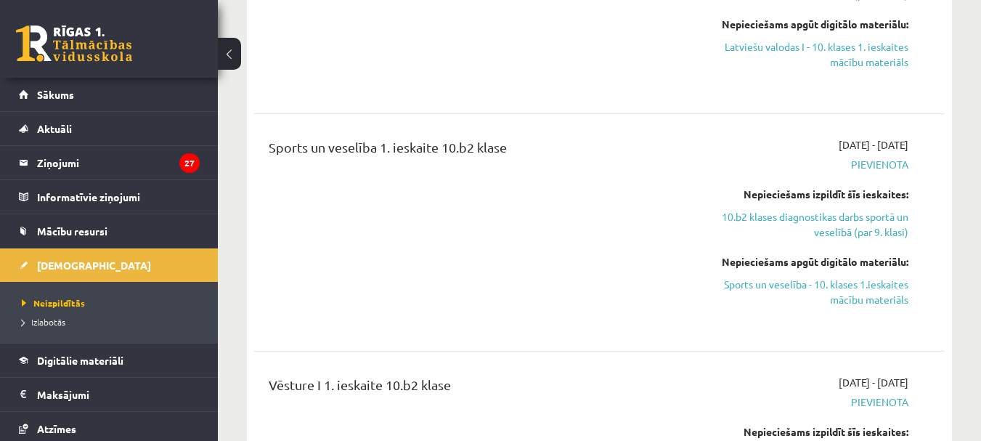
scroll to position [2543, 0]
